Goal: Task Accomplishment & Management: Use online tool/utility

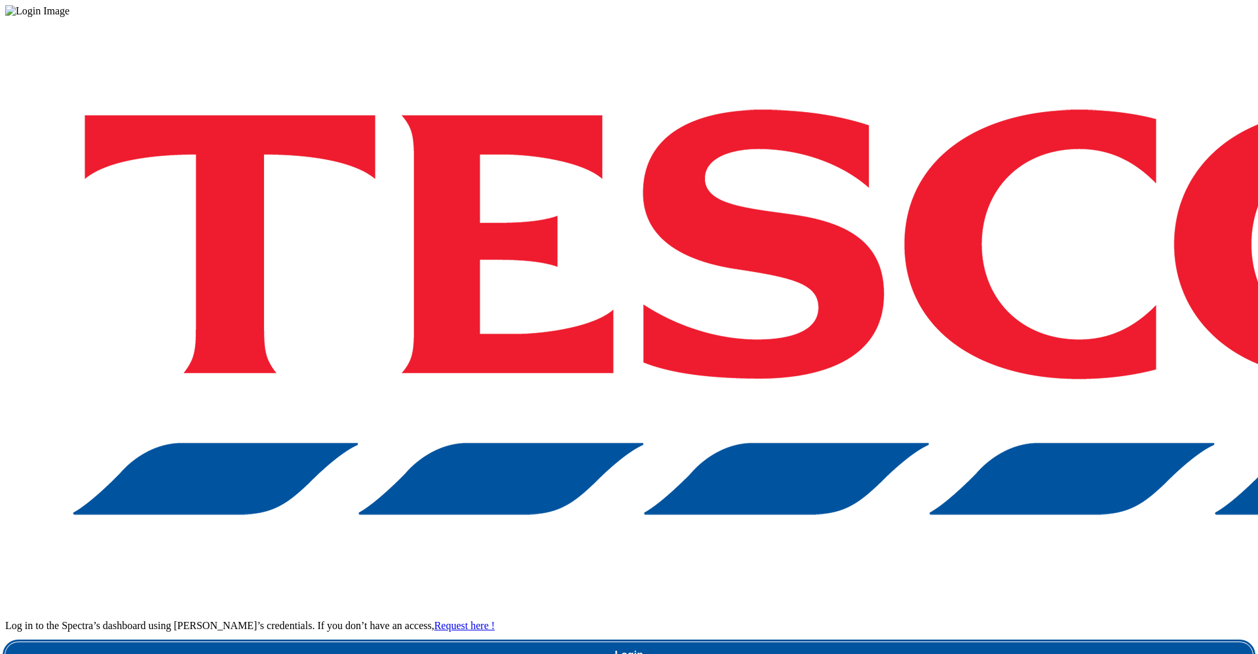
click at [882, 642] on link "Login" at bounding box center [628, 655] width 1247 height 26
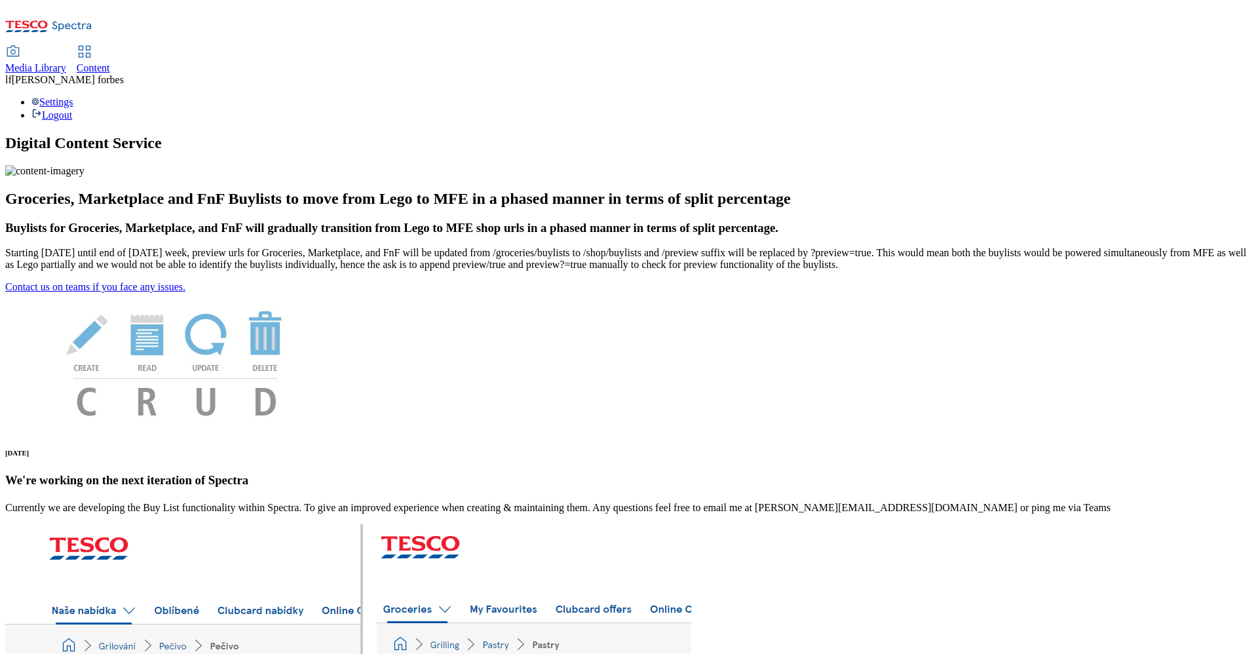
click at [110, 62] on span "Content" at bounding box center [93, 67] width 33 height 11
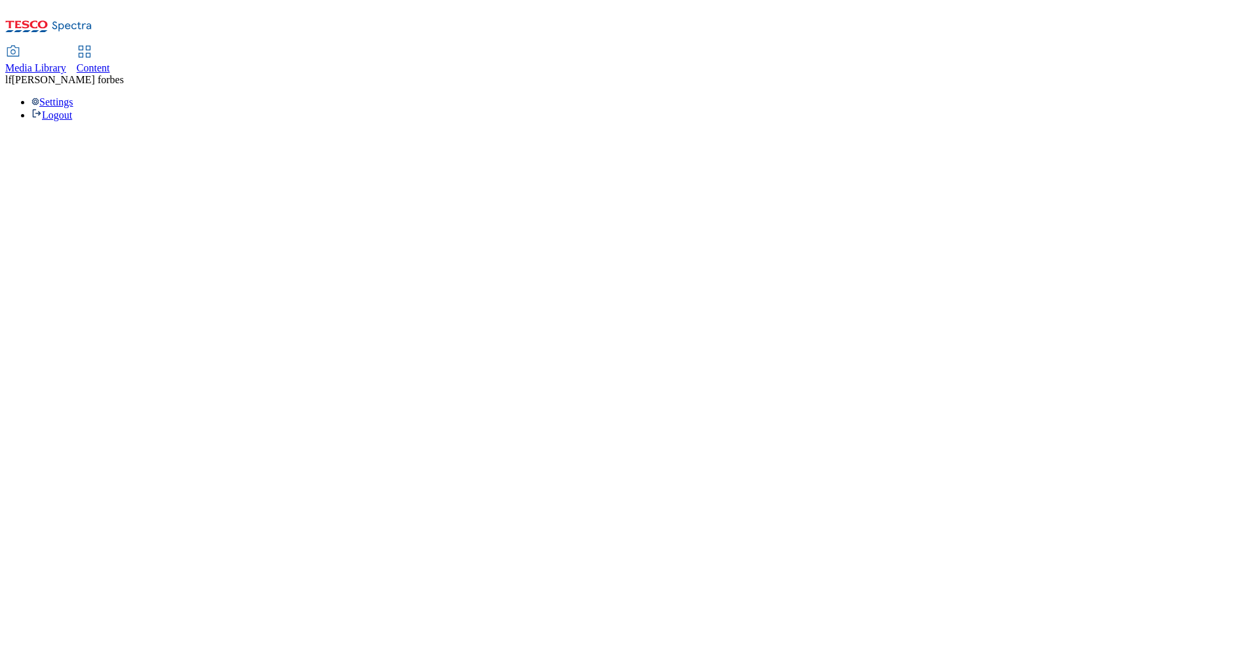
select select "ghs-[GEOGRAPHIC_DATA]"
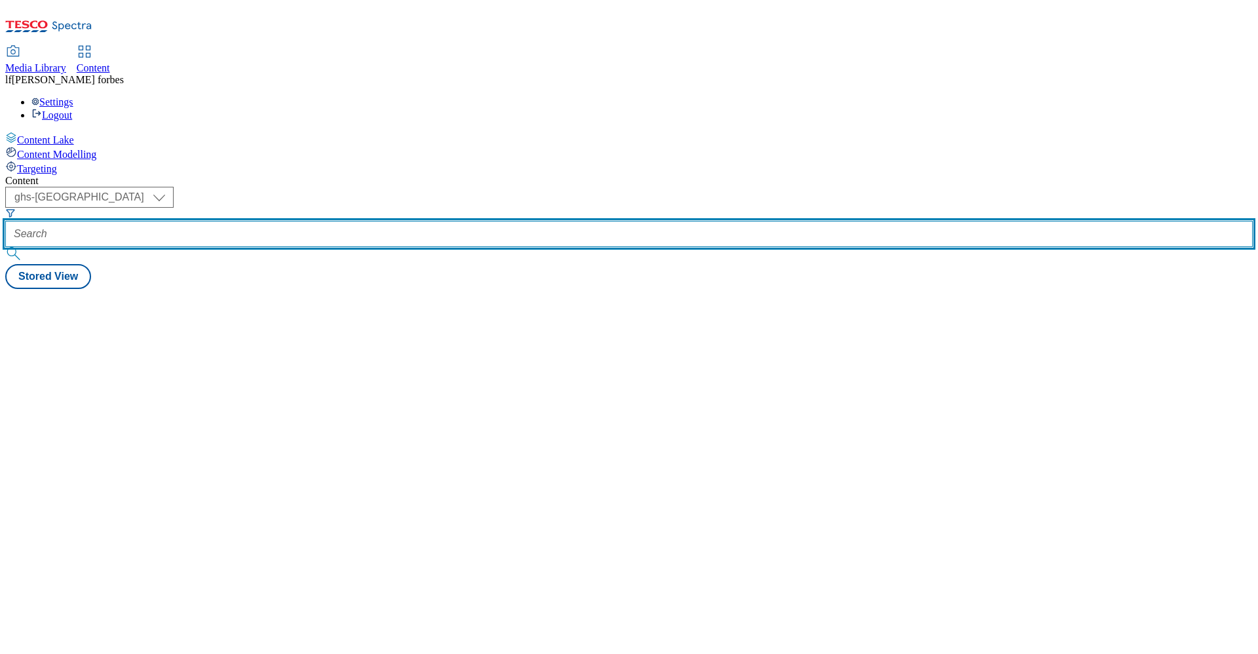
click at [362, 221] on input "text" at bounding box center [628, 234] width 1247 height 26
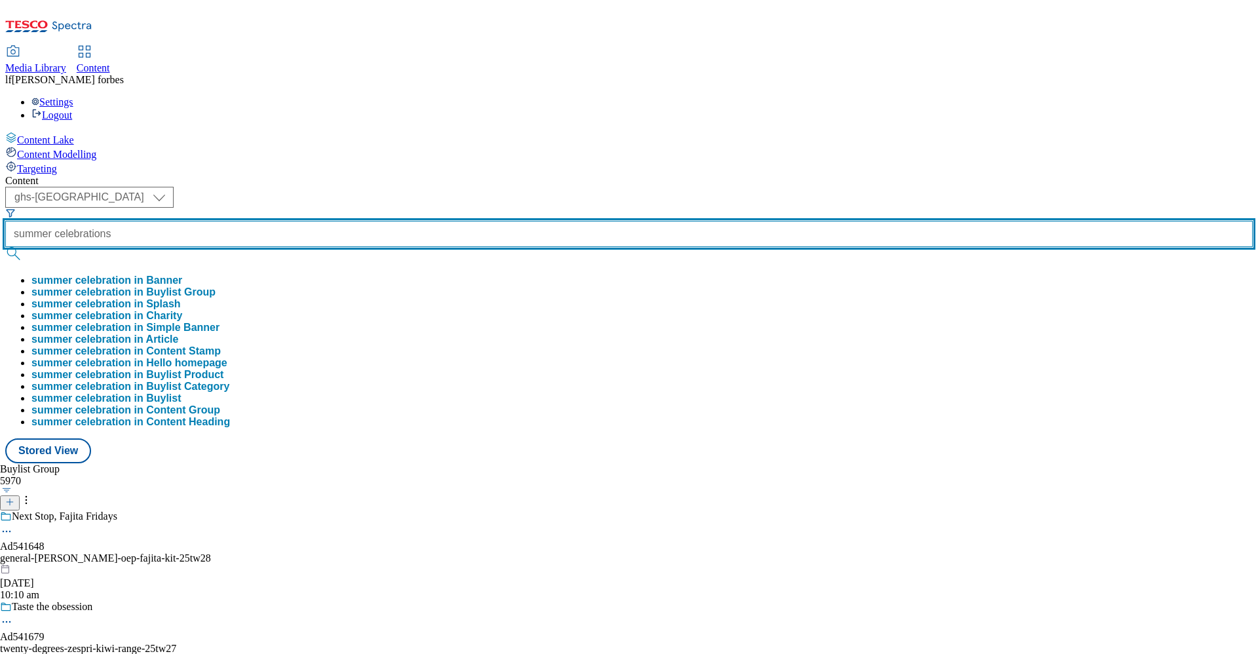
type input "summer celebrations"
click at [5, 247] on button "submit" at bounding box center [14, 253] width 18 height 13
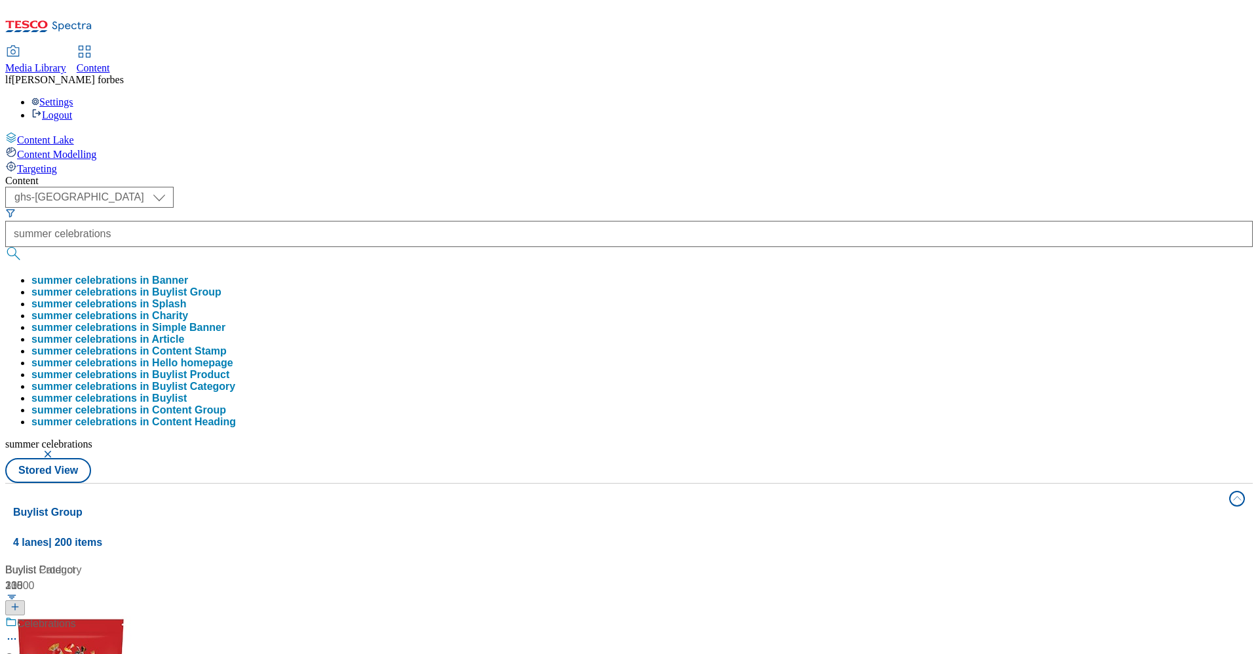
click at [427, 175] on div "Content ( optional ) ghs-roi ghs-uk ghs-uk summer celebrations summer celebrati…" at bounding box center [628, 614] width 1247 height 879
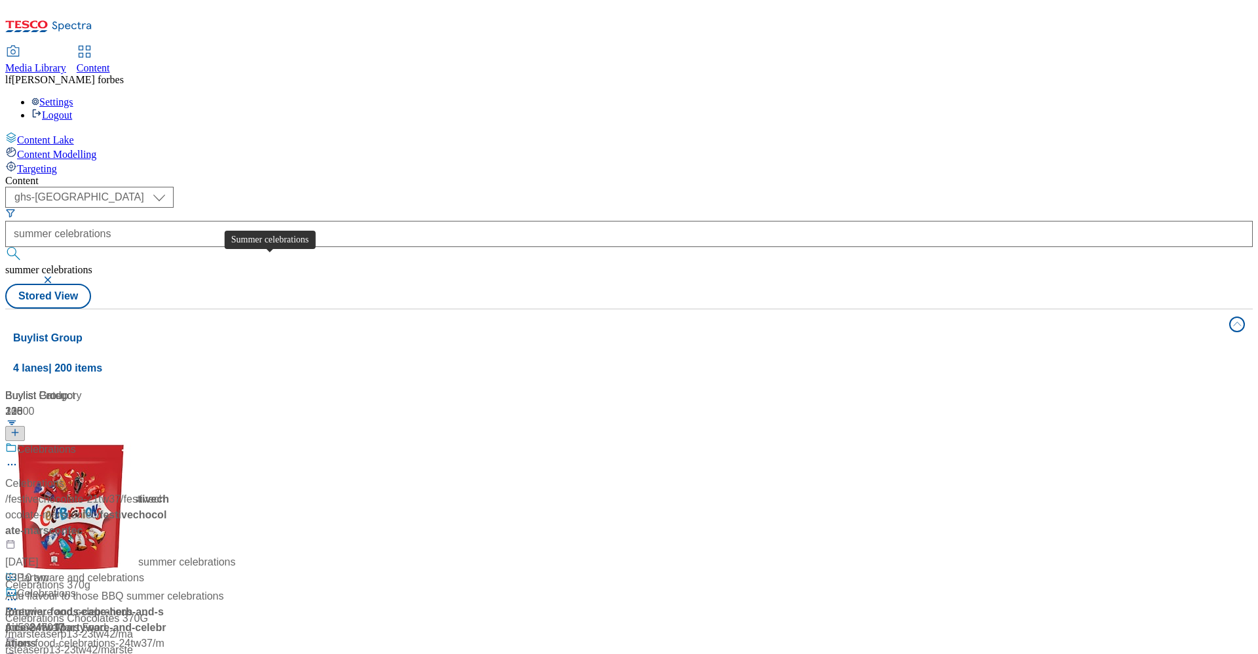
click at [116, 441] on div "Summer celebrations" at bounding box center [66, 449] width 99 height 16
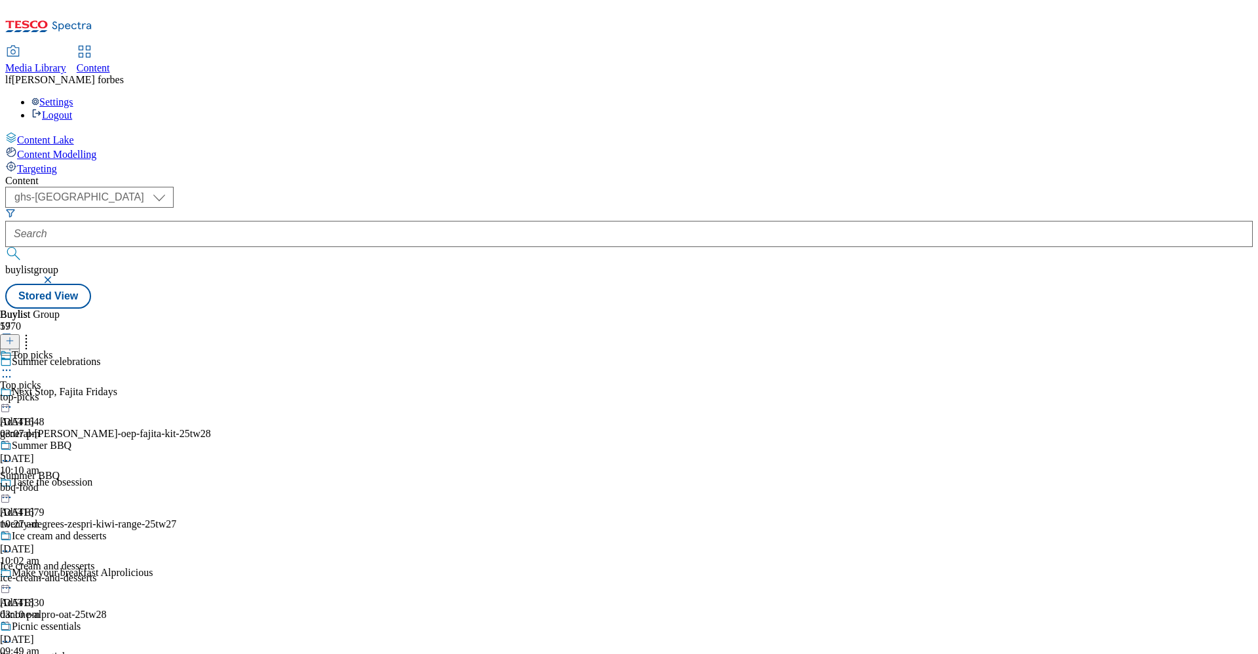
scroll to position [463, 0]
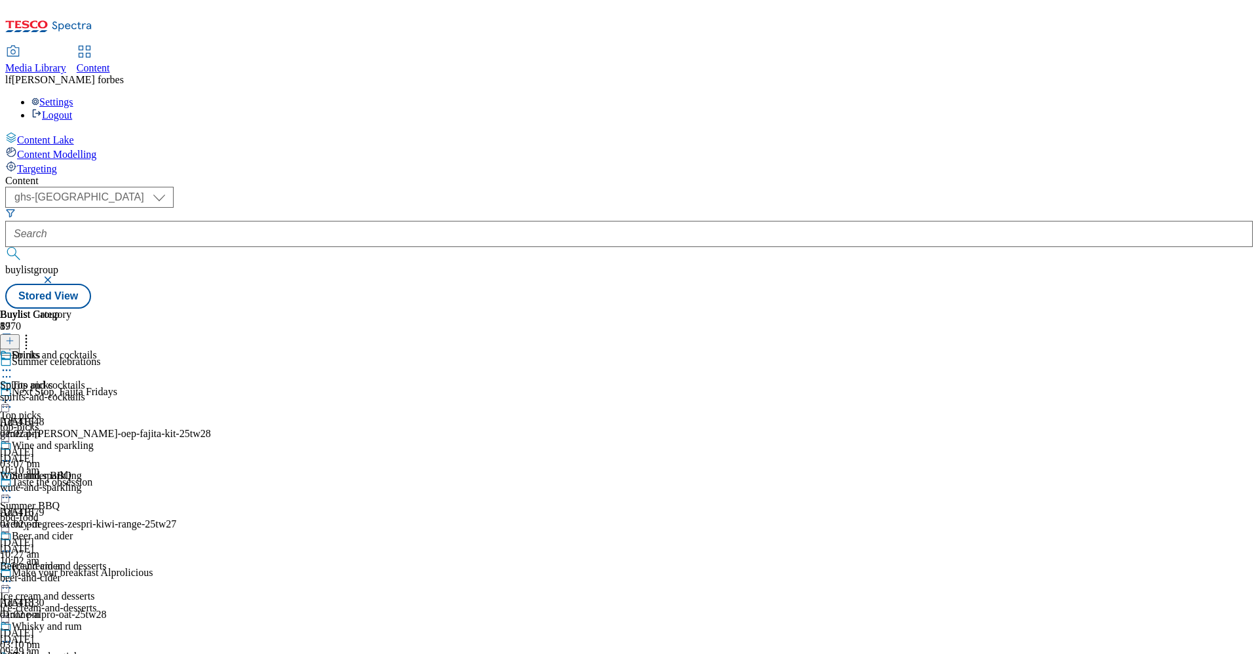
scroll to position [669, 0]
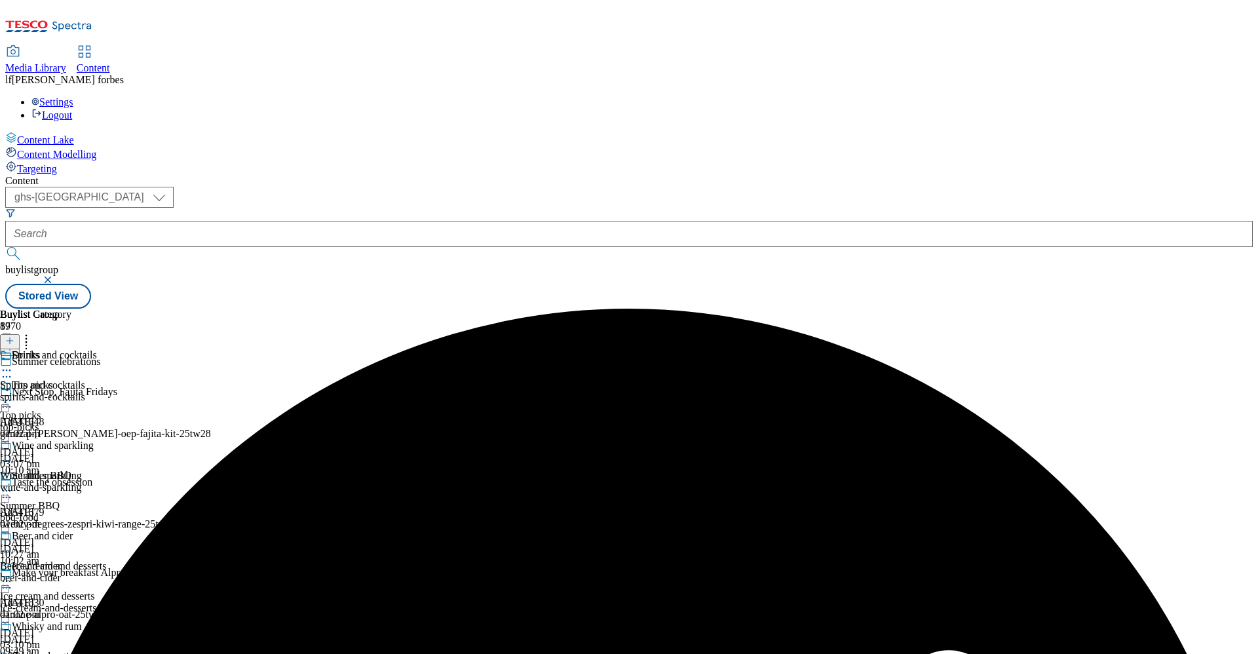
scroll to position [0, 0]
click at [13, 364] on icon at bounding box center [6, 370] width 13 height 13
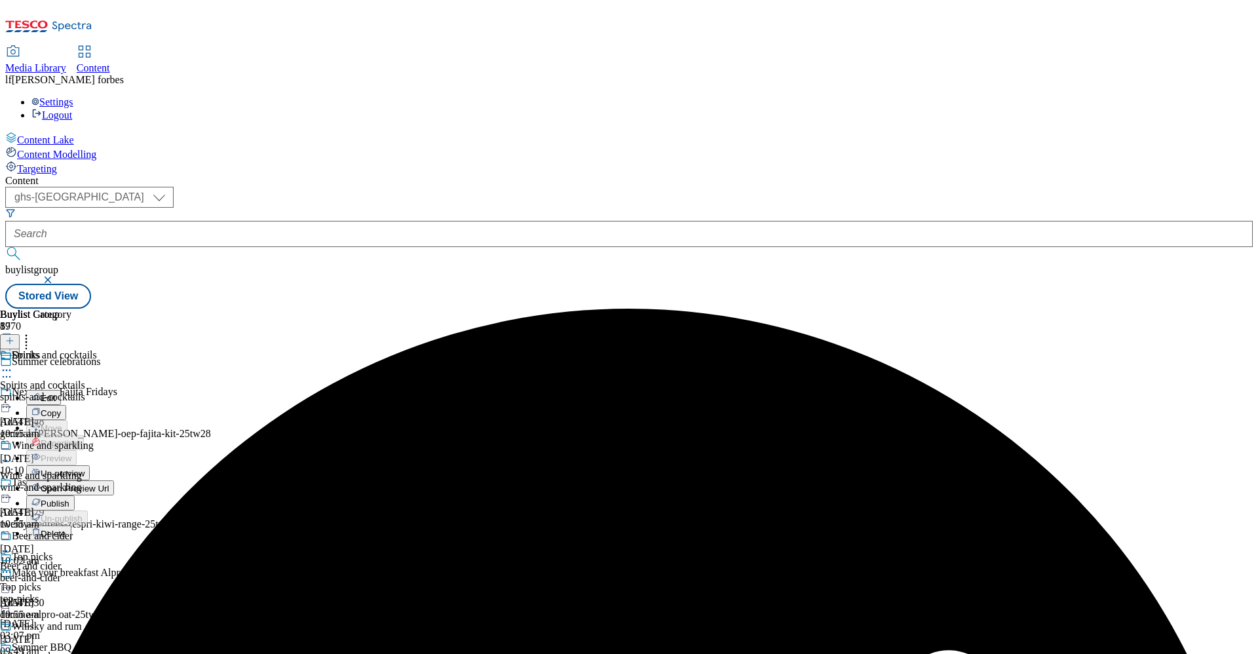
click at [85, 468] on span "Un-preview" at bounding box center [63, 473] width 44 height 10
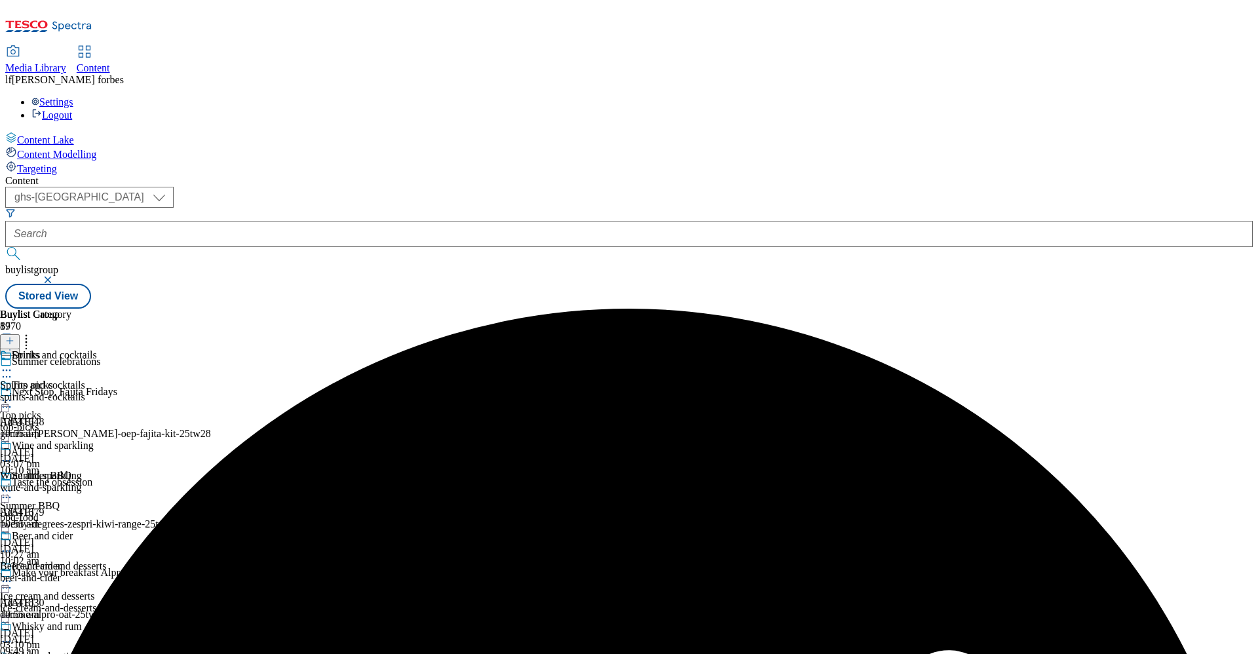
scroll to position [639, 0]
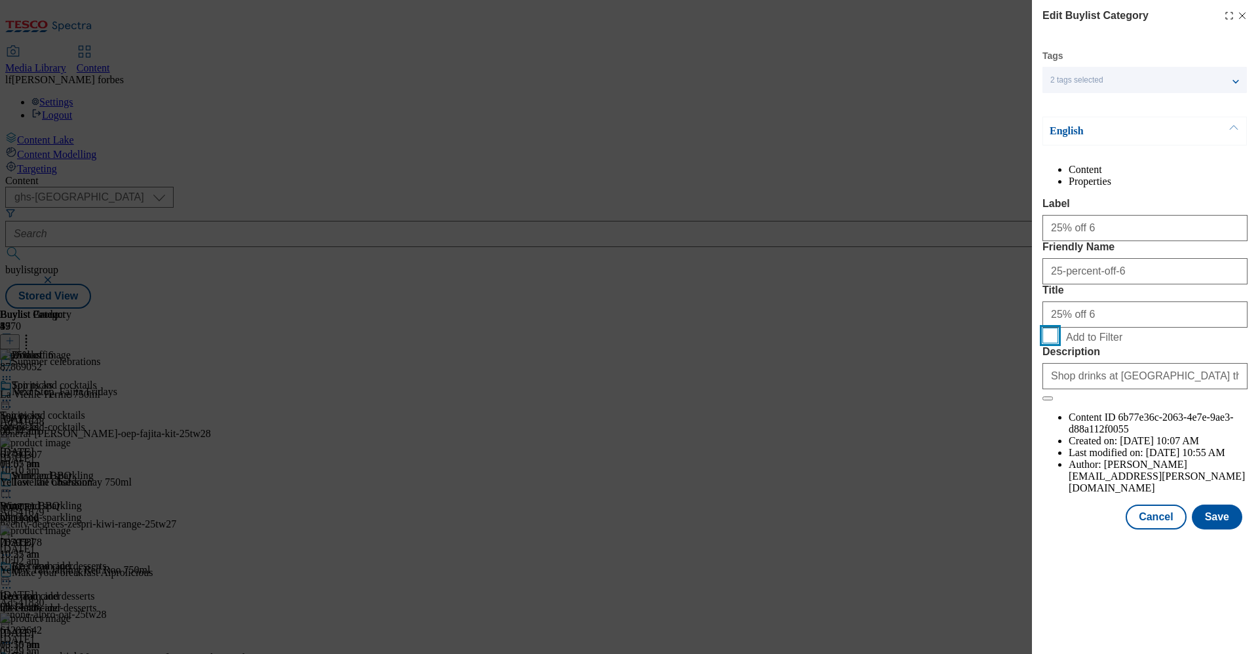
click at [1052, 343] on input "Add to Filter" at bounding box center [1050, 336] width 16 height 16
checkbox input "true"
click at [1224, 529] on button "Save" at bounding box center [1217, 516] width 50 height 25
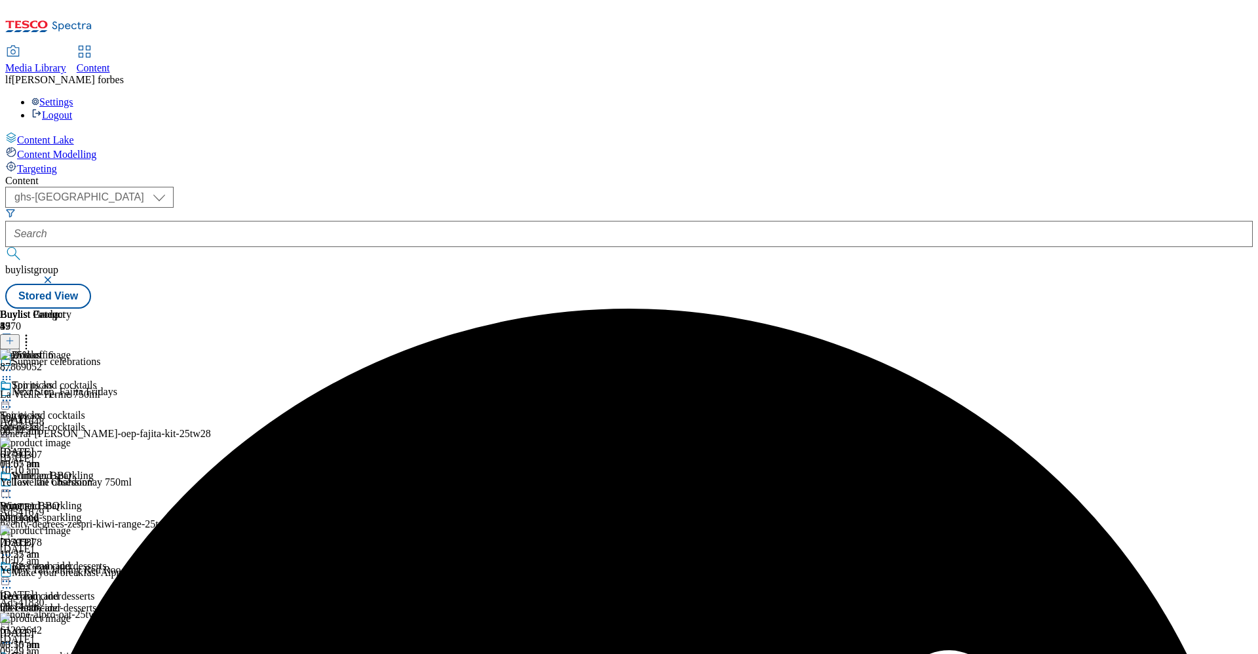
click at [33, 332] on icon at bounding box center [26, 338] width 13 height 13
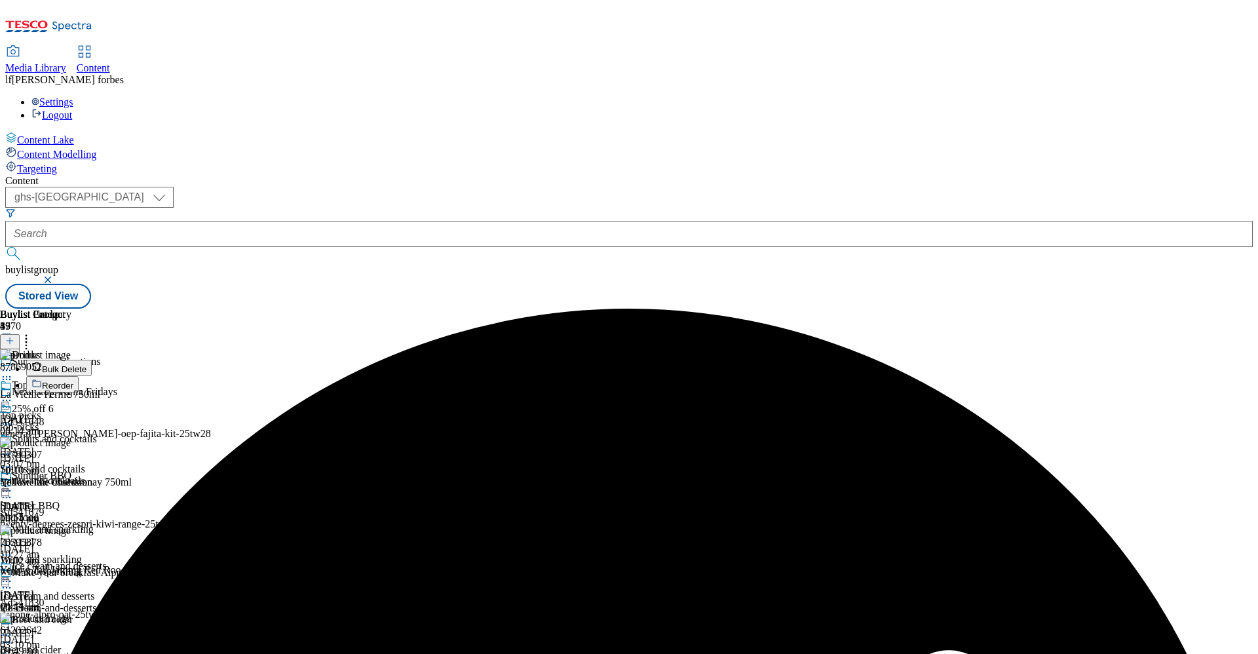
click at [79, 376] on button "Reorder" at bounding box center [52, 384] width 52 height 16
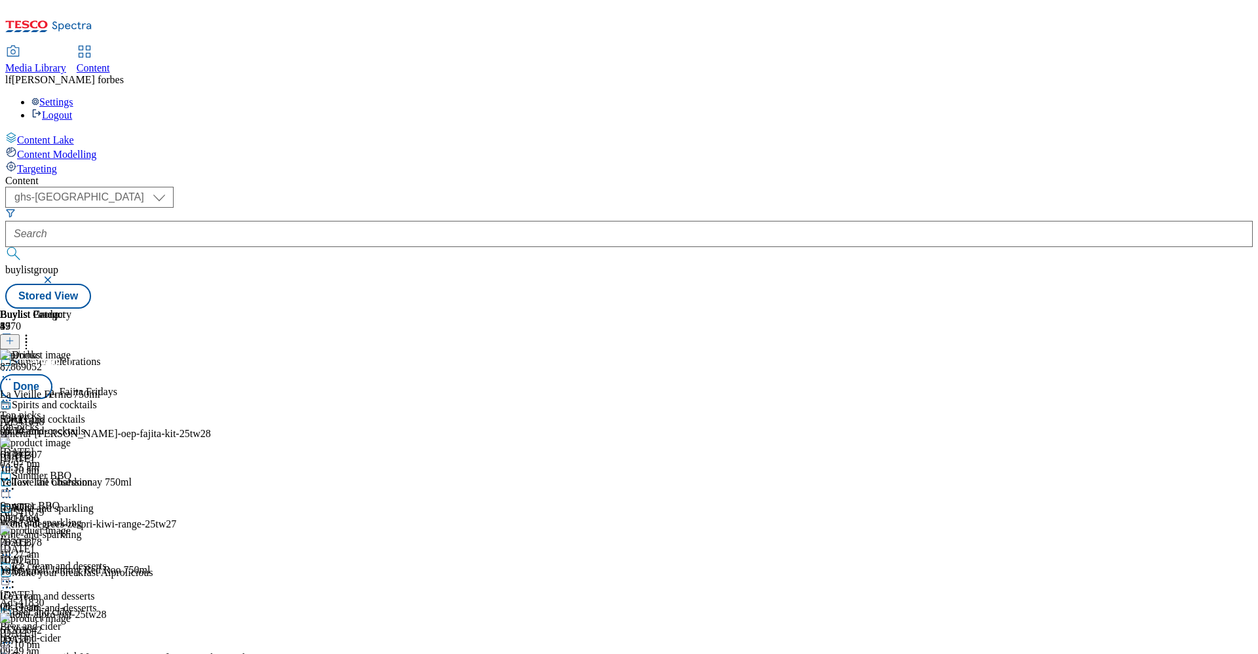
scroll to position [669, 0]
drag, startPoint x: 810, startPoint y: 396, endPoint x: 807, endPoint y: 126, distance: 269.2
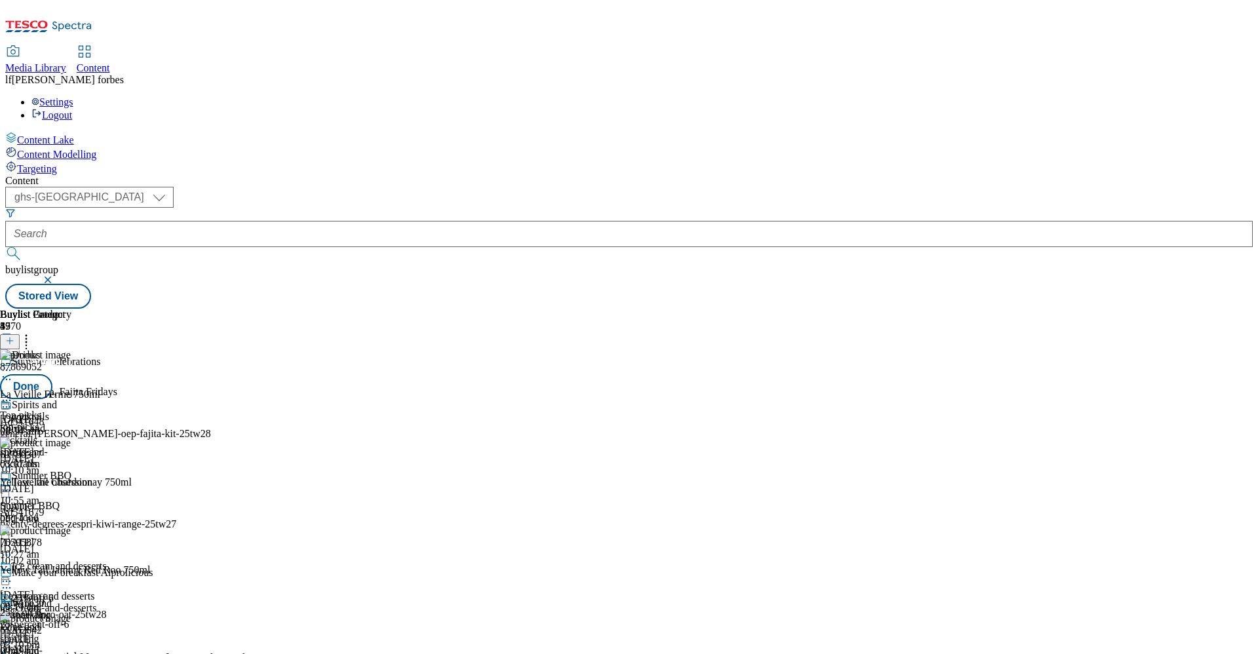
drag, startPoint x: 804, startPoint y: 490, endPoint x: 793, endPoint y: 172, distance: 317.9
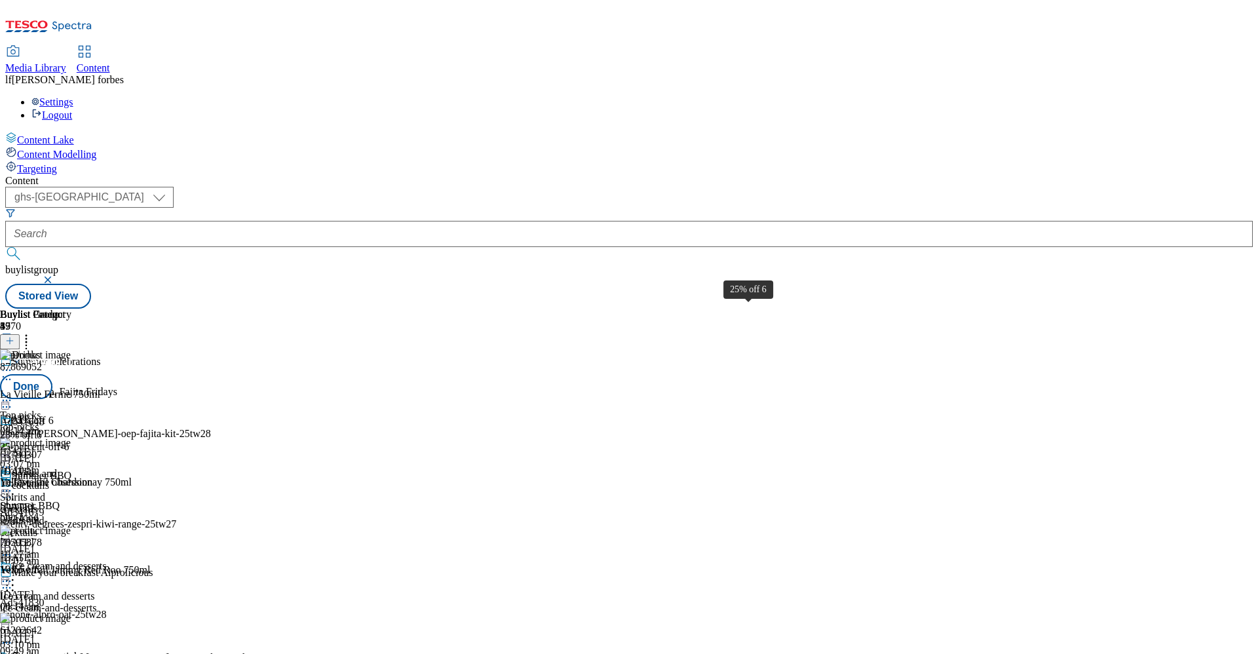
drag, startPoint x: 789, startPoint y: 374, endPoint x: 798, endPoint y: 236, distance: 137.9
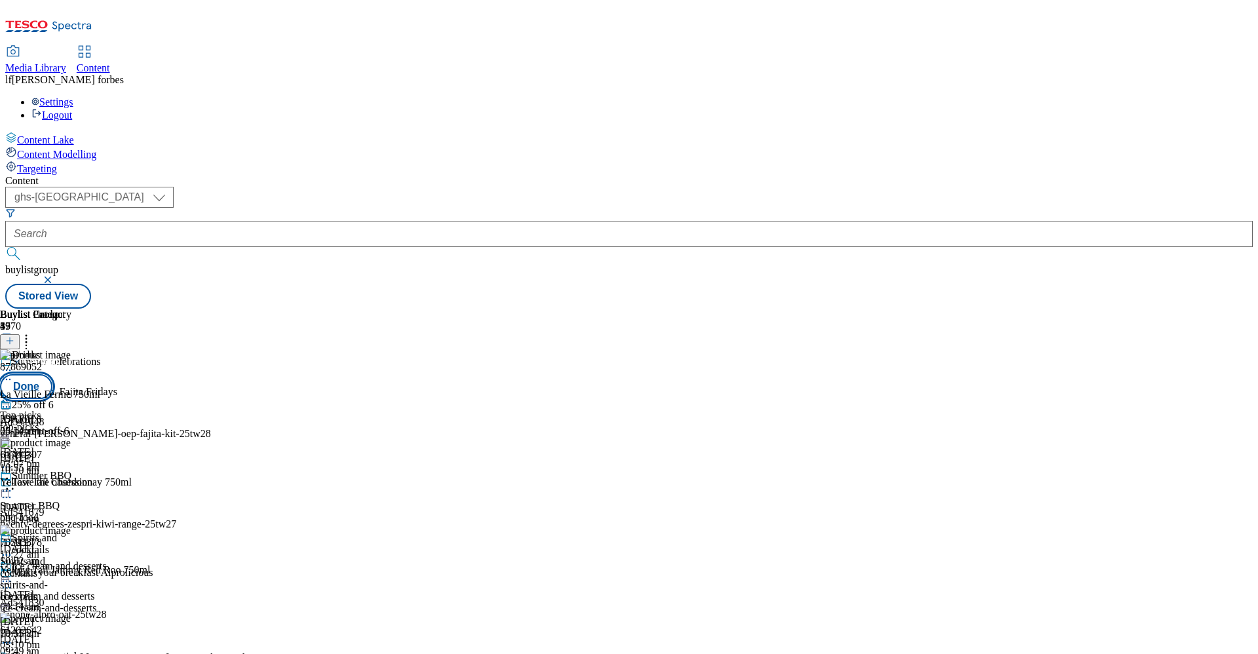
scroll to position [3, 0]
click at [52, 374] on button "Done" at bounding box center [26, 386] width 52 height 25
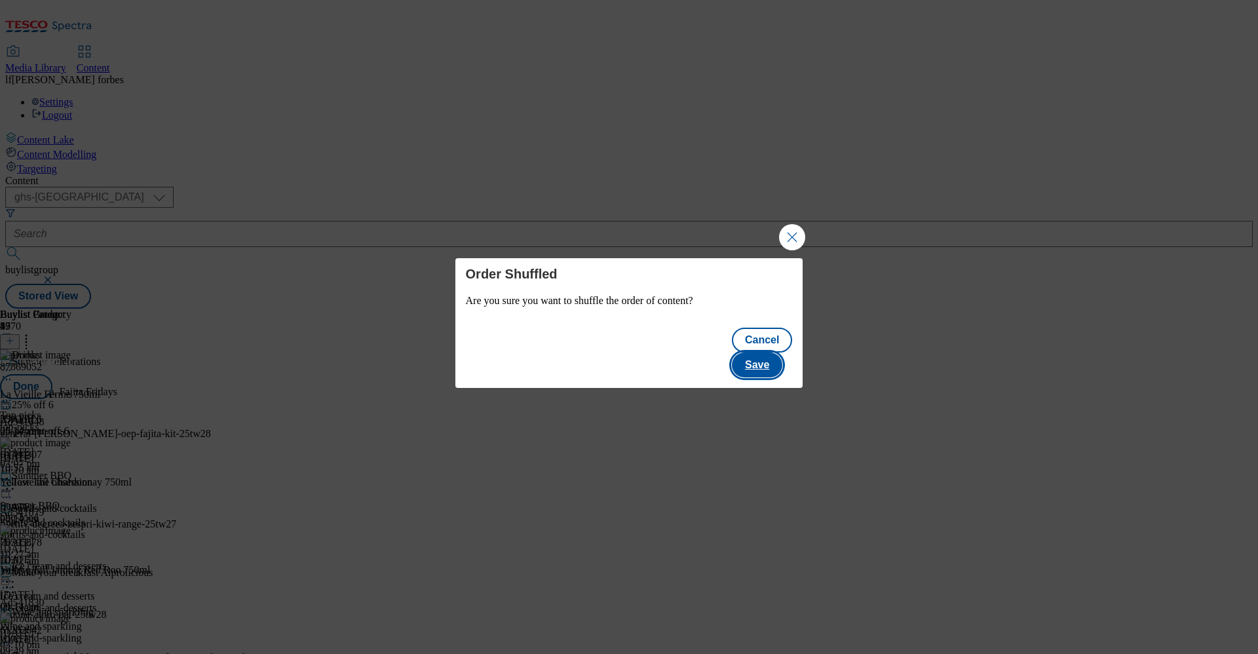
click at [774, 353] on button "Save" at bounding box center [757, 364] width 50 height 25
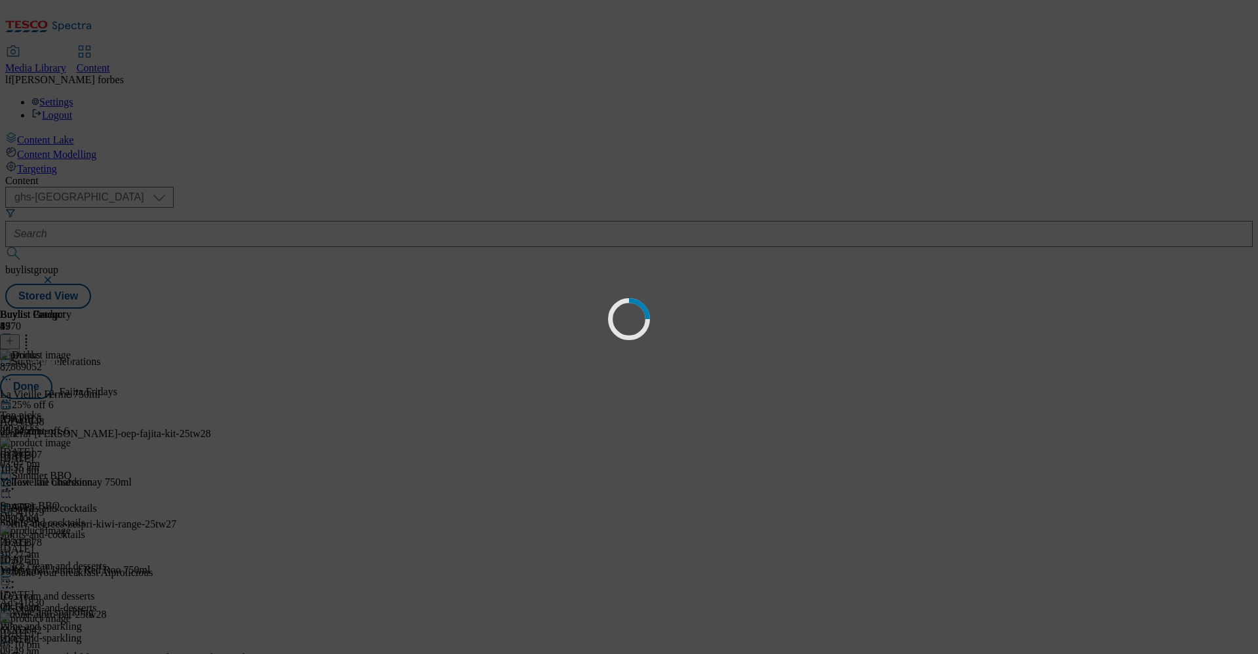
scroll to position [0, 0]
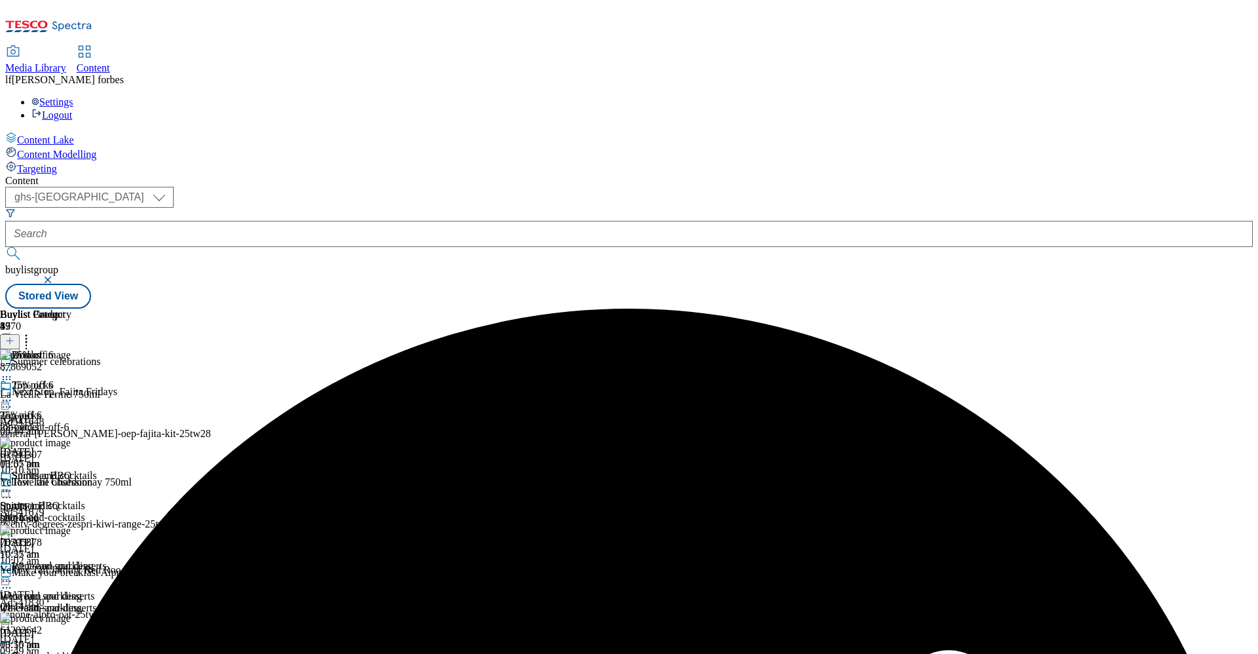
click at [13, 364] on icon at bounding box center [6, 370] width 13 height 13
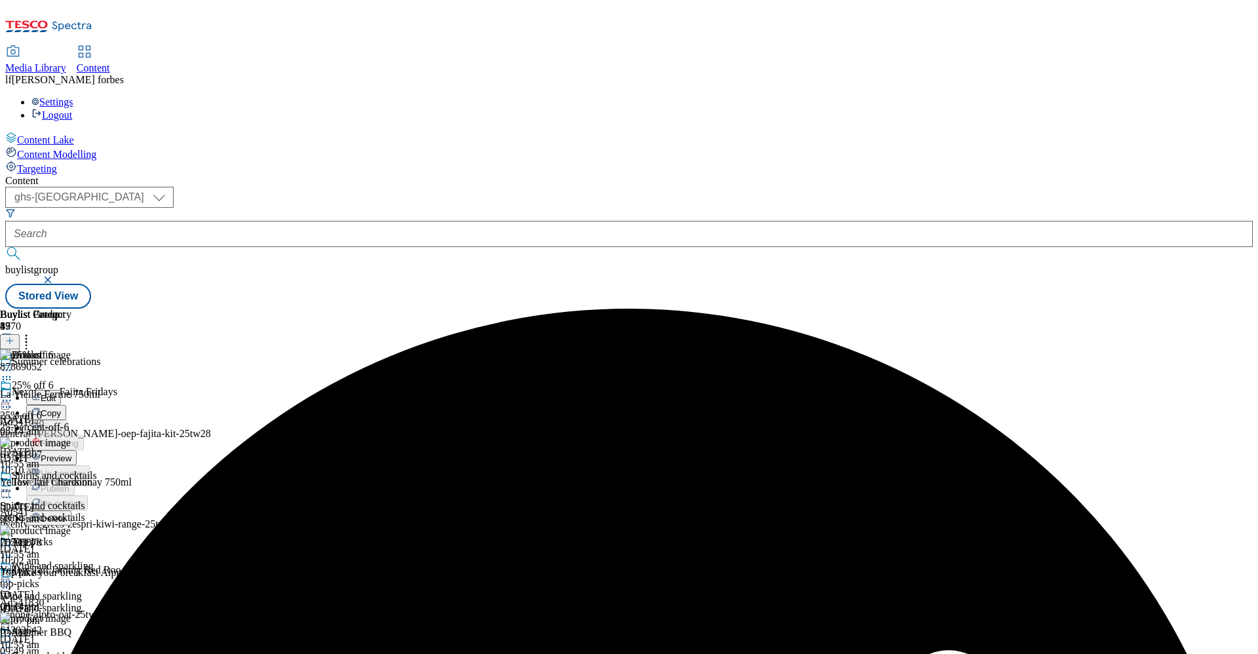
click at [13, 394] on icon at bounding box center [6, 400] width 13 height 13
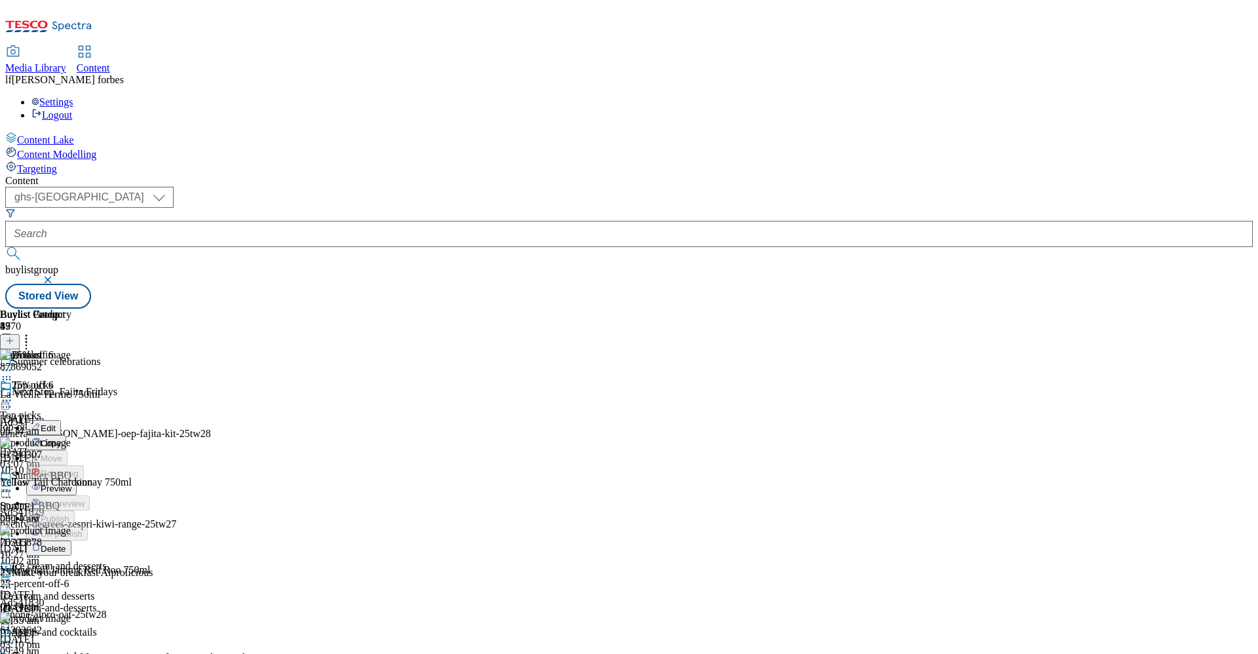
click at [13, 364] on icon at bounding box center [6, 370] width 13 height 13
click at [71, 453] on span "Preview" at bounding box center [56, 458] width 31 height 10
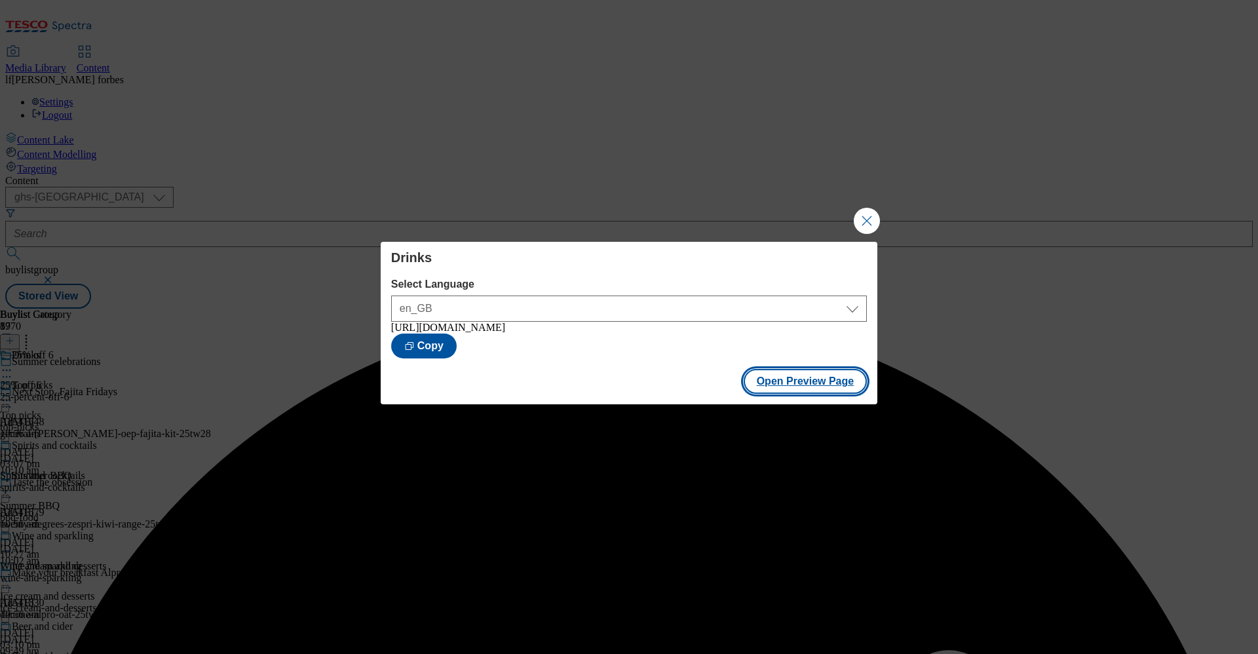
click at [806, 389] on button "Open Preview Page" at bounding box center [805, 381] width 124 height 25
click at [867, 215] on button "Close Modal" at bounding box center [867, 221] width 26 height 26
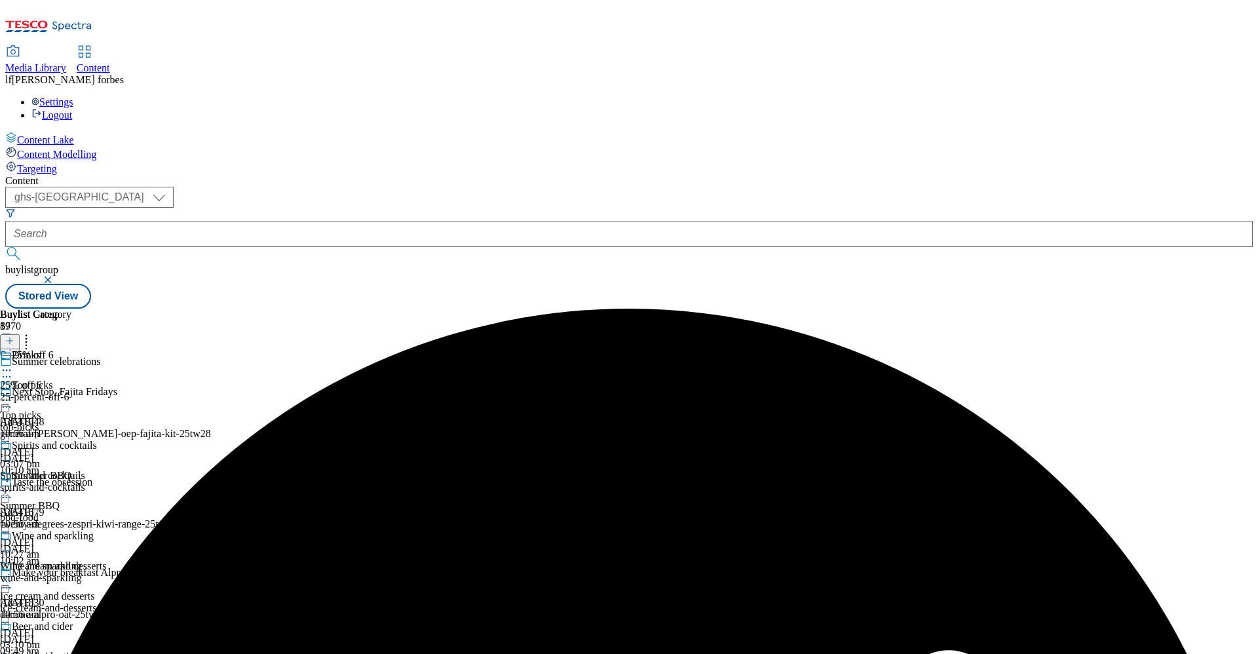
click at [8, 369] on circle at bounding box center [7, 370] width 2 height 2
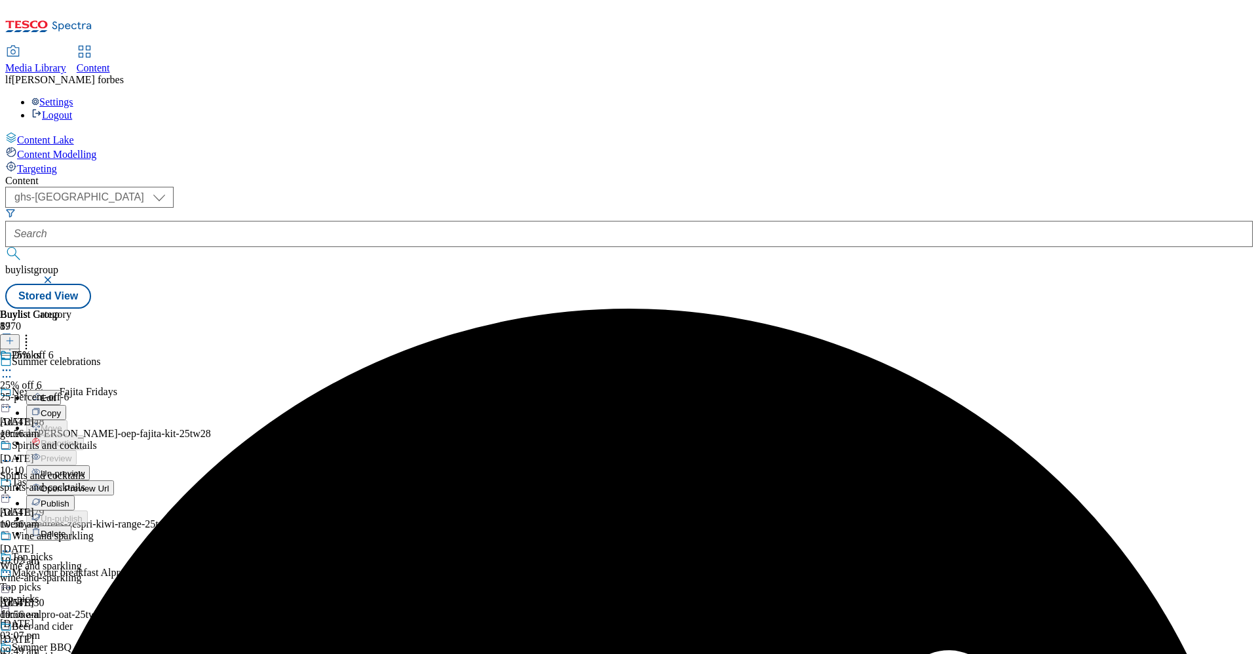
click at [69, 498] on span "Publish" at bounding box center [55, 503] width 29 height 10
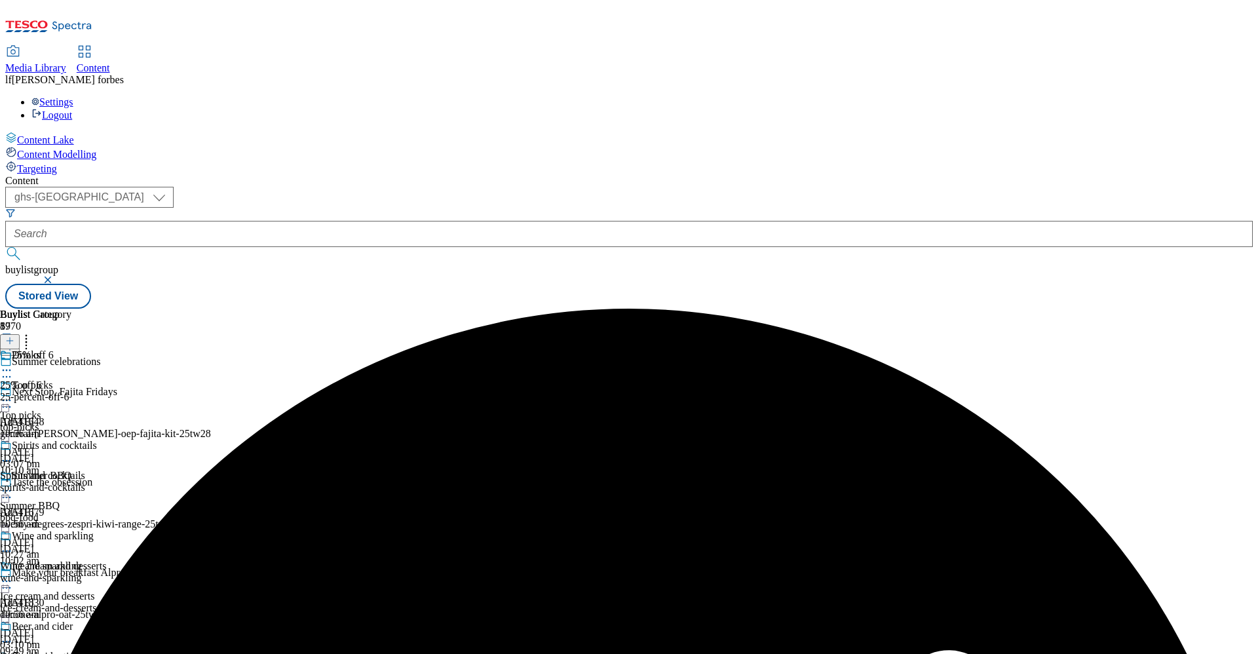
click at [13, 364] on icon at bounding box center [6, 370] width 13 height 13
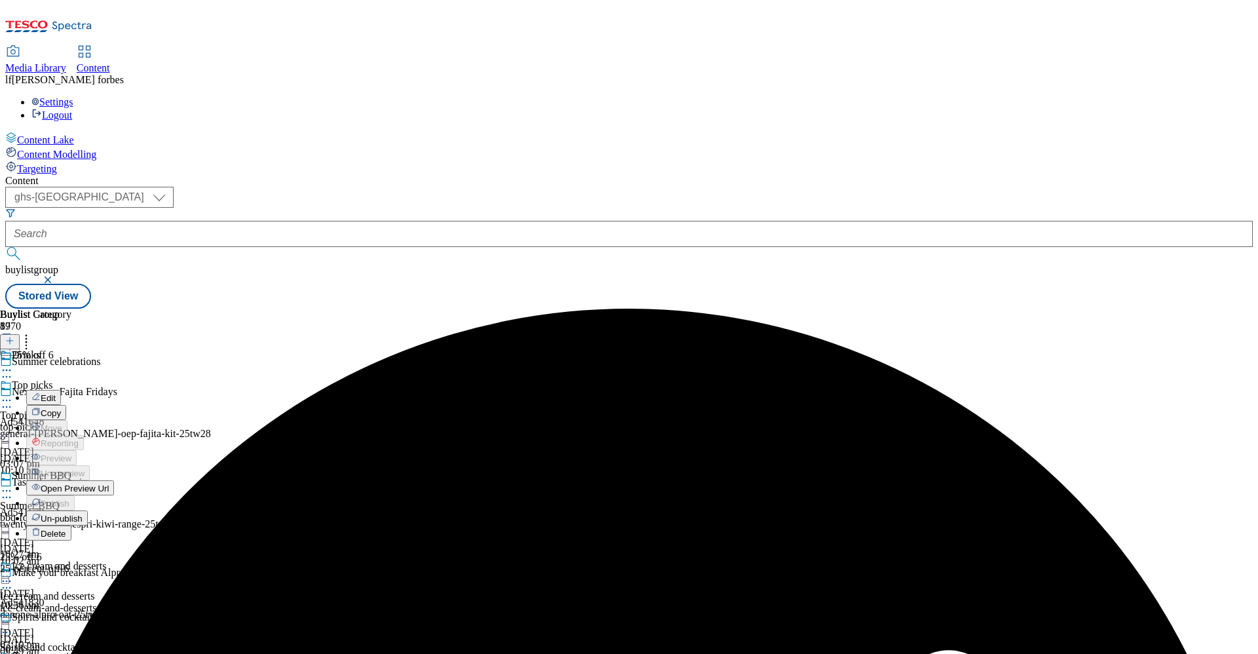
click at [977, 309] on div "Buylist Group 5970 Summer celebrations Next Stop, Fajita Fridays Ad541648 gener…" at bounding box center [628, 309] width 1247 height 0
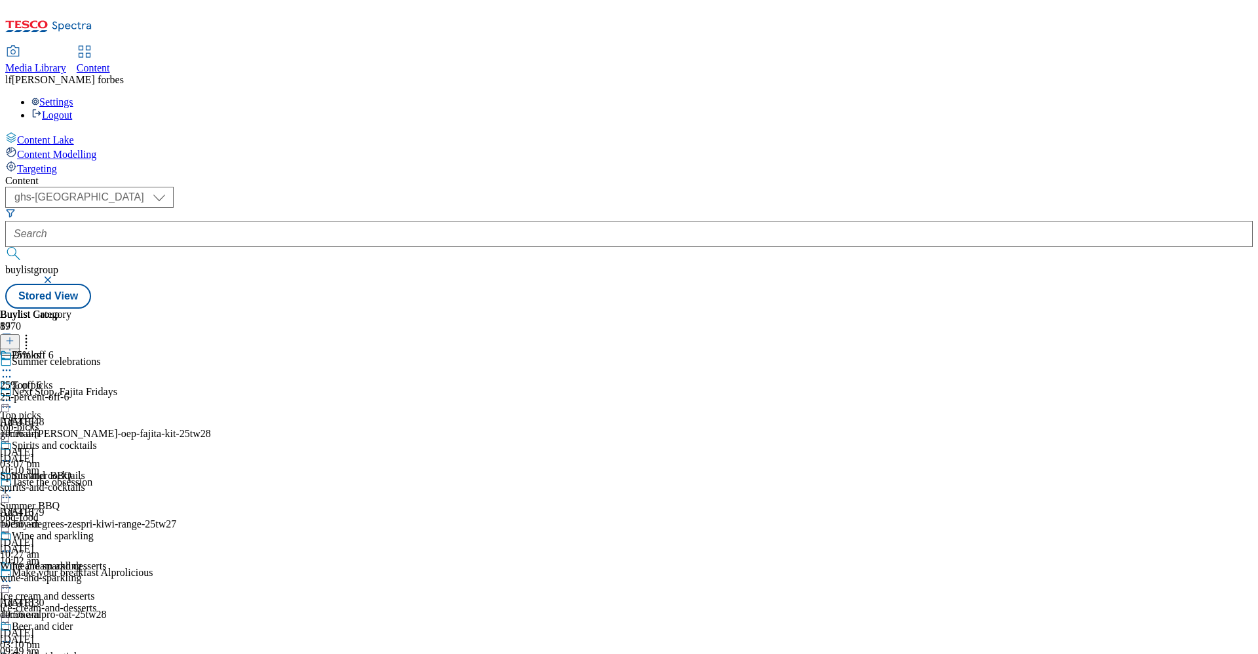
scroll to position [669, 0]
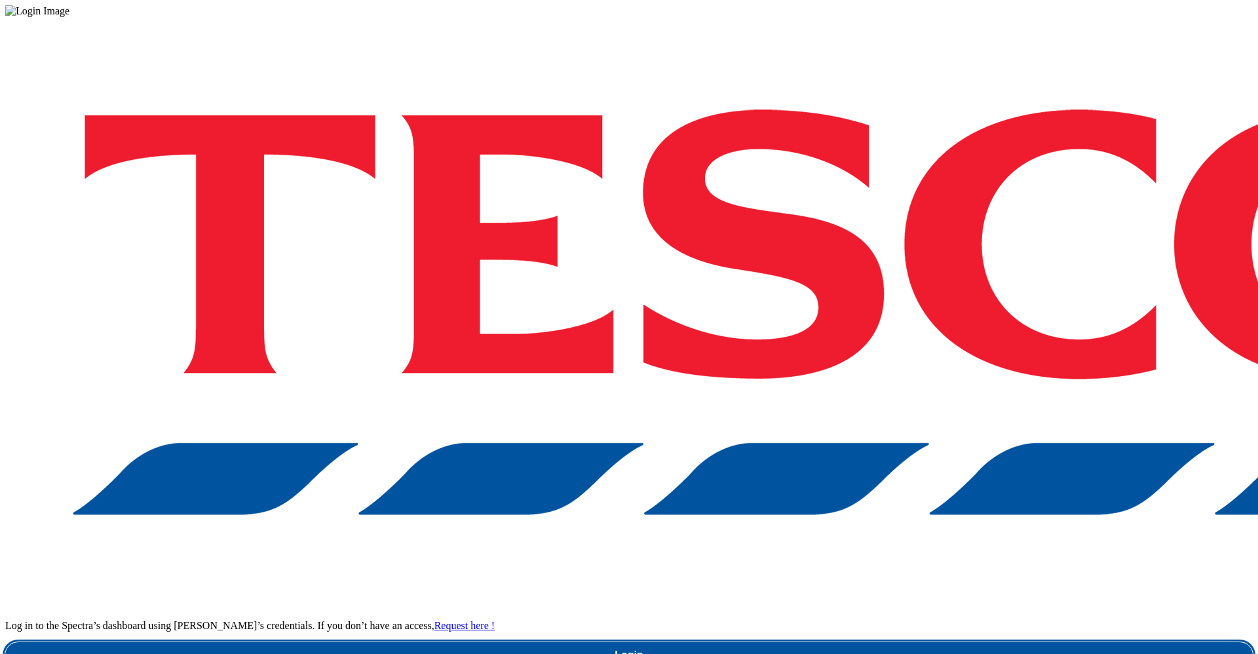
click at [889, 642] on link "Login" at bounding box center [628, 655] width 1247 height 26
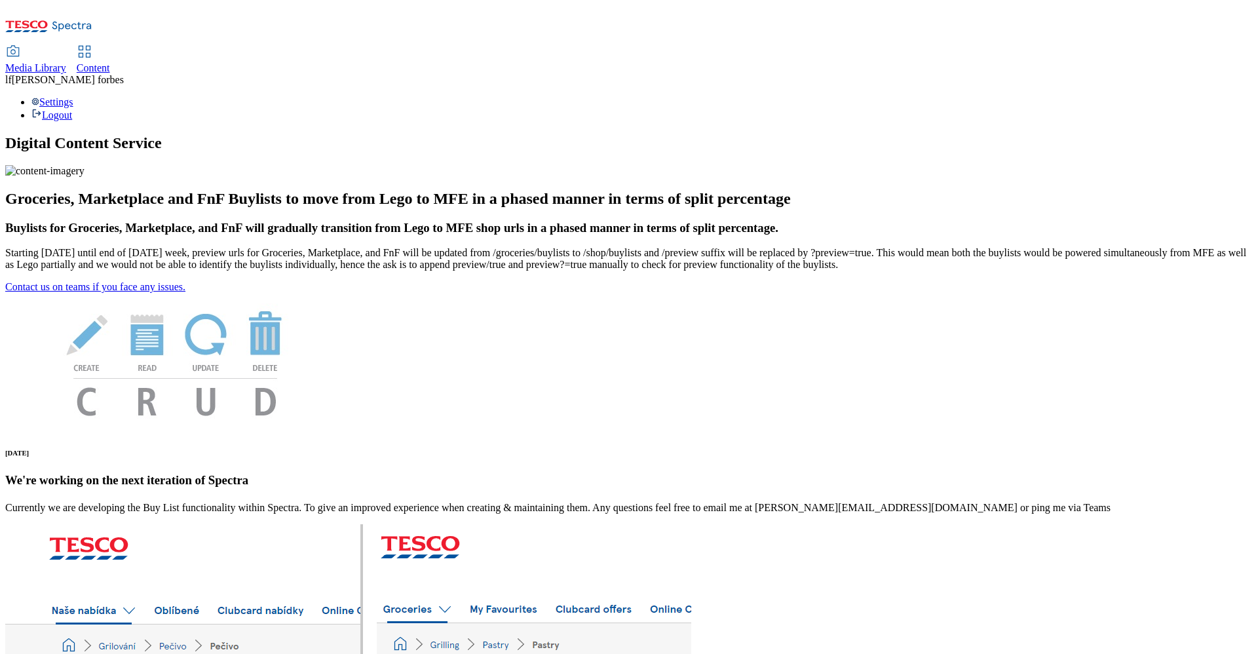
click at [110, 62] on span "Content" at bounding box center [93, 67] width 33 height 11
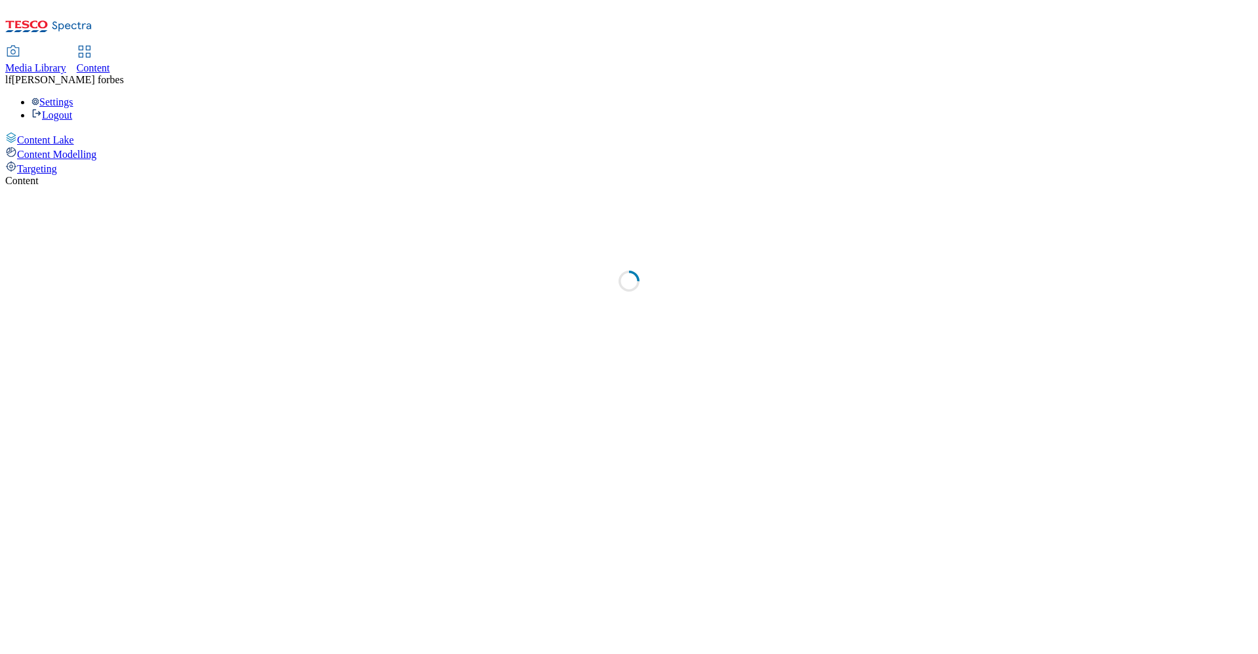
select select "ghs-uk"
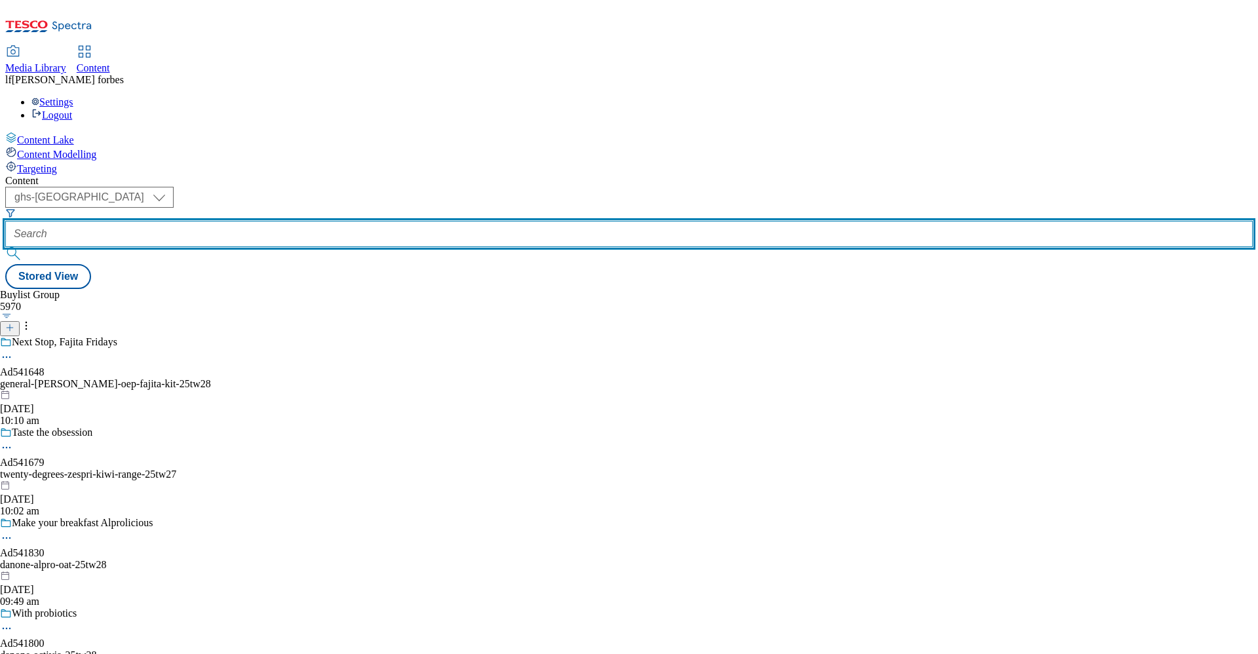
click at [299, 221] on input "text" at bounding box center [628, 234] width 1247 height 26
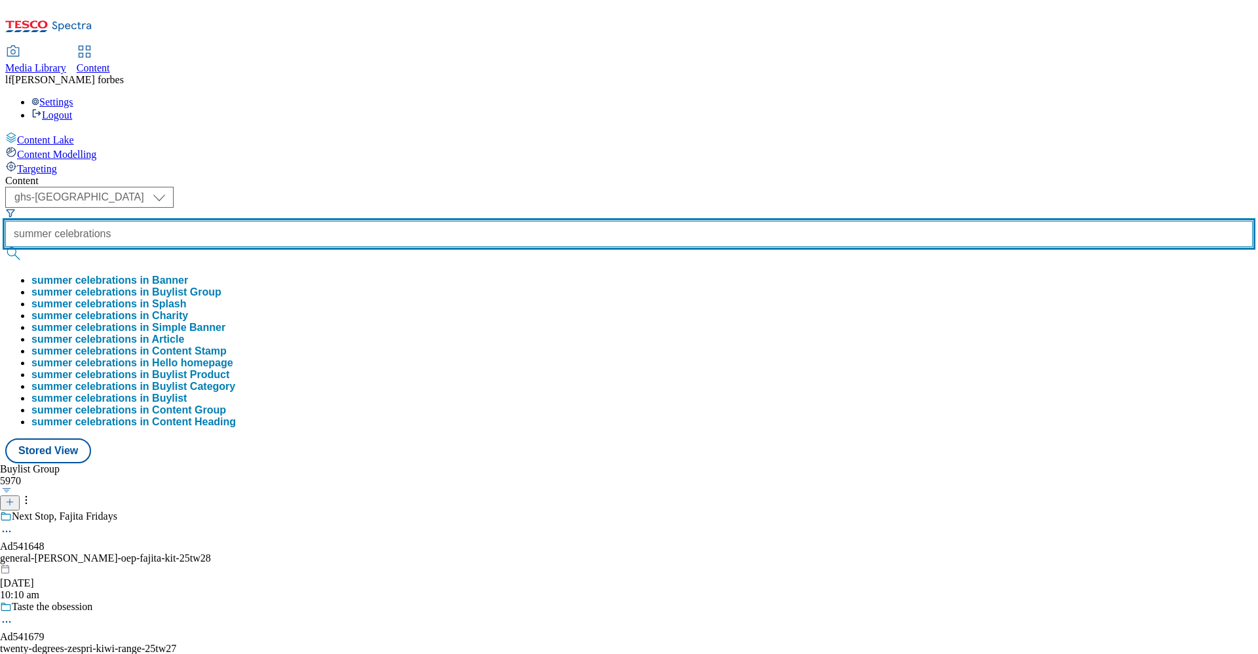
type input "summer celebrations"
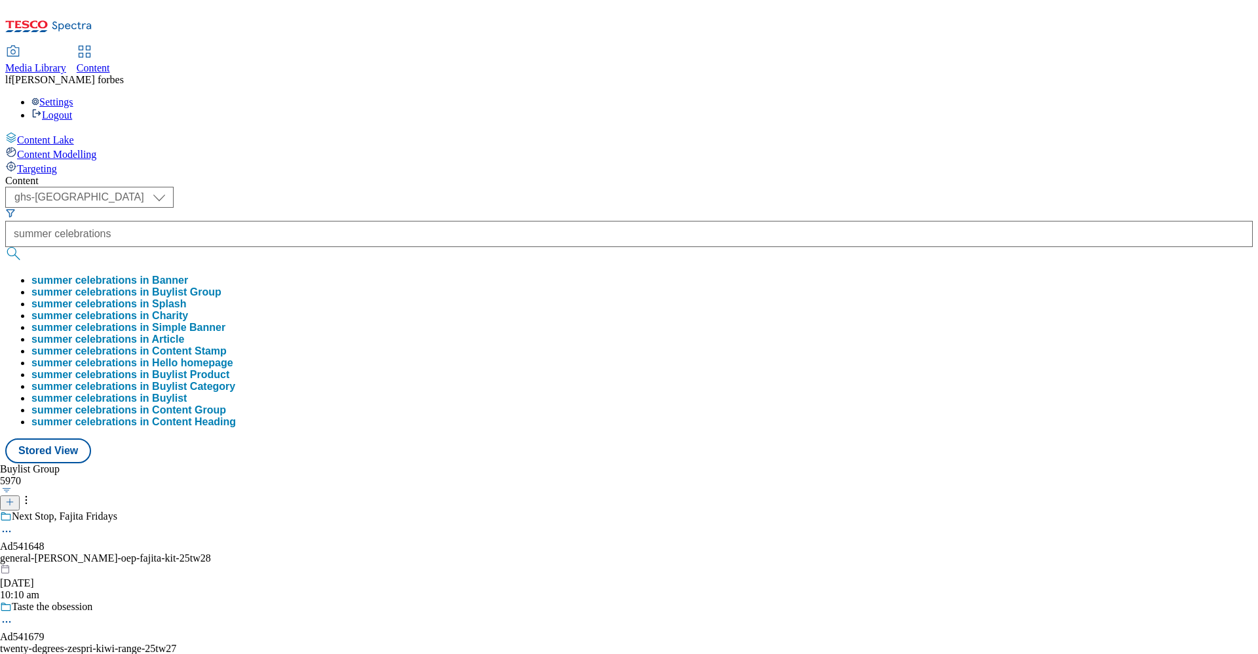
click at [24, 247] on button "submit" at bounding box center [14, 253] width 18 height 13
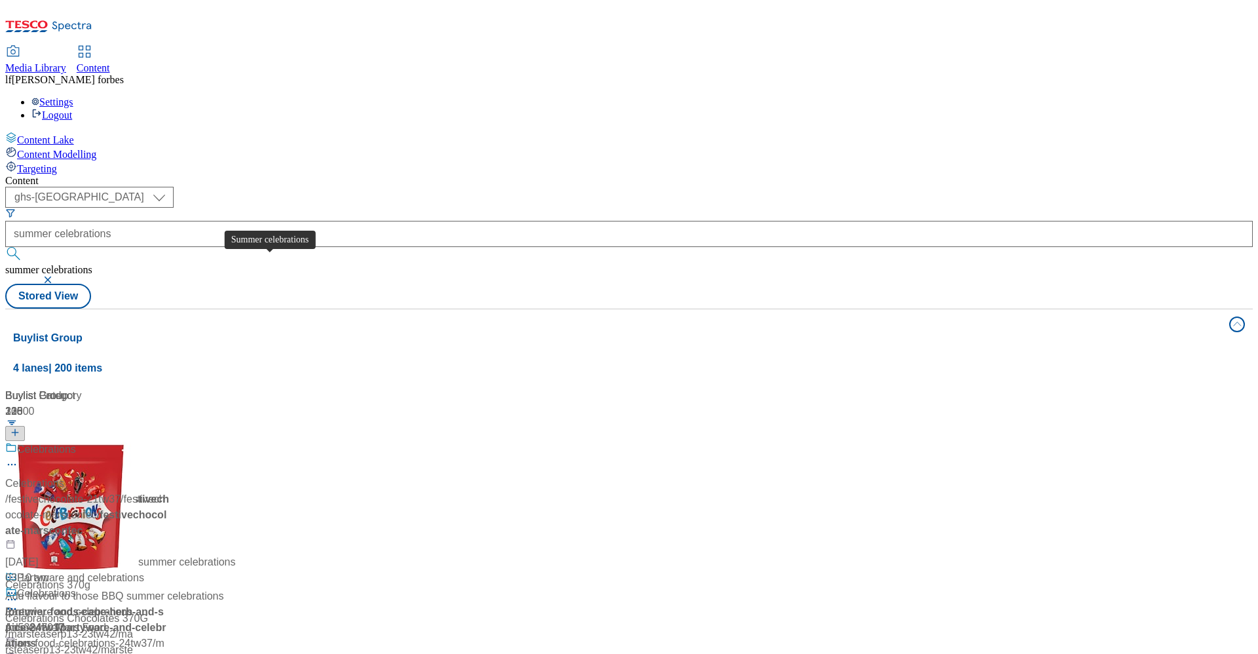
click at [116, 441] on div "Summer celebrations" at bounding box center [66, 449] width 99 height 16
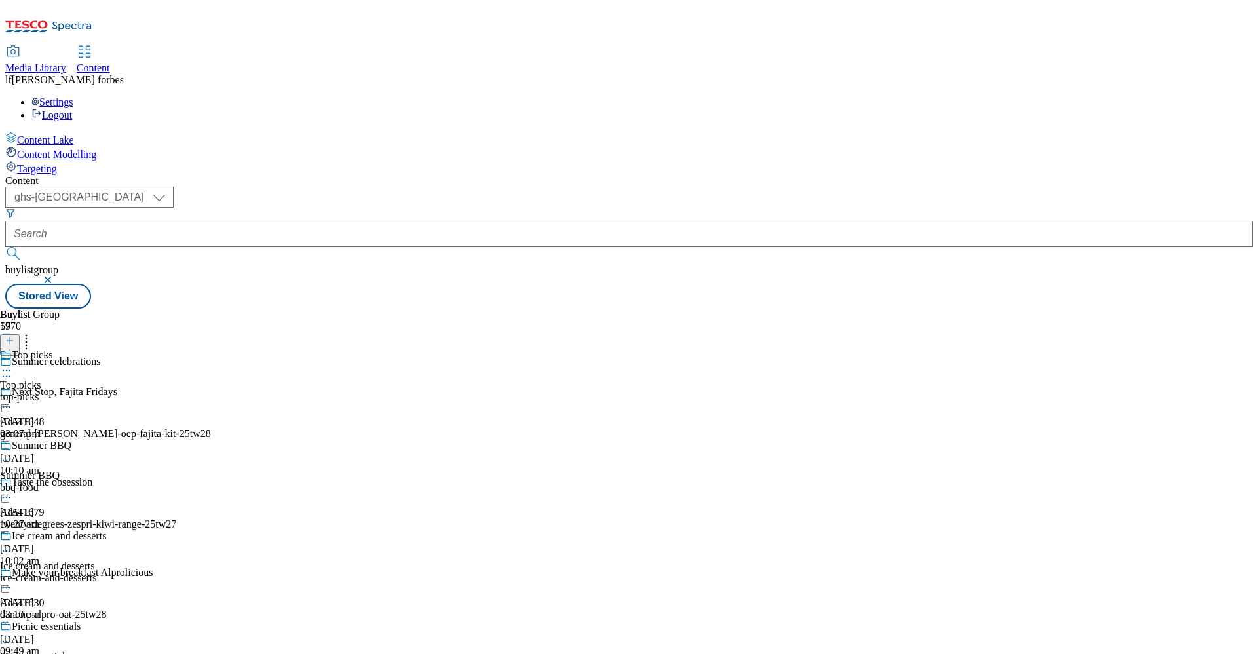
scroll to position [336, 0]
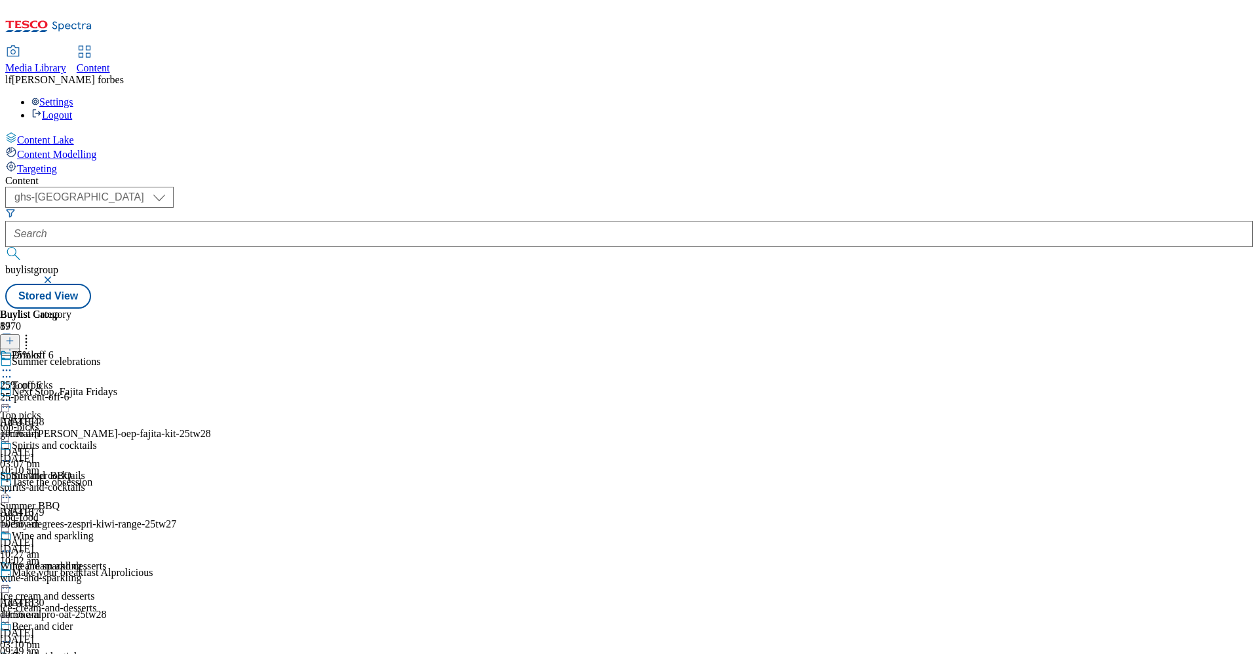
click at [124, 349] on div "25% off 6 25% off 6 25-percent-off-6 18 Aug 2025 10:56 am" at bounding box center [62, 394] width 124 height 90
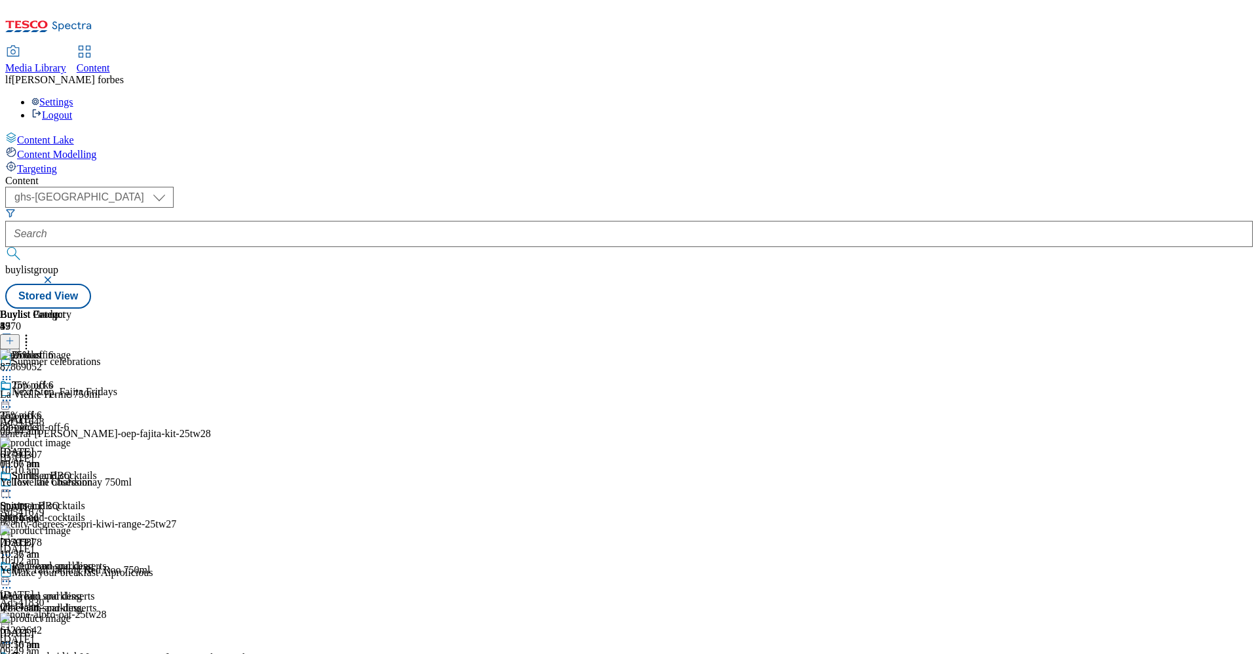
click at [5, 400] on circle at bounding box center [4, 401] width 2 height 2
click at [865, 187] on div "( optional ) ghs-roi ghs-uk ghs-uk buylistgroup Stored View" at bounding box center [628, 248] width 1247 height 122
click at [13, 394] on icon at bounding box center [6, 400] width 13 height 13
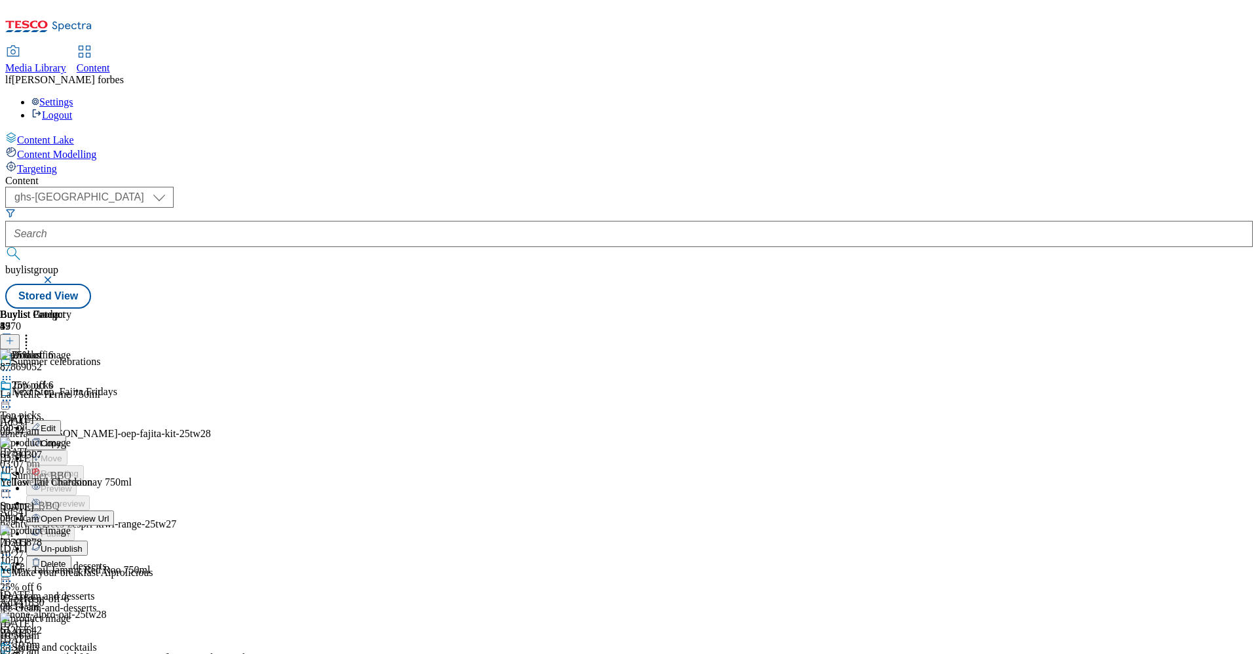
click at [61, 420] on button "Edit" at bounding box center [43, 427] width 35 height 15
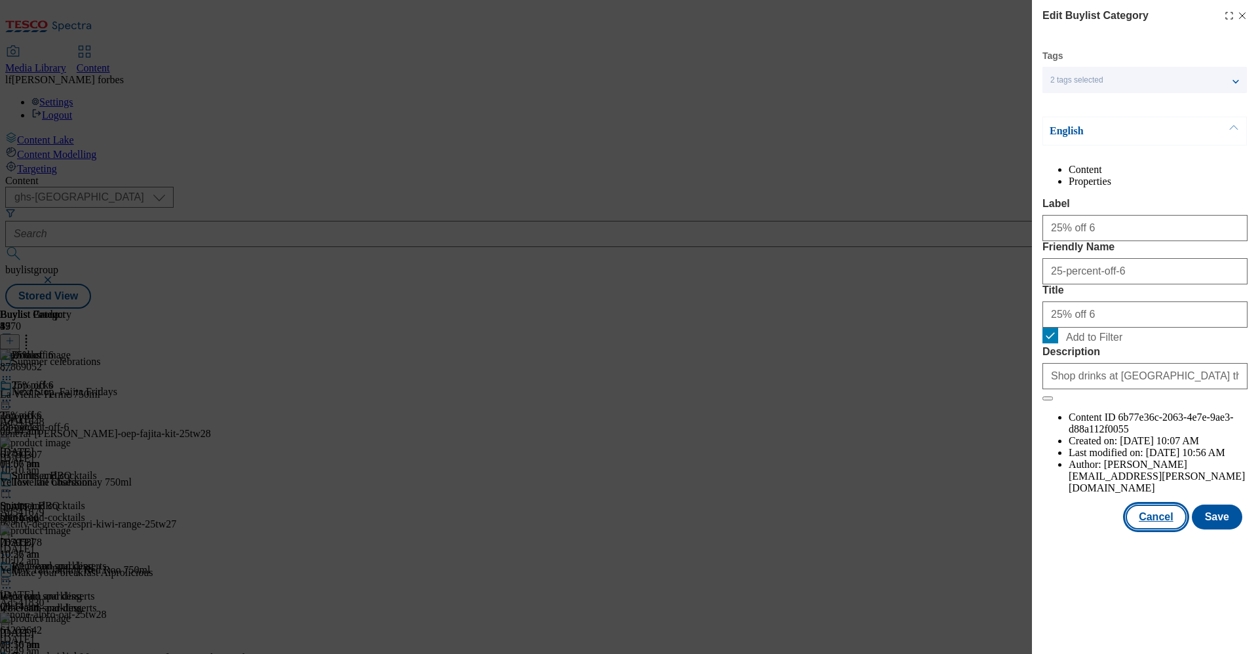
click at [1151, 529] on button "Cancel" at bounding box center [1155, 516] width 60 height 25
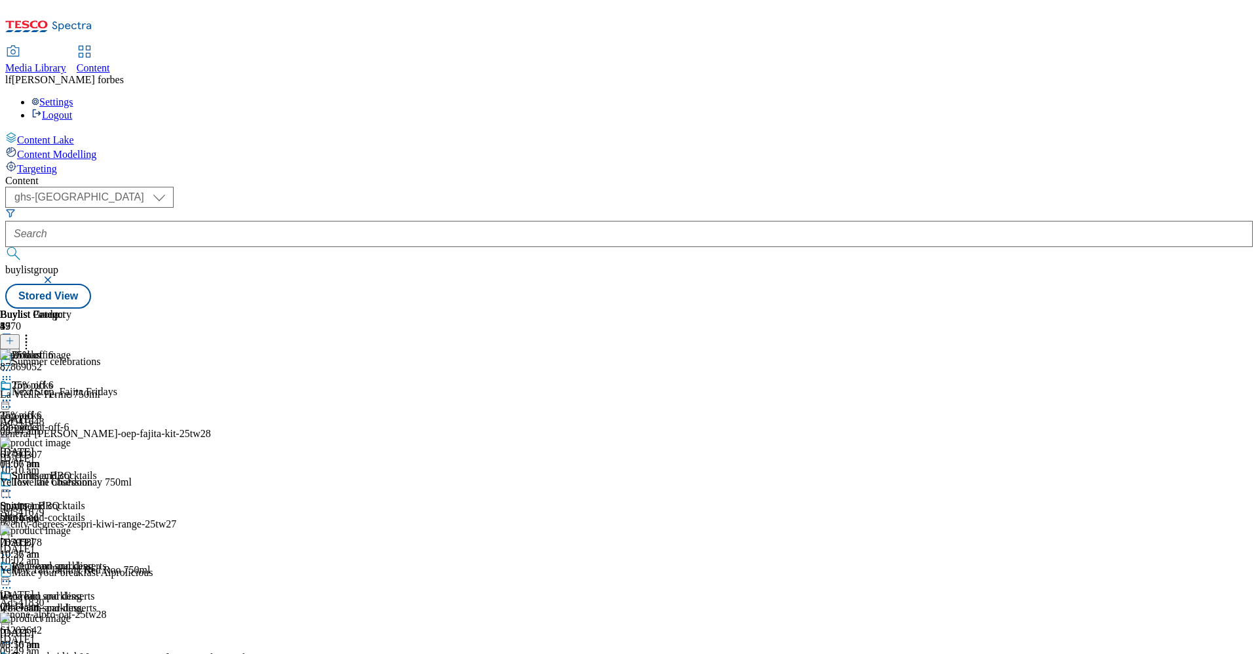
click at [13, 394] on icon at bounding box center [6, 400] width 13 height 13
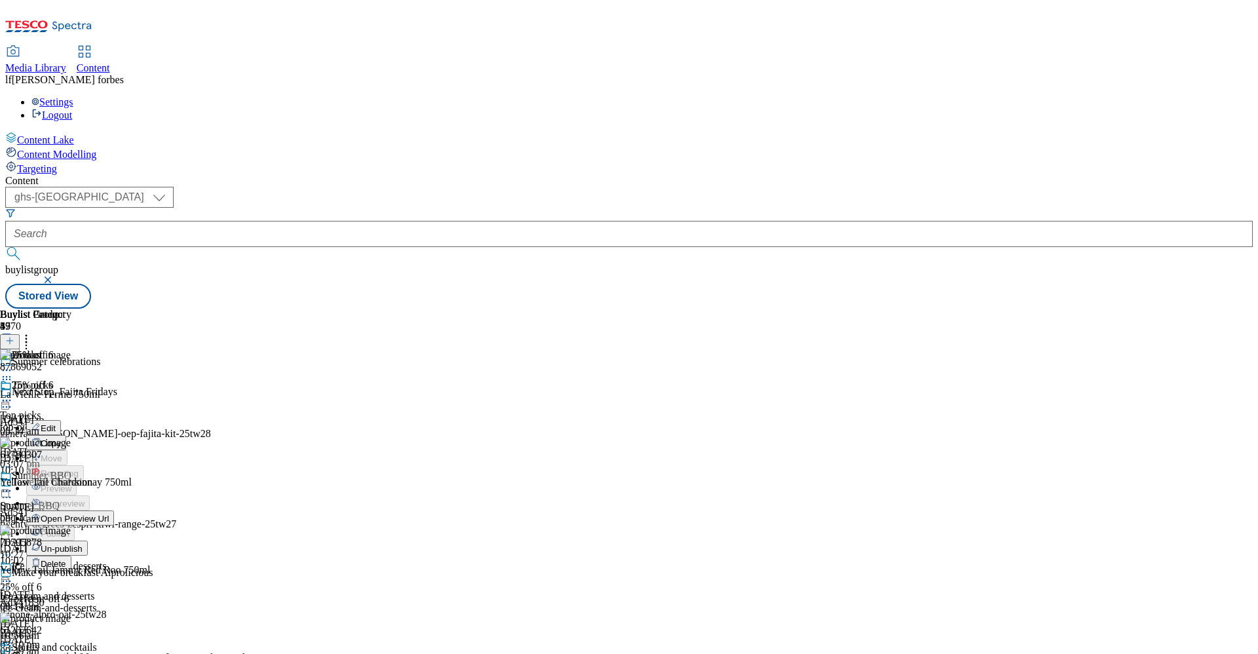
click at [109, 514] on span "Open Preview Url" at bounding box center [75, 519] width 68 height 10
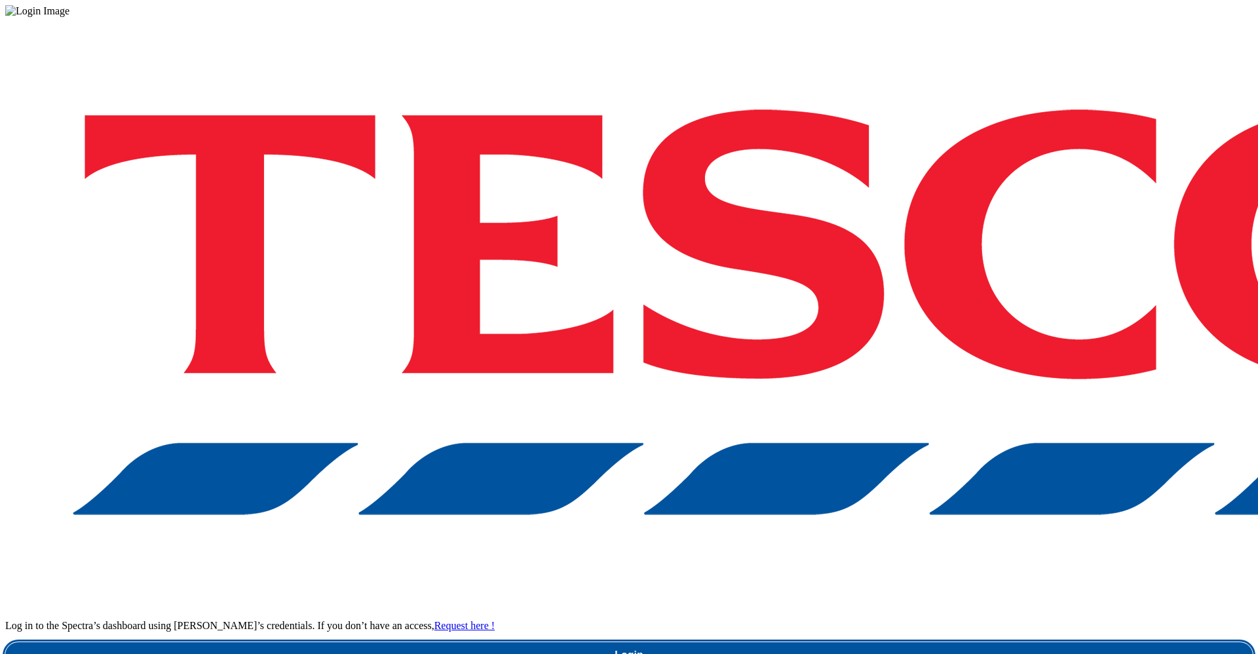
click at [924, 642] on link "Login" at bounding box center [628, 655] width 1247 height 26
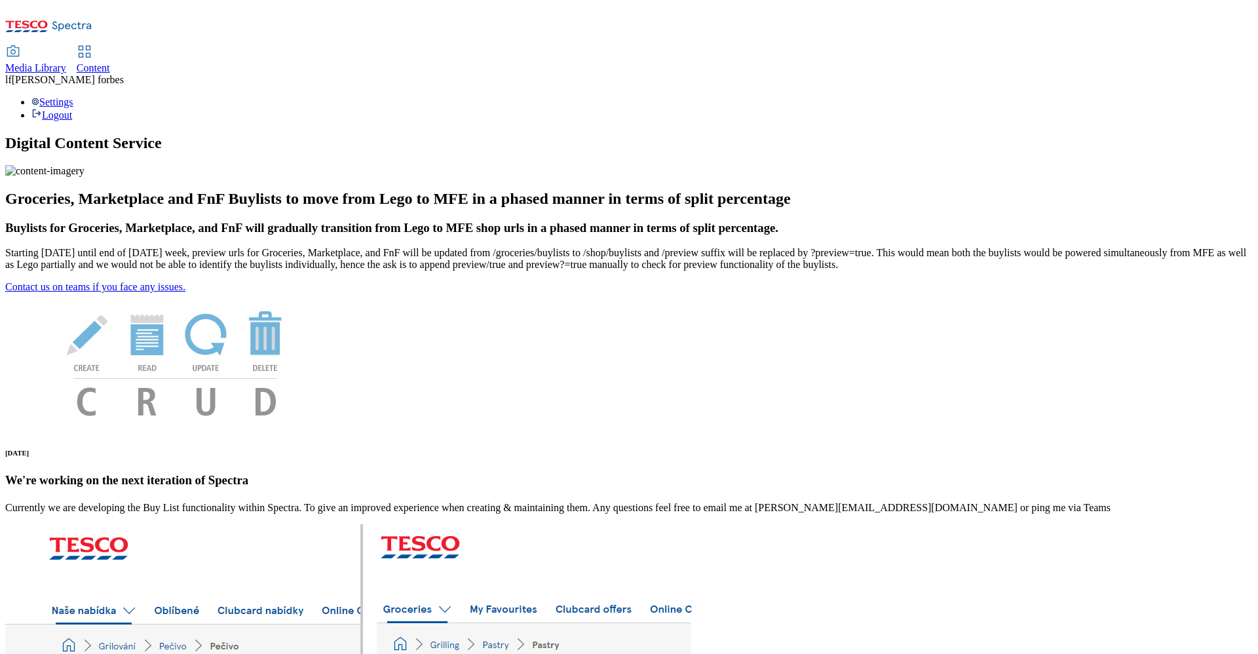
click at [110, 62] on span "Content" at bounding box center [93, 67] width 33 height 11
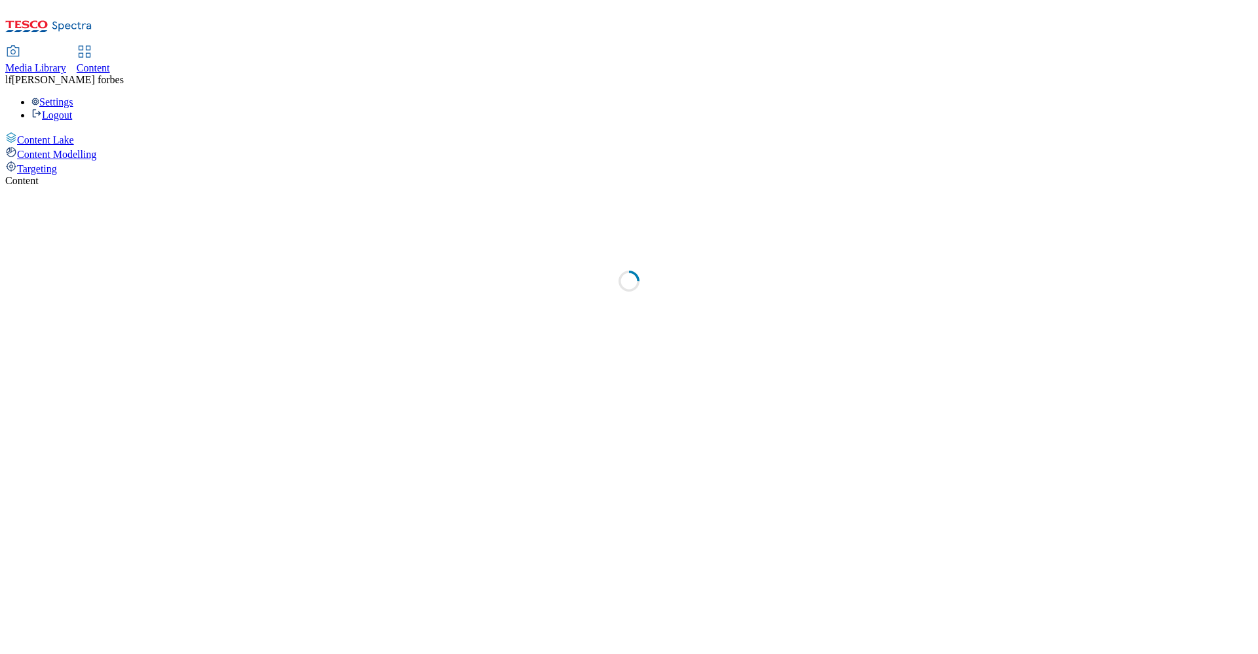
select select "ghs-[GEOGRAPHIC_DATA]"
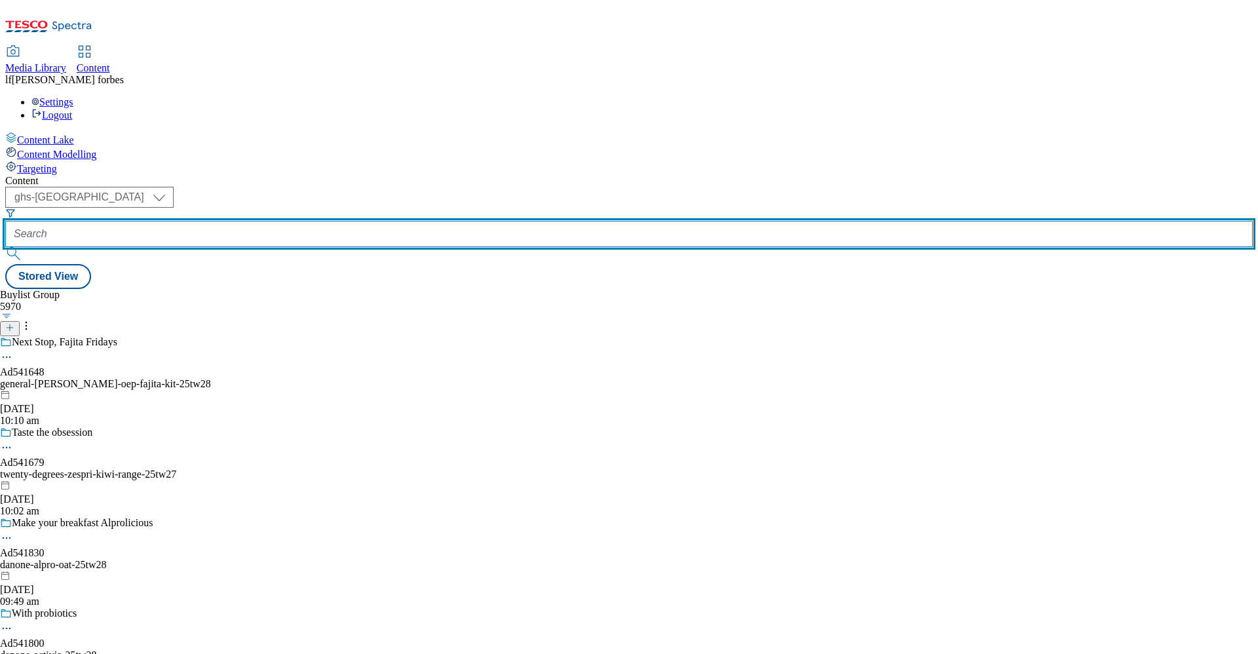
click at [318, 221] on input "text" at bounding box center [628, 234] width 1247 height 26
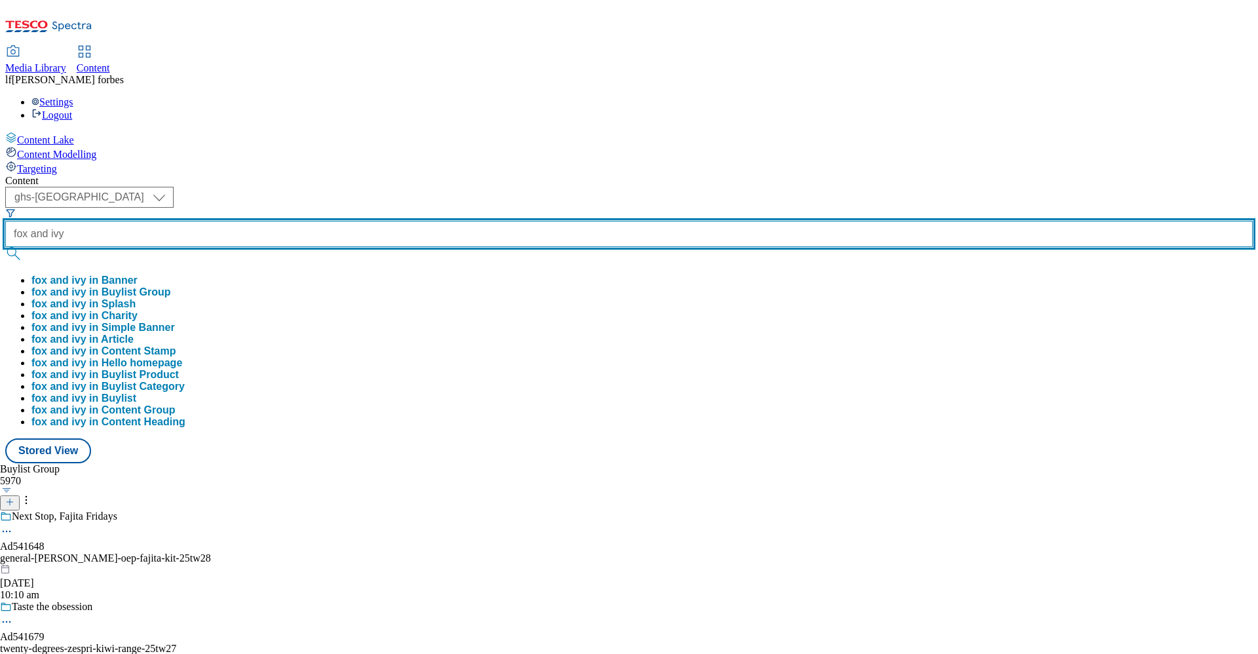
type input "fox and ivy"
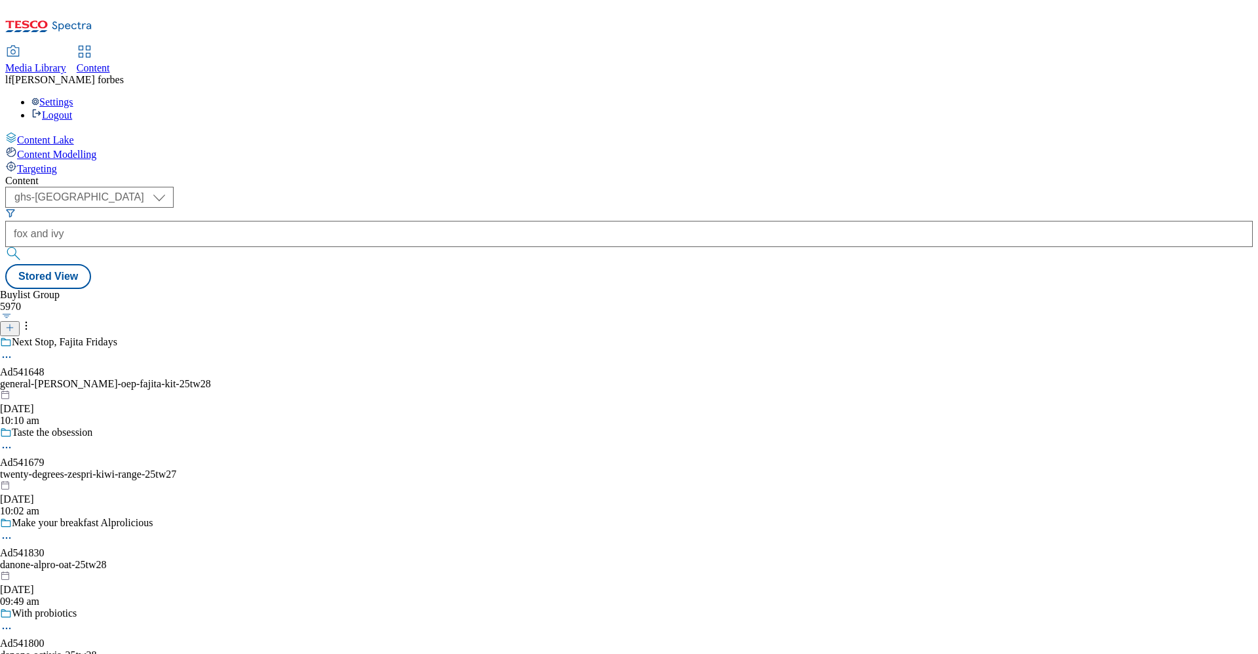
click at [24, 247] on button "submit" at bounding box center [14, 253] width 18 height 13
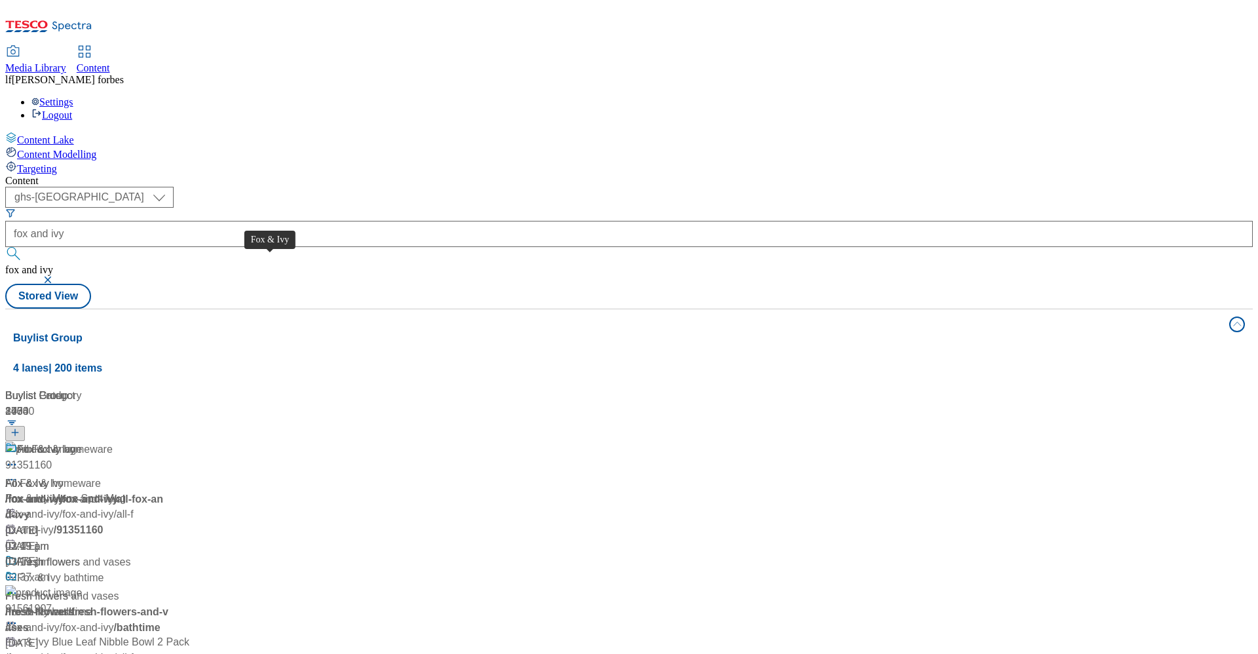
click at [61, 441] on div "Fox & Ivy" at bounding box center [39, 449] width 44 height 16
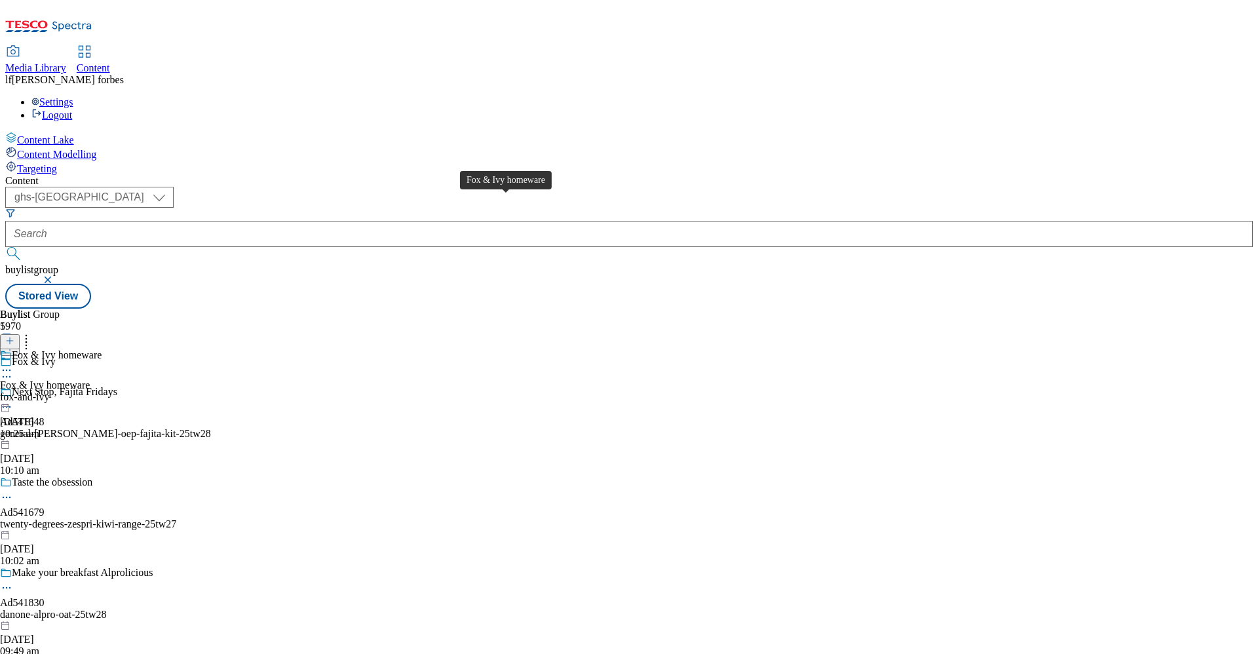
click at [102, 349] on div "Fox & Ivy homeware" at bounding box center [57, 355] width 90 height 12
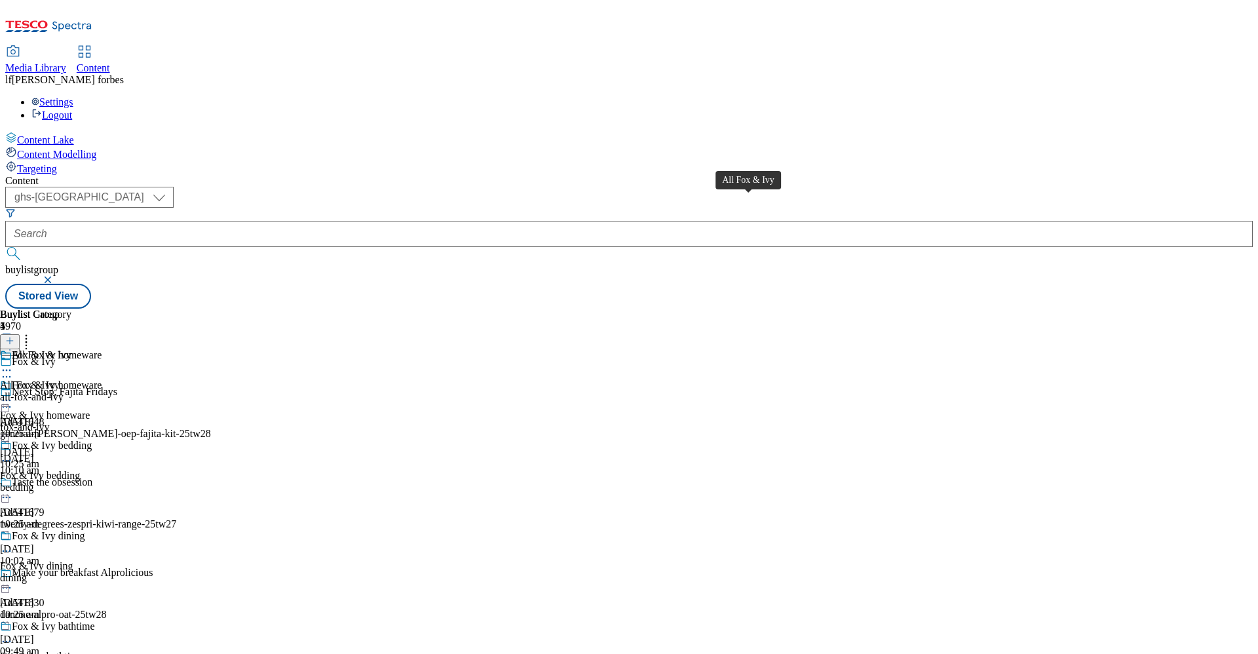
click at [71, 349] on div "All Fox & Ivy" at bounding box center [42, 355] width 60 height 12
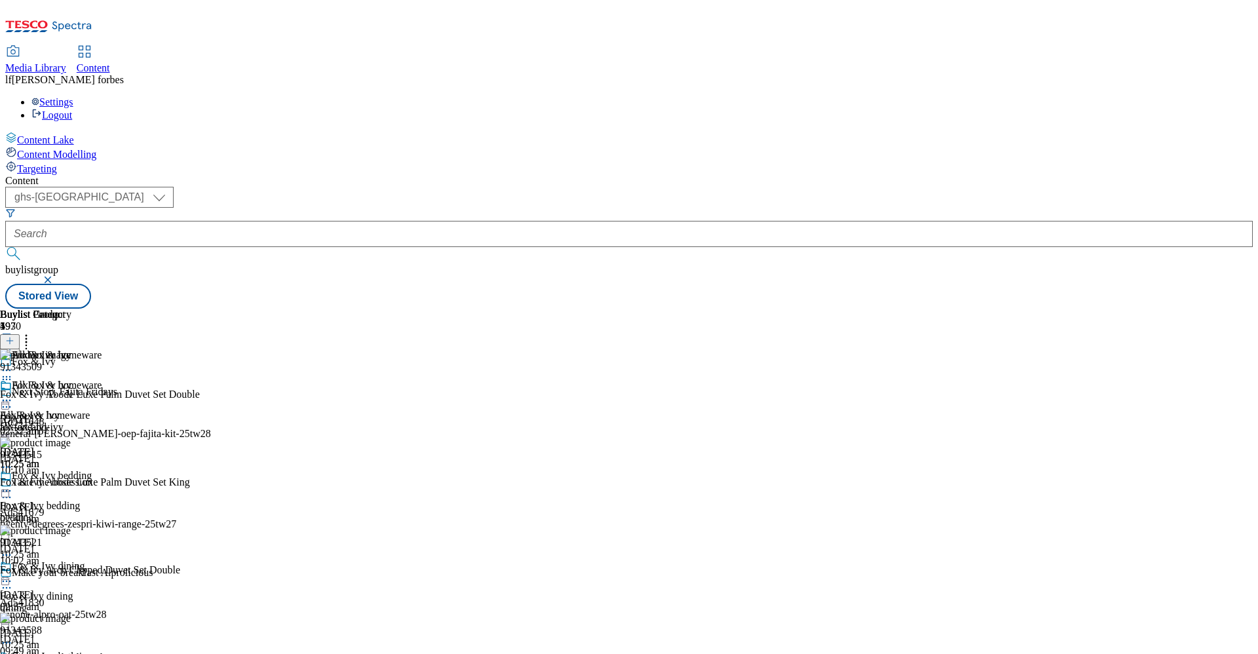
click at [13, 394] on icon at bounding box center [6, 400] width 13 height 13
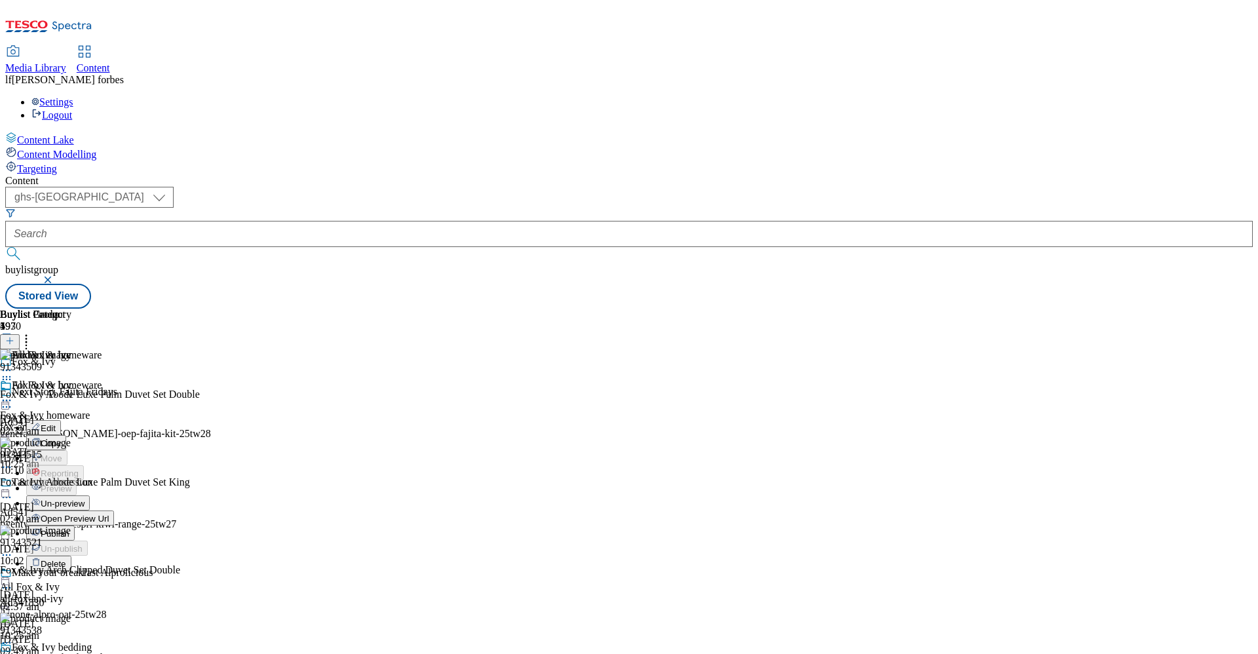
click at [61, 420] on button "Edit" at bounding box center [43, 427] width 35 height 15
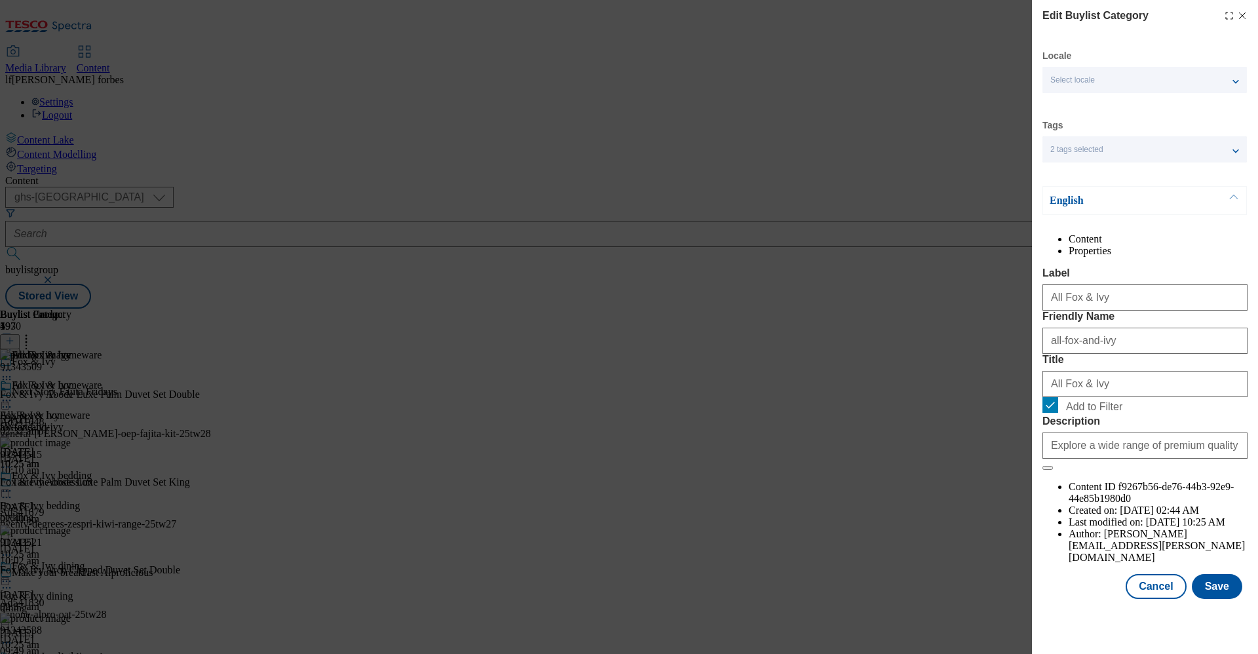
click at [920, 249] on li "Properties" at bounding box center [1157, 251] width 179 height 12
click at [920, 245] on li "Content" at bounding box center [1157, 239] width 179 height 12
click at [920, 154] on div "2 tags selected" at bounding box center [1144, 149] width 204 height 26
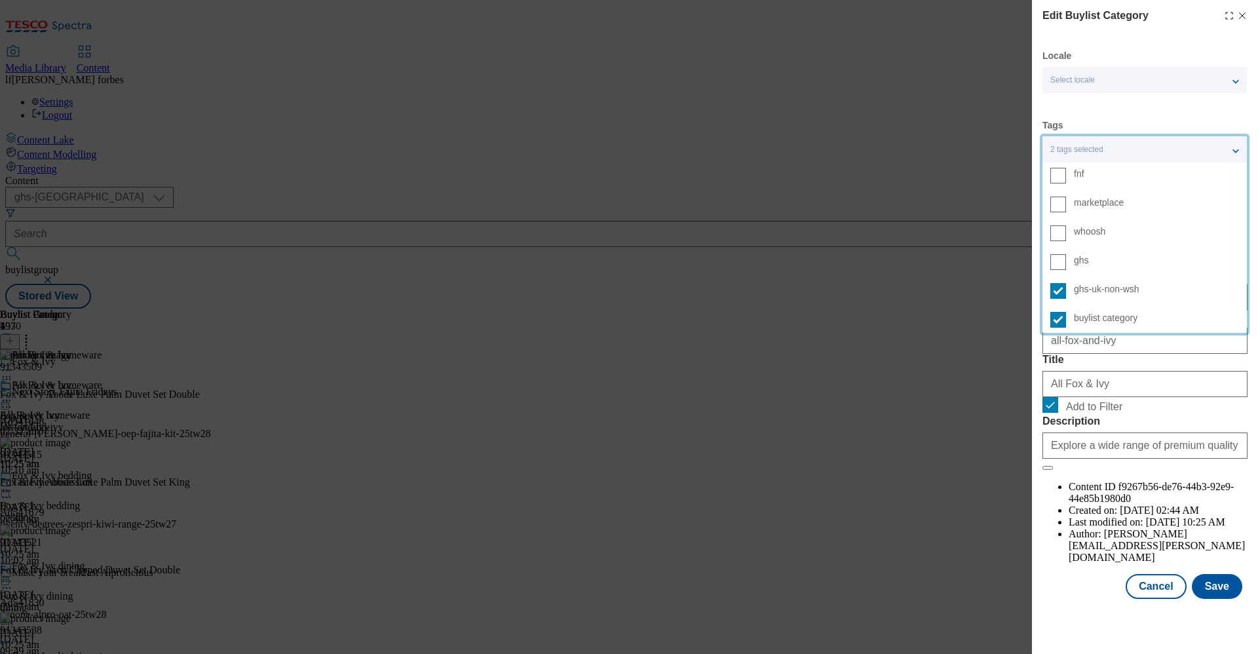
click at [920, 154] on div "2 tags selected" at bounding box center [1144, 149] width 204 height 26
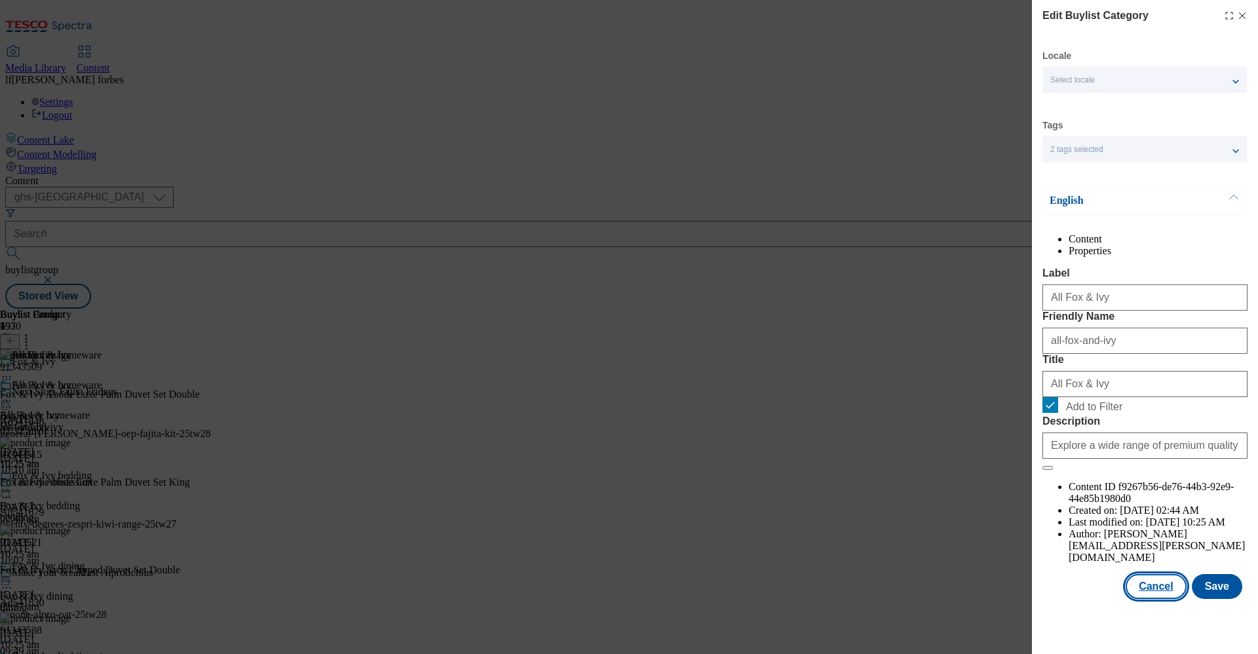
click at [920, 483] on button "Cancel" at bounding box center [1155, 586] width 60 height 25
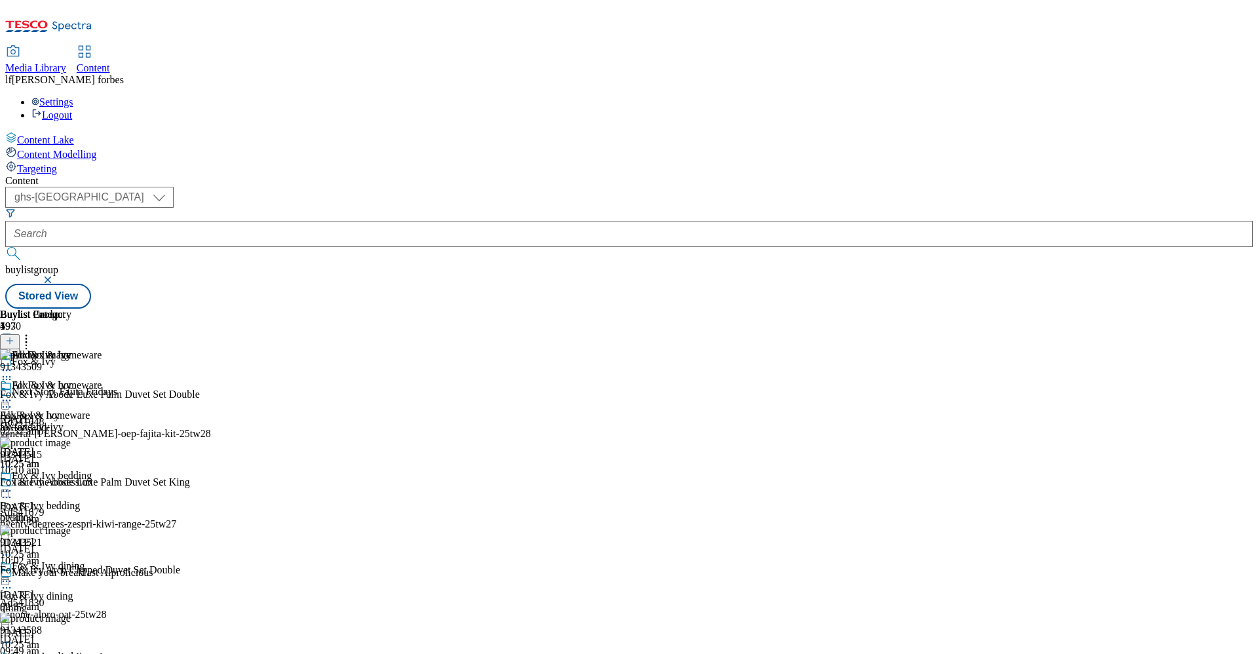
click at [95, 470] on div "Fox & Ivy bedding" at bounding box center [47, 485] width 95 height 30
click at [33, 332] on icon at bounding box center [26, 338] width 13 height 13
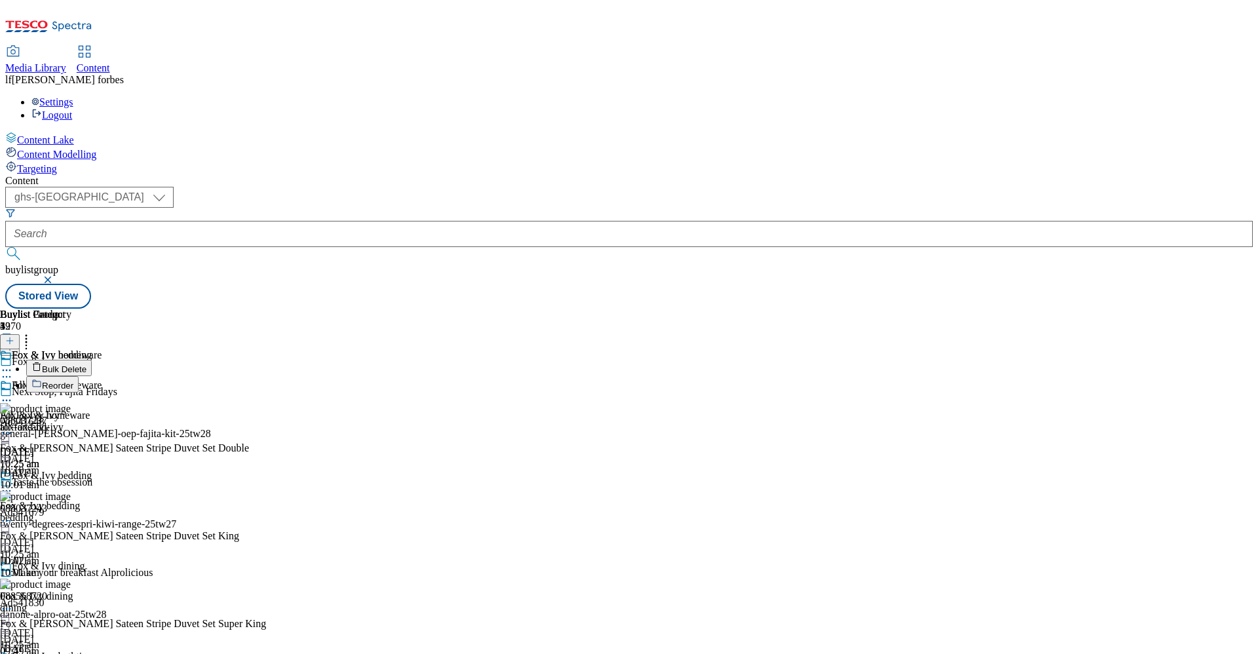
click at [920, 309] on div "Buylist Group 5970 Fox & Ivy Next Stop, Fajita Fridays Ad541648 general-[PERSON…" at bounding box center [628, 309] width 1247 height 0
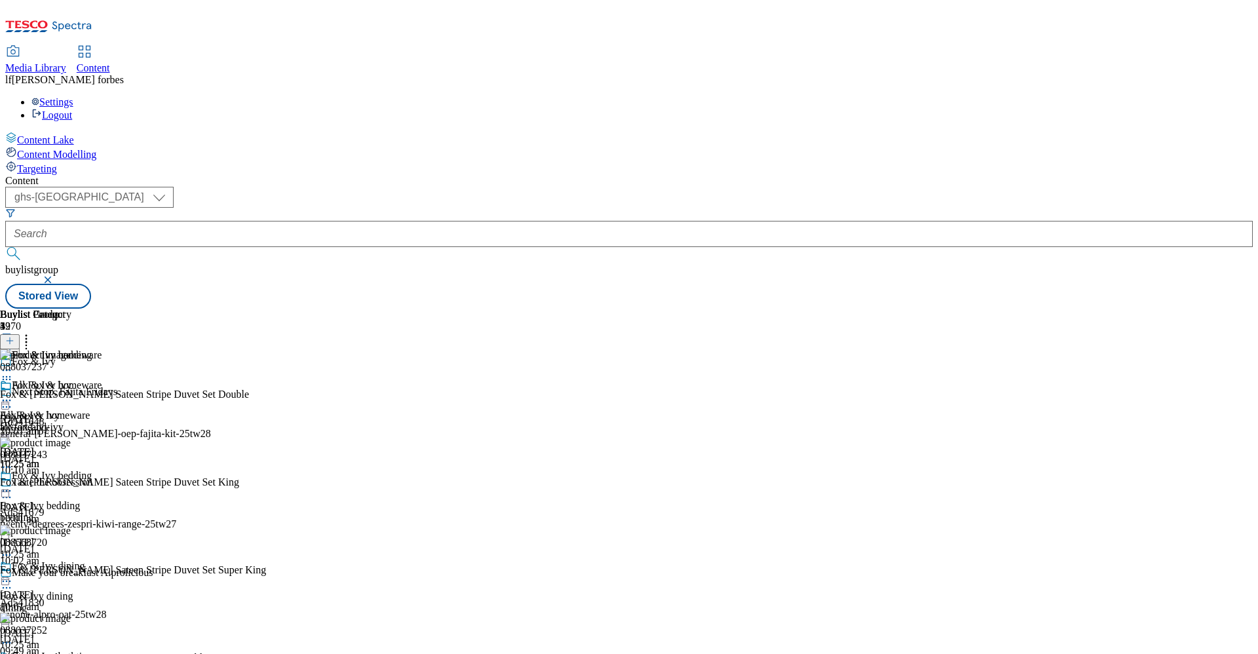
click at [13, 394] on icon at bounding box center [6, 400] width 13 height 13
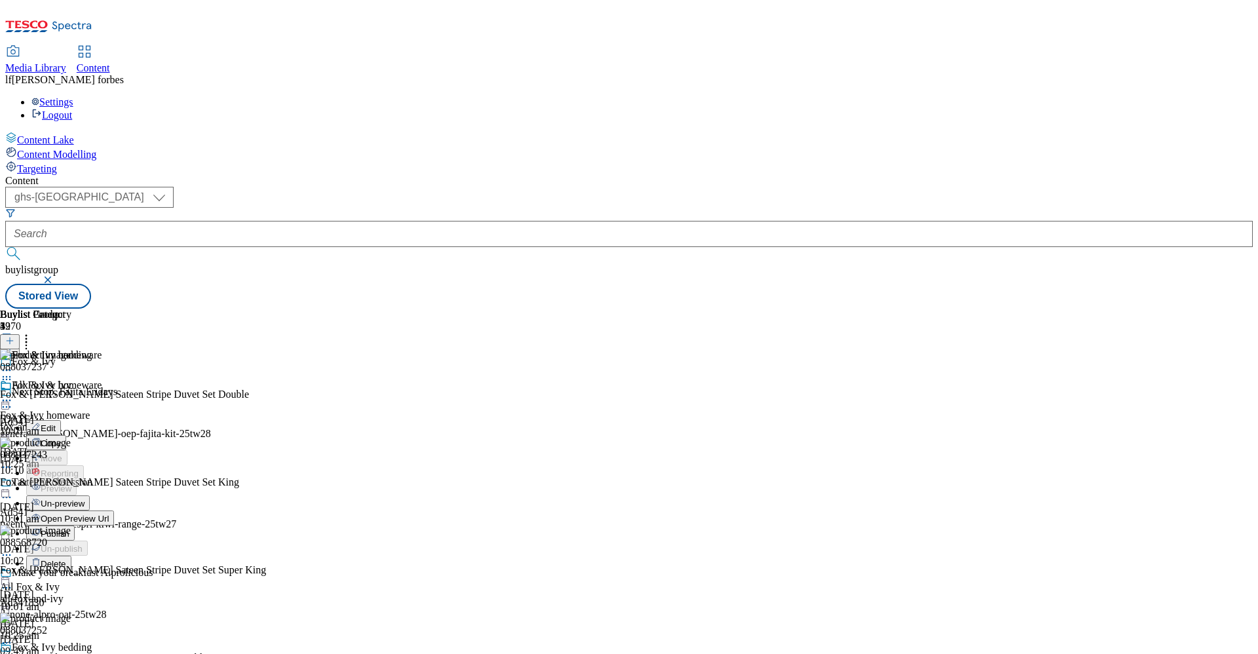
click at [61, 420] on button "Edit" at bounding box center [43, 427] width 35 height 15
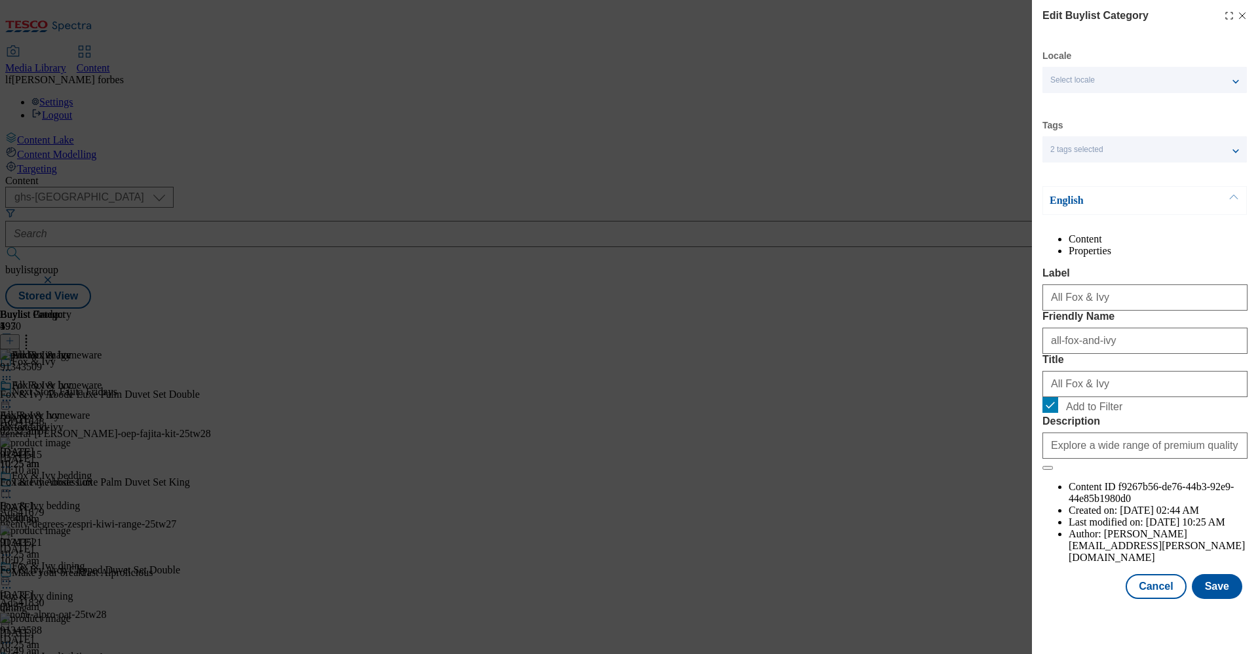
click at [920, 366] on label "Title" at bounding box center [1144, 360] width 205 height 12
click at [920, 397] on input "All Fox & Ivy" at bounding box center [1144, 384] width 205 height 26
click at [920, 366] on label "Title" at bounding box center [1144, 360] width 205 height 12
click at [920, 397] on input "All Fox & Ivy" at bounding box center [1144, 384] width 205 height 26
click at [920, 208] on div "English" at bounding box center [1144, 200] width 204 height 29
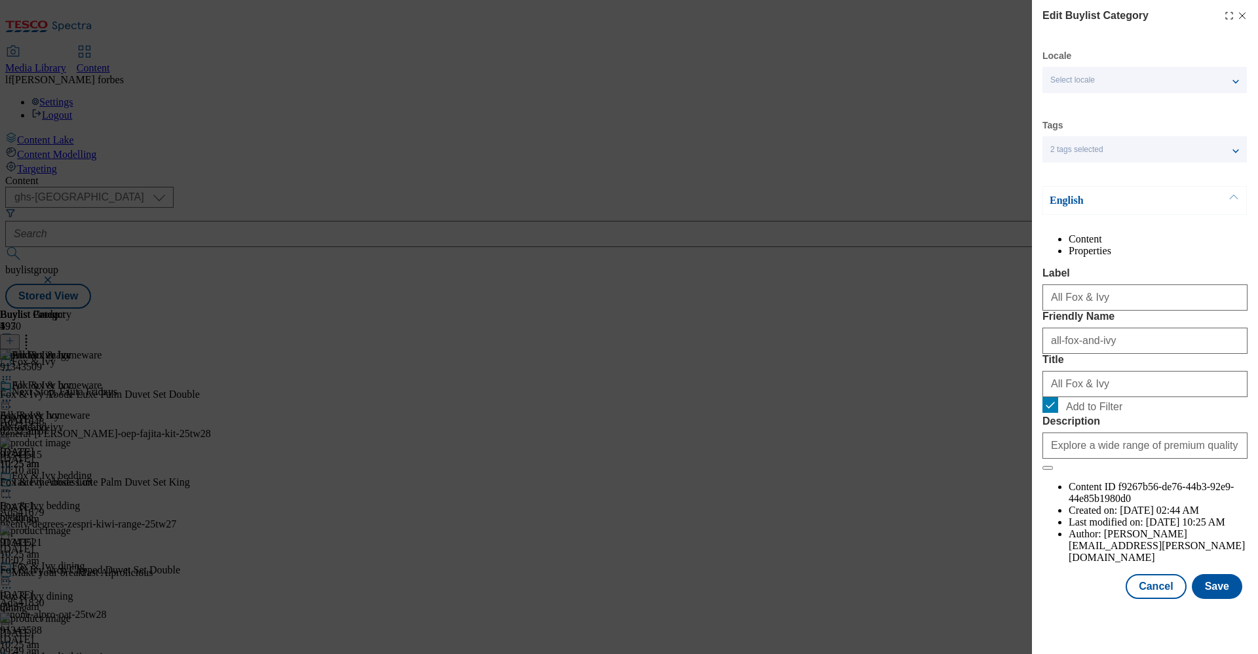
click at [920, 245] on li "Properties" at bounding box center [1157, 251] width 179 height 12
click at [920, 198] on p "English" at bounding box center [1118, 200] width 138 height 13
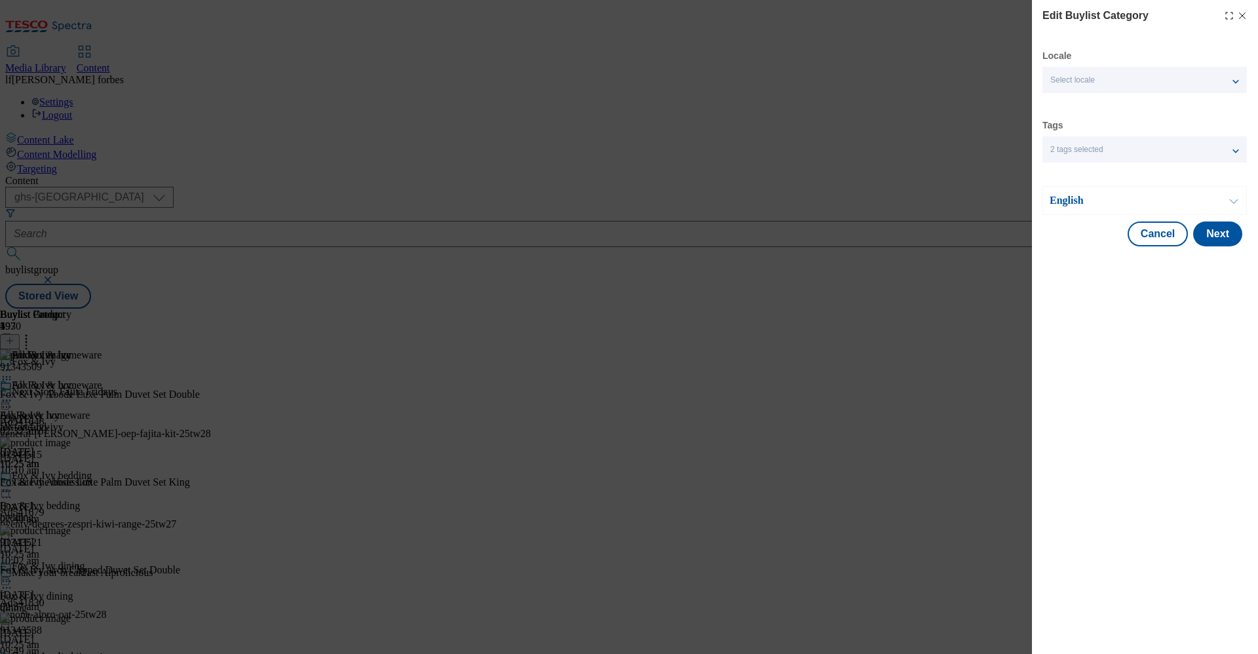
click at [920, 167] on div "Locale Select locale English Welsh Tags 2 tags selected fnf marketplace whoosh …" at bounding box center [1144, 148] width 205 height 197
click at [920, 208] on div "English" at bounding box center [1144, 200] width 204 height 29
click at [920, 187] on div "English" at bounding box center [1144, 200] width 204 height 29
click at [920, 195] on p "English" at bounding box center [1118, 200] width 138 height 13
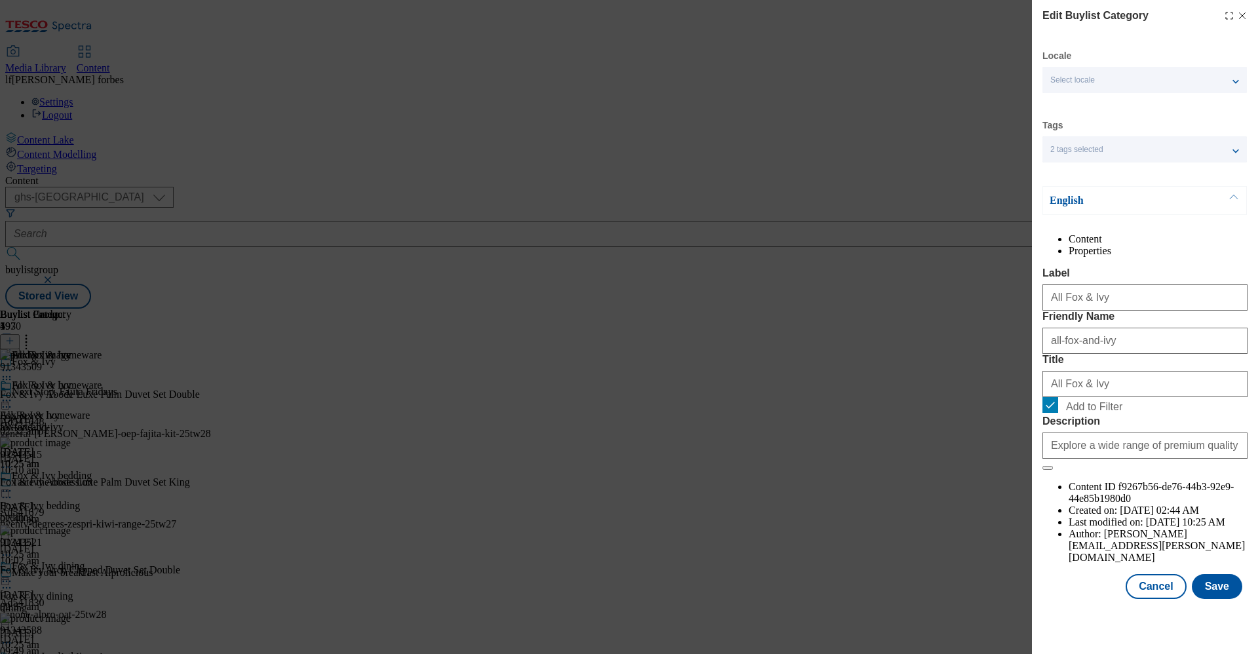
click at [920, 245] on li "Content" at bounding box center [1157, 239] width 179 height 12
click at [920, 150] on div "2 tags selected" at bounding box center [1144, 149] width 204 height 26
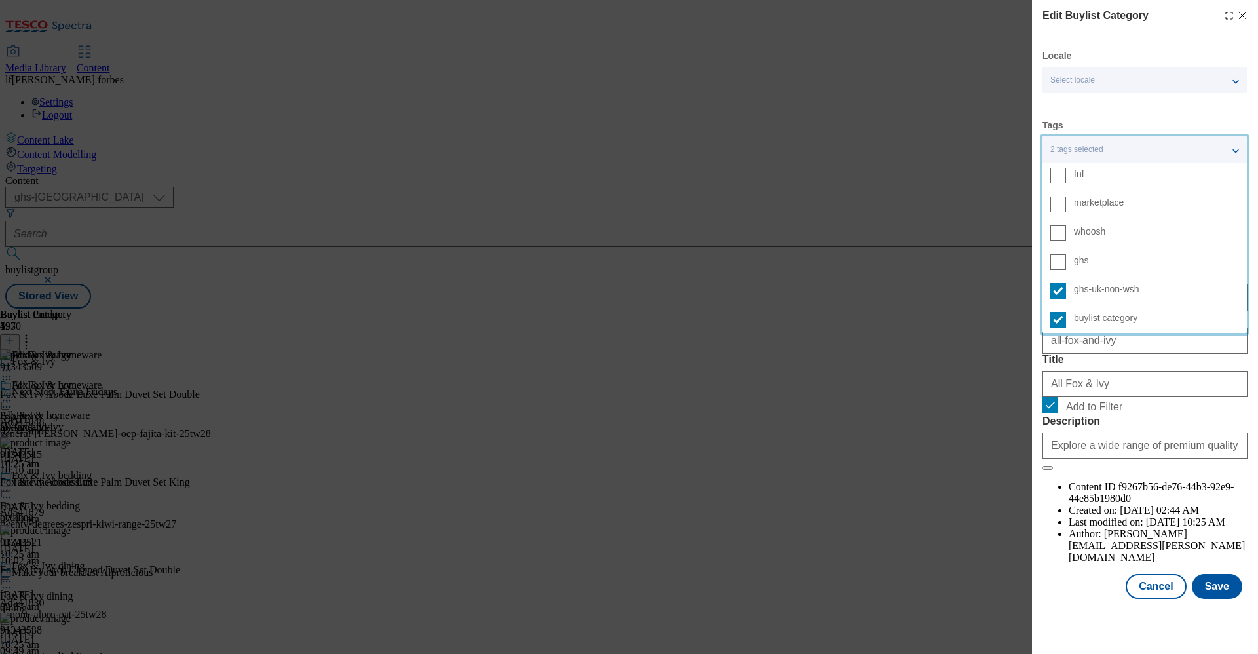
click at [920, 150] on div "2 tags selected" at bounding box center [1144, 149] width 204 height 26
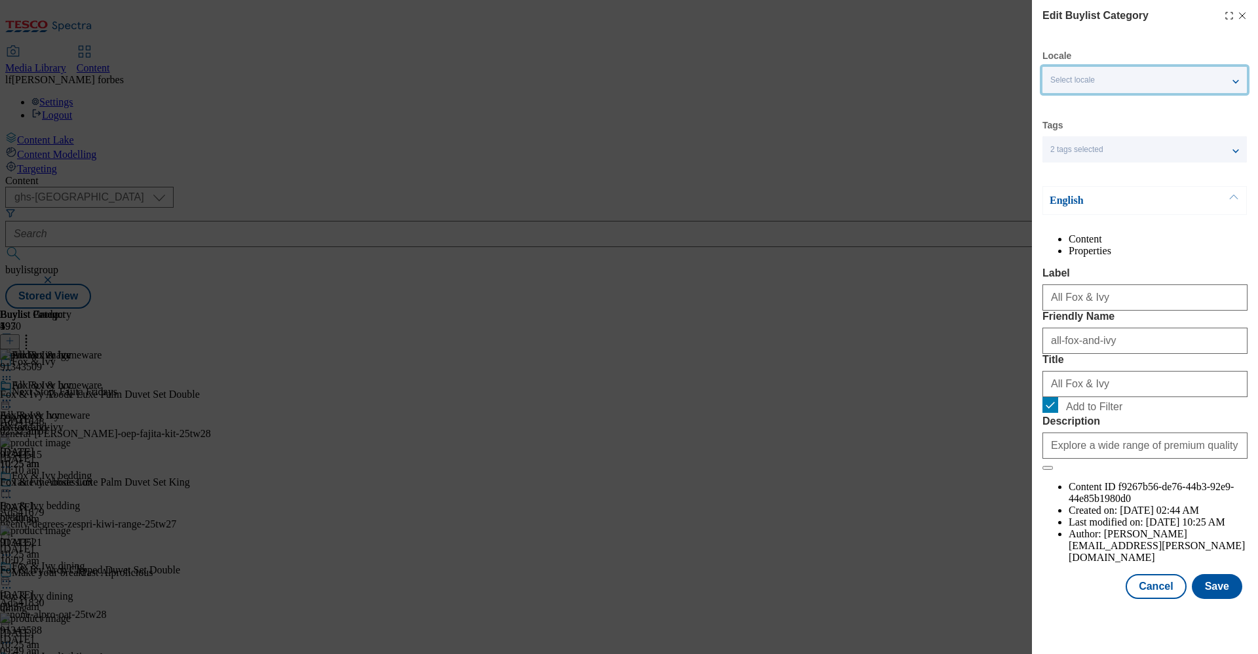
click at [920, 79] on div "Select locale" at bounding box center [1144, 80] width 204 height 26
click at [920, 16] on icon "Modal" at bounding box center [1229, 15] width 10 height 10
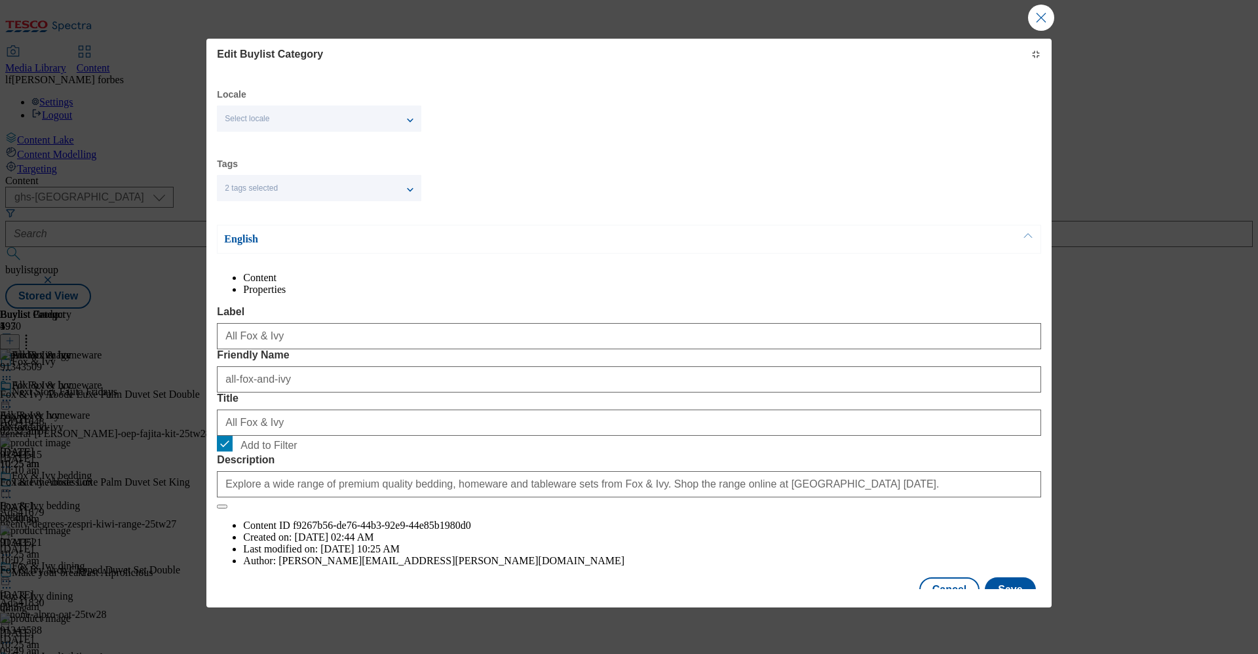
click at [920, 60] on div "Edit Buylist Category Locale Select locale English Welsh Tags 2 tags selected f…" at bounding box center [629, 327] width 1258 height 654
click at [920, 31] on button "Close Modal" at bounding box center [1041, 18] width 26 height 26
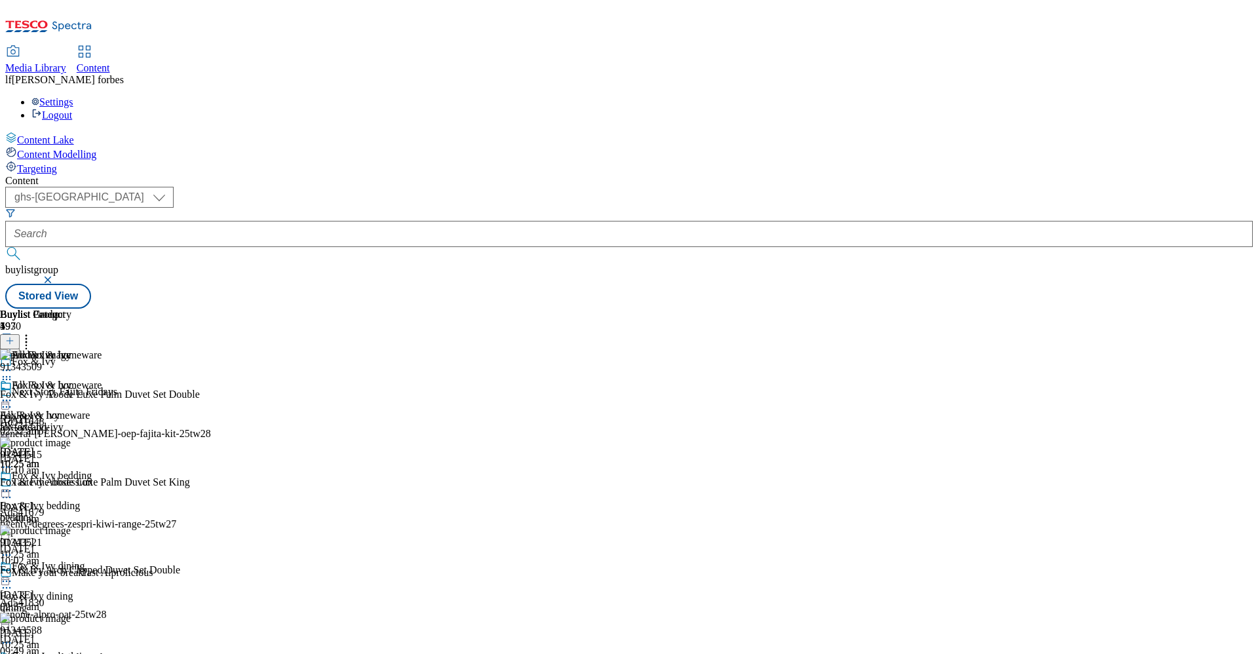
click at [13, 394] on icon at bounding box center [6, 400] width 13 height 13
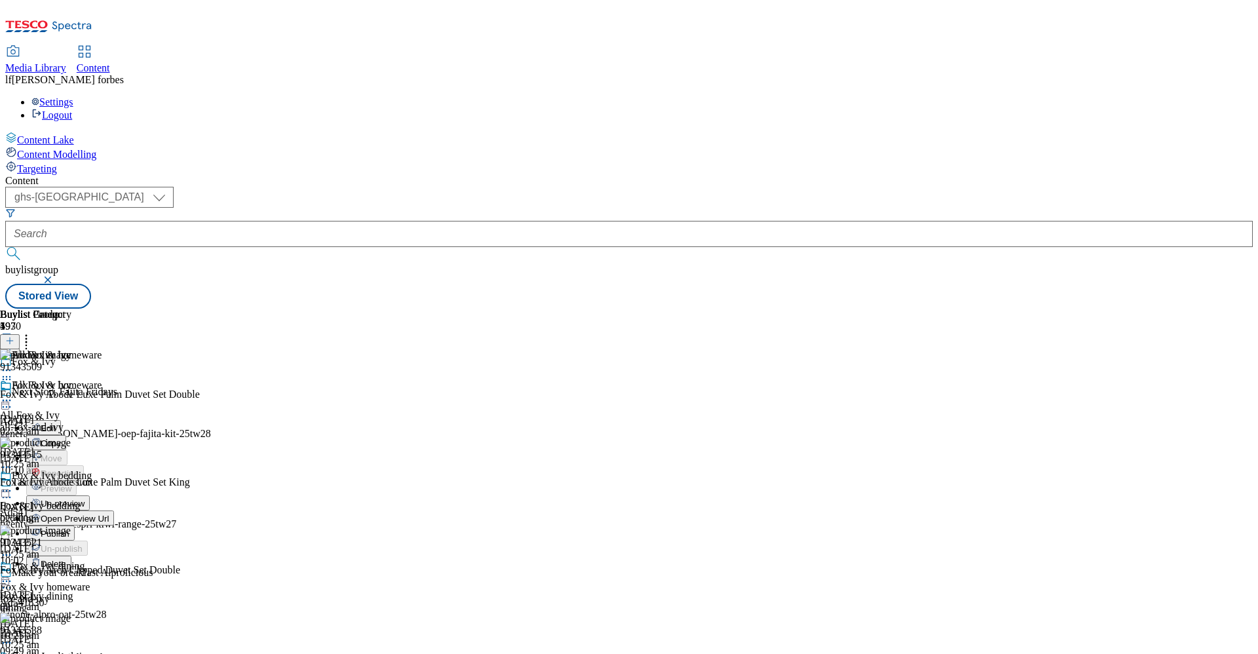
click at [61, 420] on button "Edit" at bounding box center [43, 427] width 35 height 15
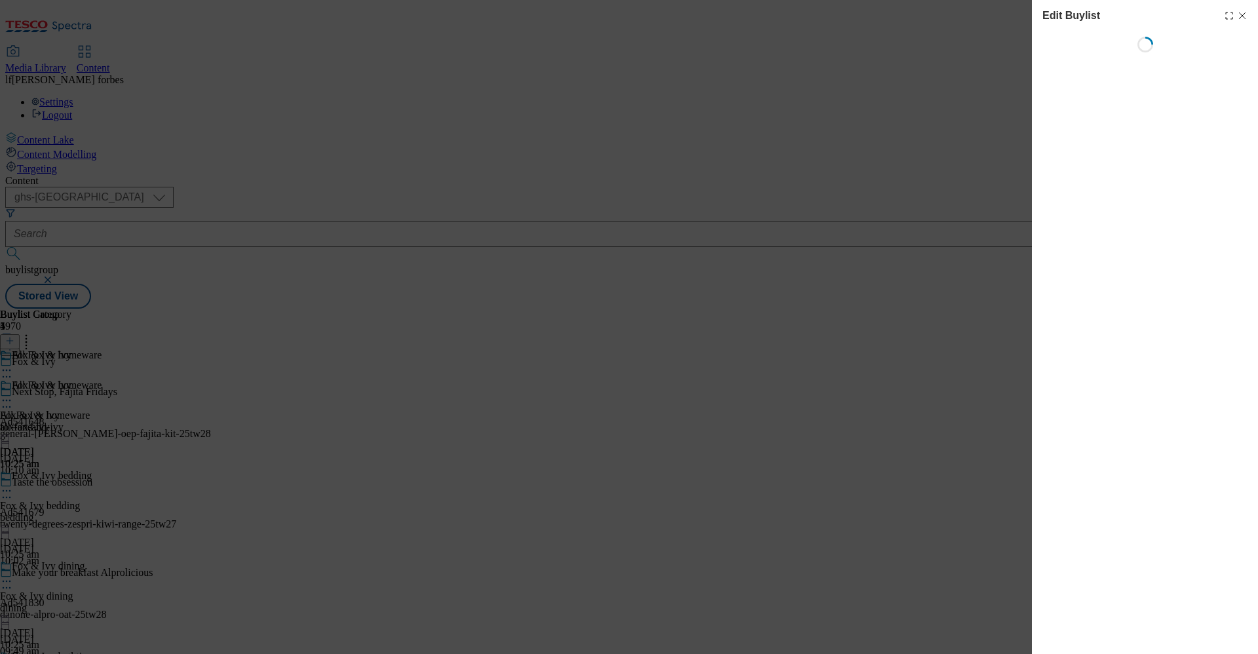
select select "evergreen"
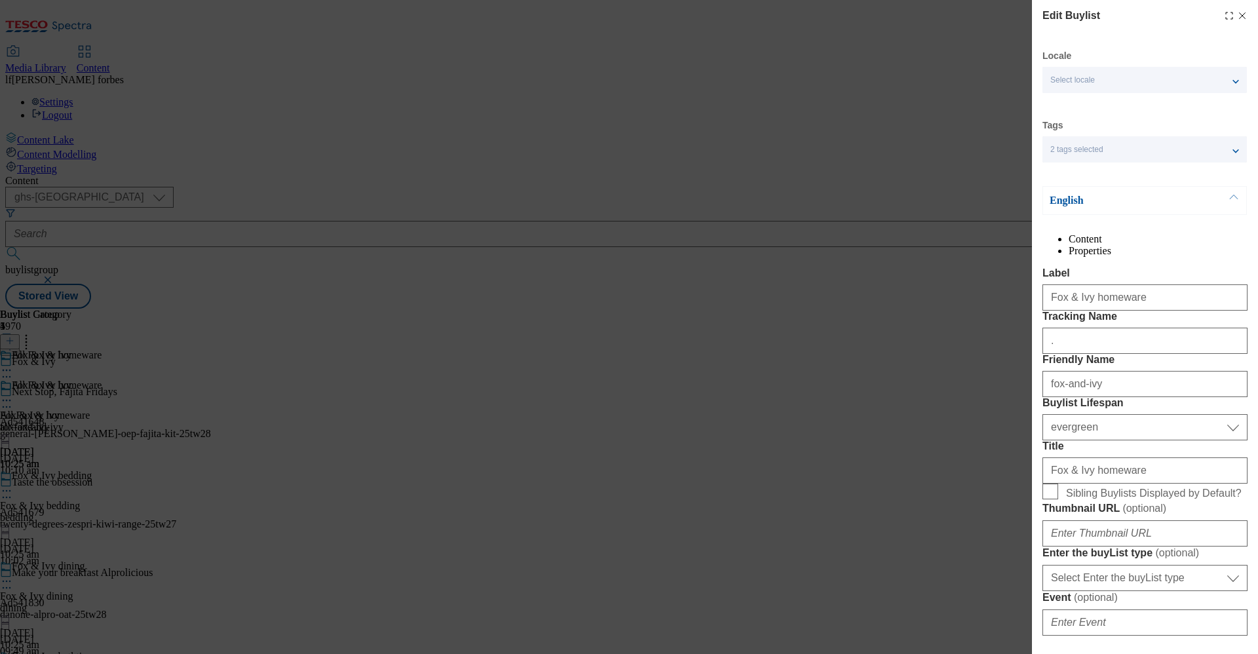
select select "Banner"
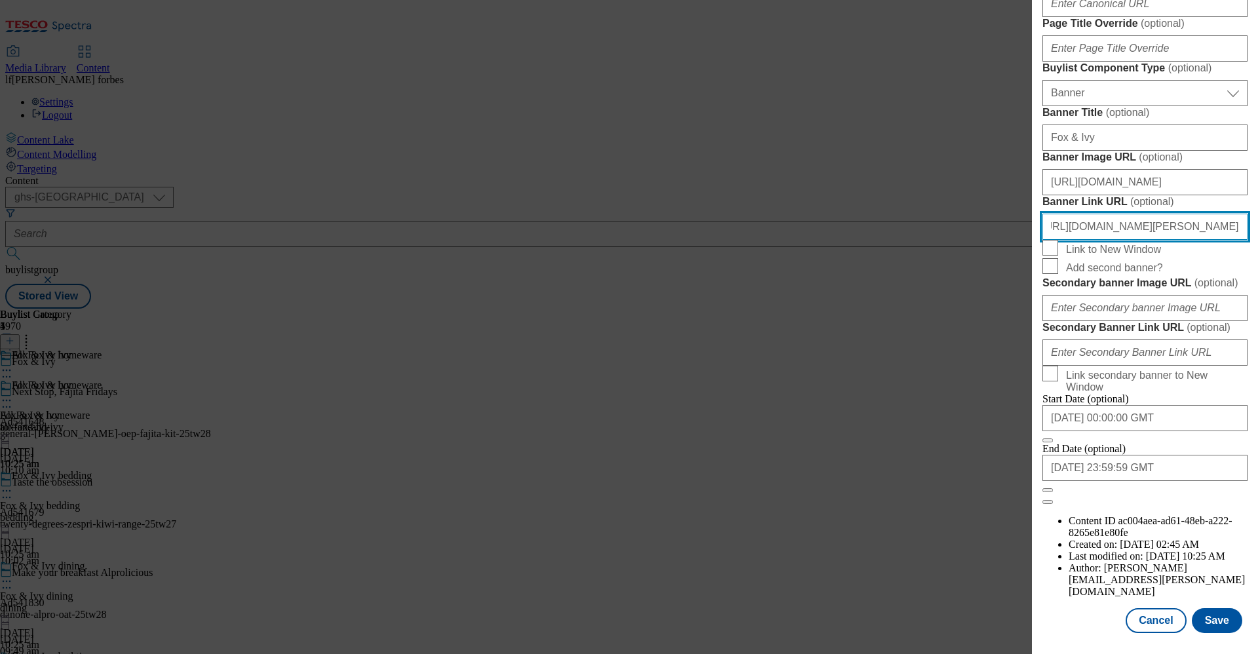
scroll to position [1336, 5]
drag, startPoint x: 1046, startPoint y: 185, endPoint x: 1257, endPoint y: 189, distance: 211.0
click at [920, 189] on div "Edit Buylist Locale Select locale English Welsh Tags 2 tags selected fnf market…" at bounding box center [1145, 317] width 226 height 635
click at [920, 126] on div "Edit Buylist Locale Select locale English Welsh Tags 2 tags selected fnf market…" at bounding box center [629, 327] width 1258 height 654
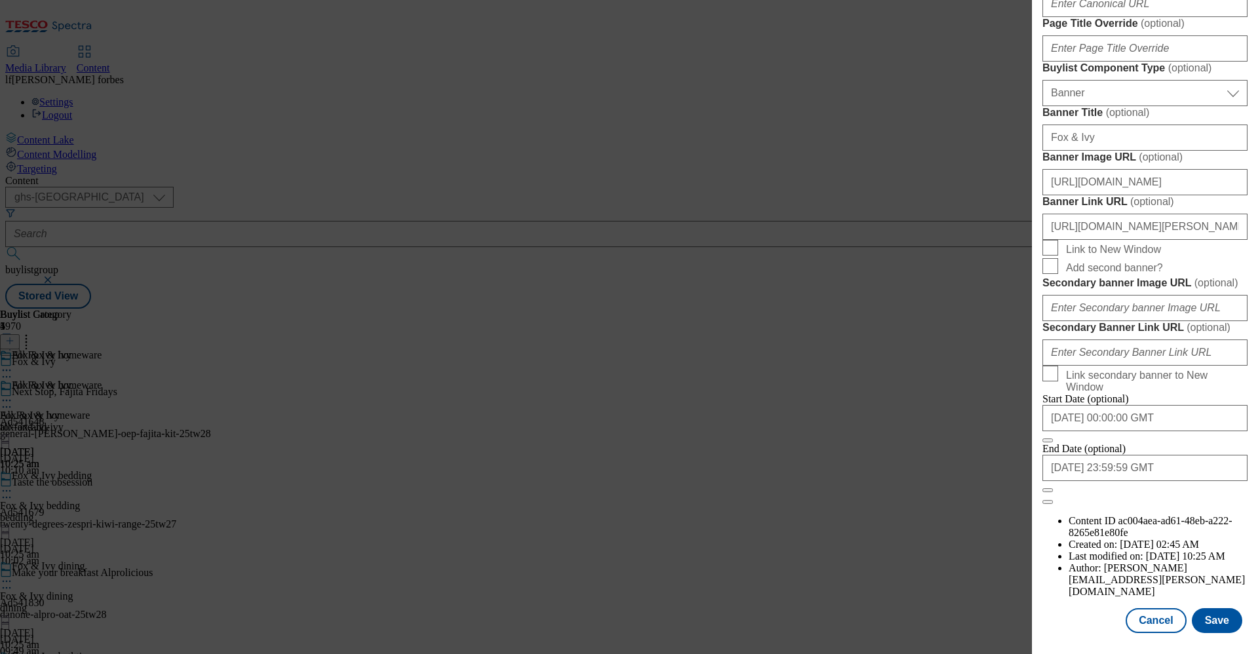
scroll to position [1336, 5]
click at [920, 483] on button "Cancel" at bounding box center [1155, 620] width 60 height 25
select select "evergreen"
select select "Banner"
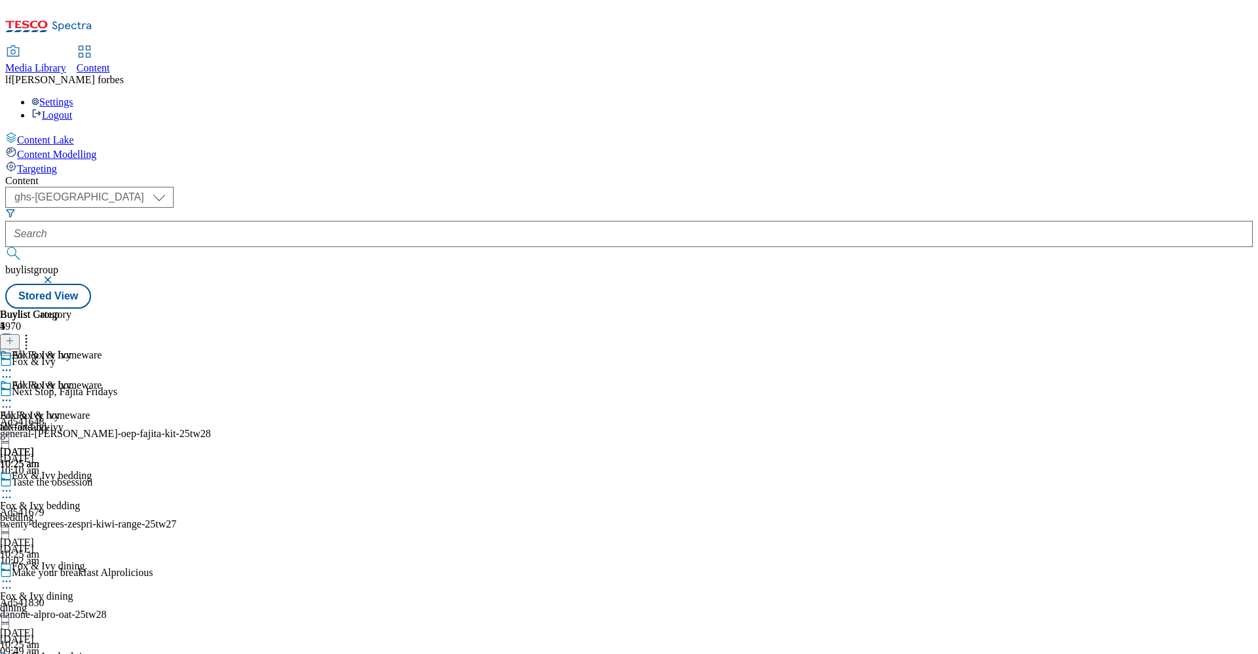
scroll to position [127, 0]
click at [95, 483] on div "Fox & Ivy bathtime" at bounding box center [53, 656] width 83 height 12
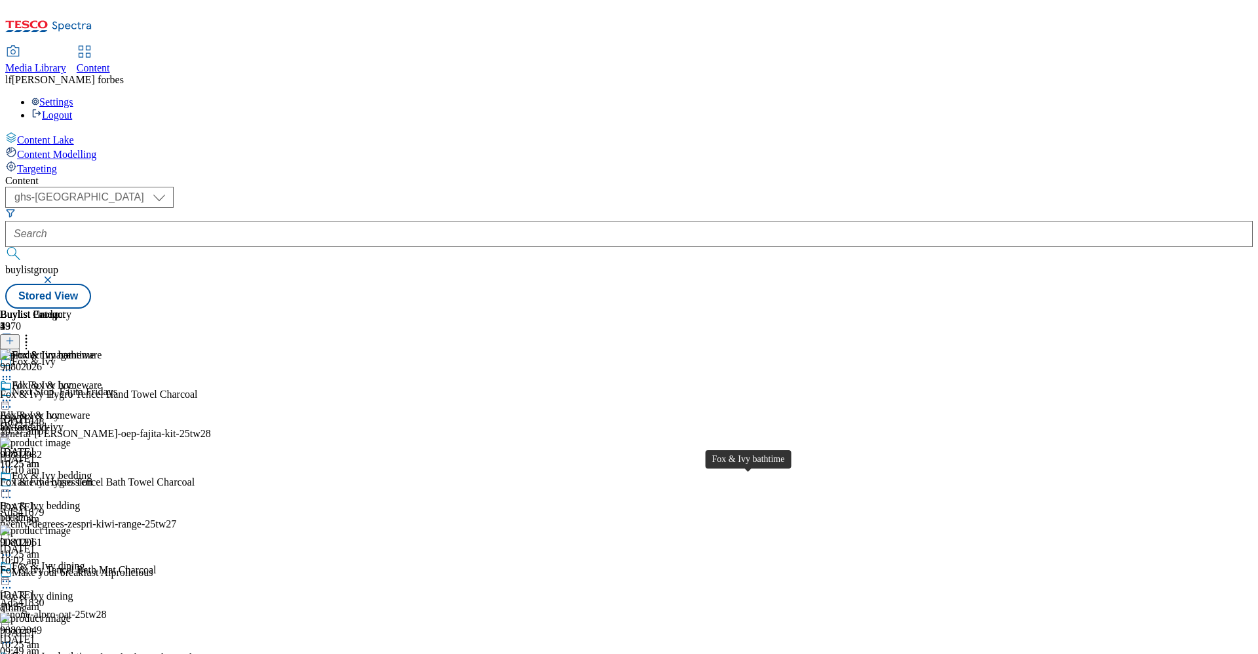
click at [95, 483] on div "Fox & Ivy bathtime" at bounding box center [53, 656] width 83 height 12
click at [33, 332] on icon at bounding box center [26, 338] width 13 height 13
click at [920, 309] on div "Buylist Group 5970 Fox & Ivy Next Stop, Fajita Fridays Ad541648 general-[PERSON…" at bounding box center [628, 309] width 1247 height 0
click at [829, 309] on div "Content ( optional ) ghs-roi ghs-[GEOGRAPHIC_DATA] ghs-uk buylistgroup Stored V…" at bounding box center [628, 242] width 1247 height 134
click at [33, 332] on icon at bounding box center [26, 338] width 13 height 13
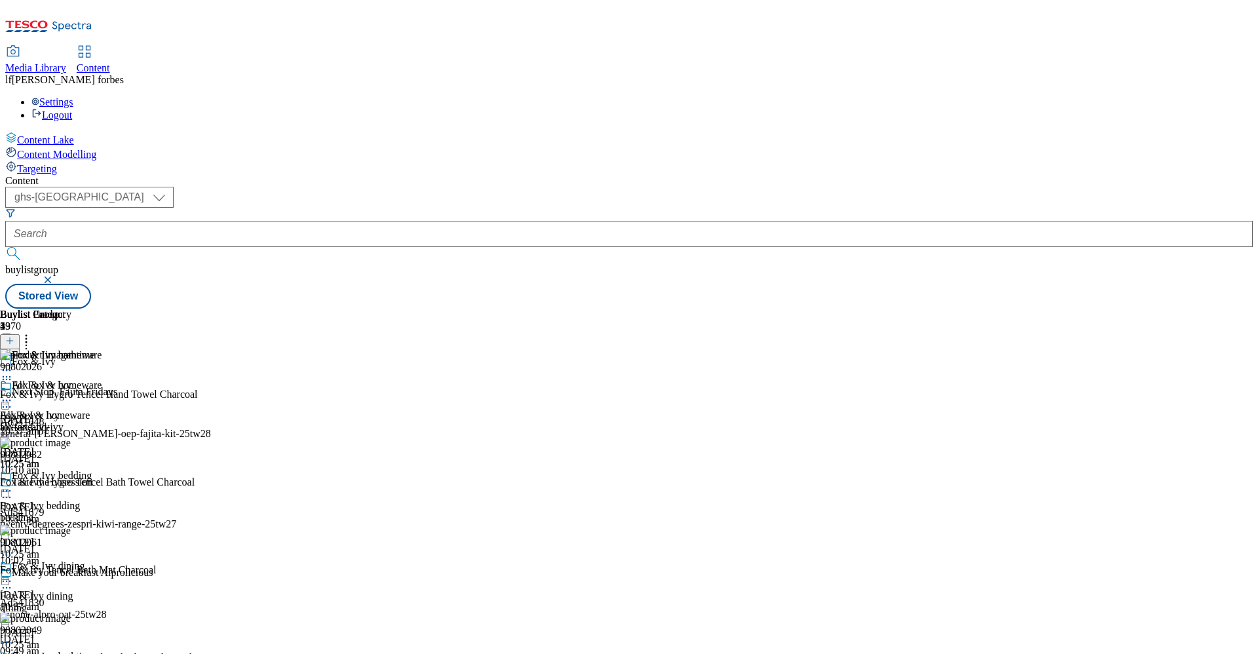
click at [825, 175] on div "Content" at bounding box center [628, 181] width 1247 height 12
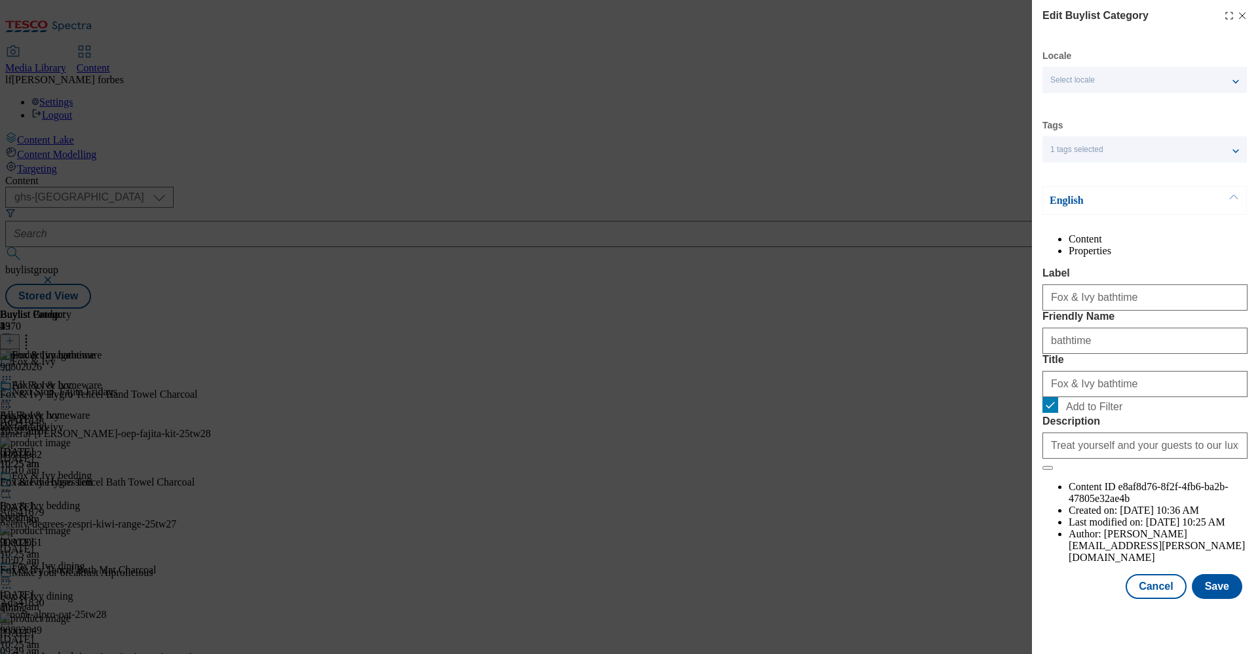
click at [920, 413] on span "Add to Filter" at bounding box center [1154, 405] width 176 height 16
click at [920, 413] on input "Add to Filter" at bounding box center [1050, 405] width 16 height 16
checkbox input "false"
click at [920, 483] on button "Cancel" at bounding box center [1155, 586] width 60 height 25
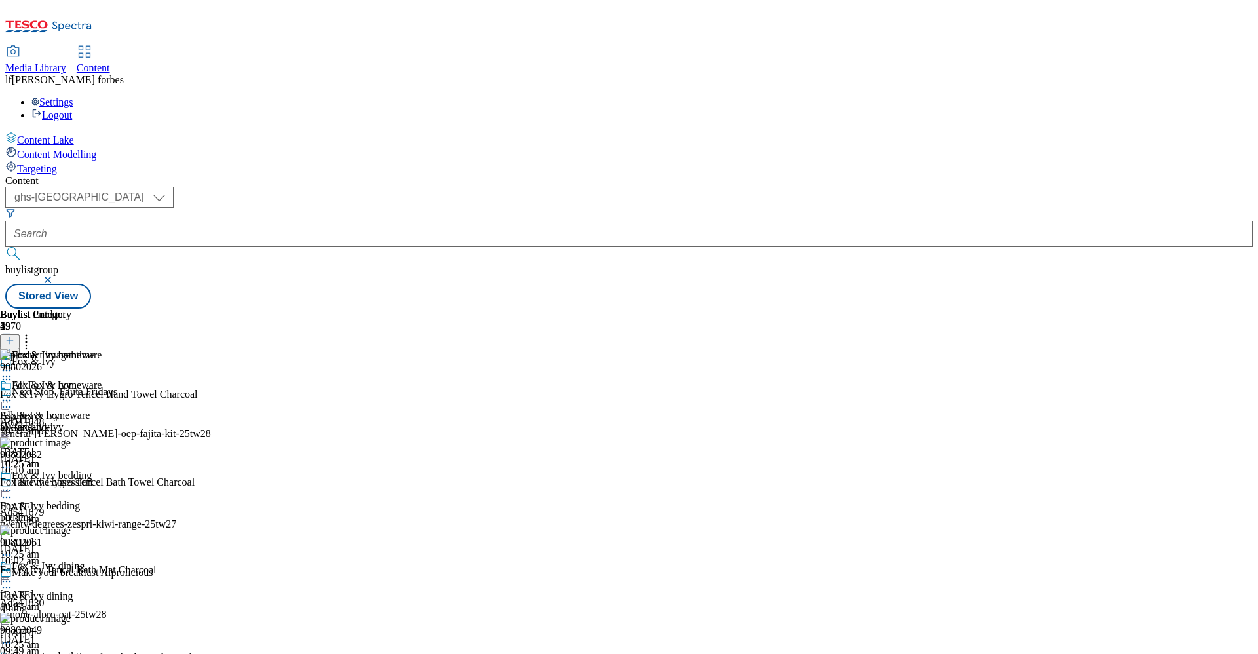
click at [13, 483] on icon at bounding box center [6, 580] width 13 height 13
click at [114, 483] on li "Edit" at bounding box center [70, 608] width 88 height 15
click at [13, 483] on icon at bounding box center [6, 580] width 13 height 13
click at [114, 483] on li "Edit" at bounding box center [70, 608] width 88 height 15
click at [13, 483] on icon at bounding box center [6, 580] width 13 height 13
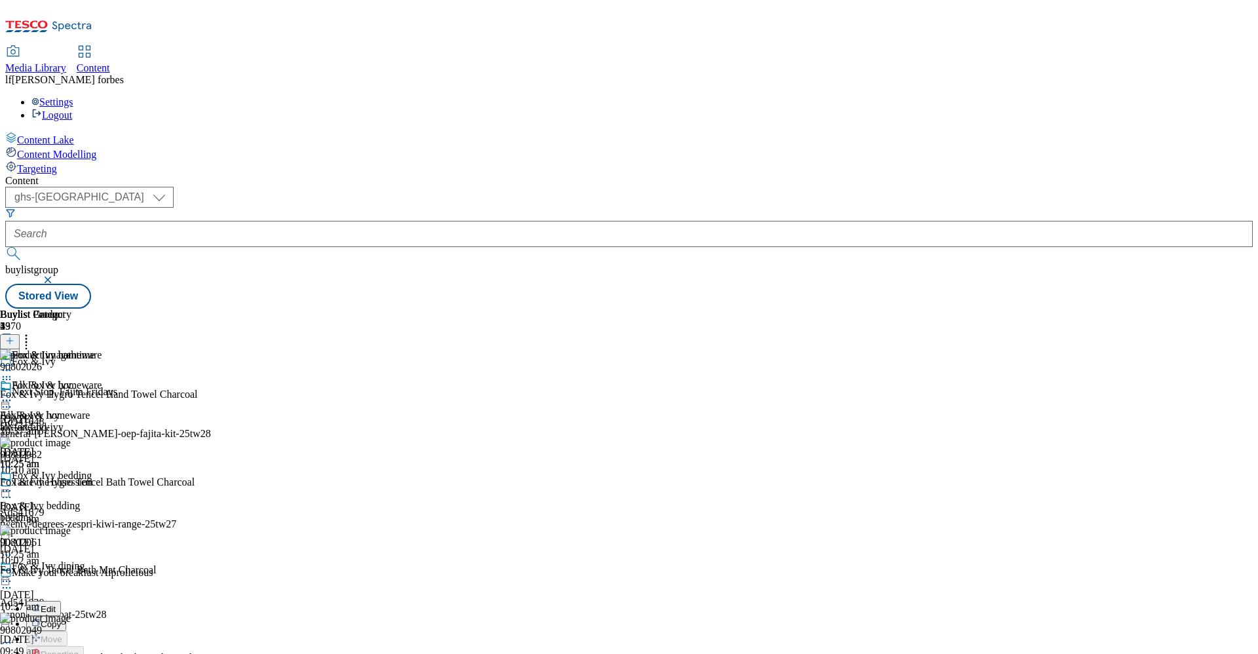
click at [56, 483] on span "Edit" at bounding box center [48, 609] width 15 height 10
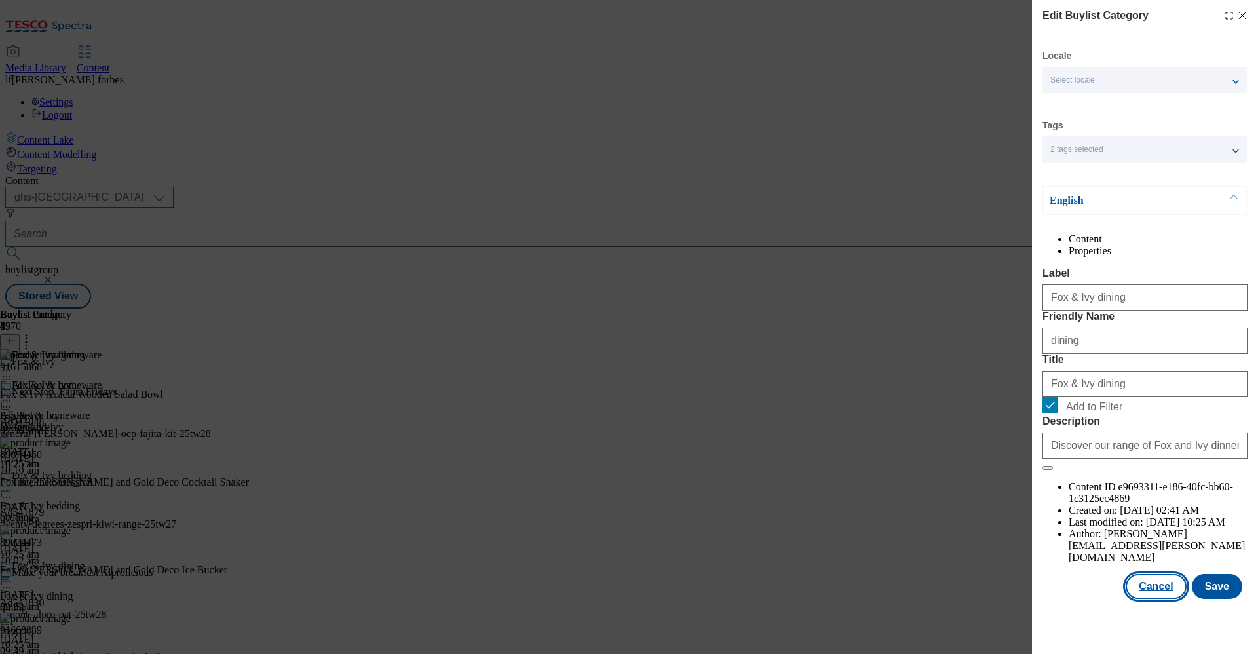
click at [920, 483] on button "Cancel" at bounding box center [1155, 586] width 60 height 25
